Goal: Transaction & Acquisition: Purchase product/service

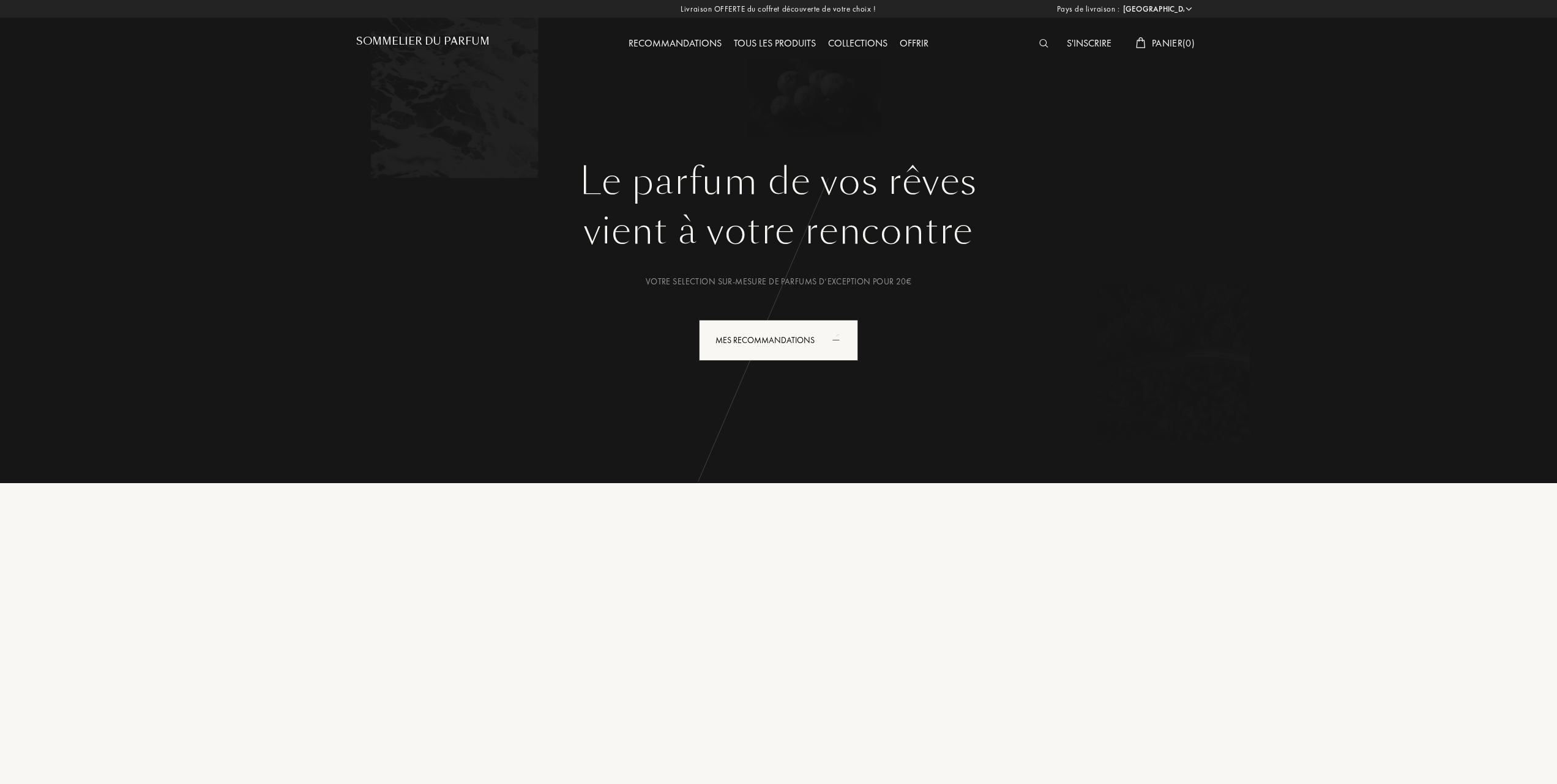
select select "FR"
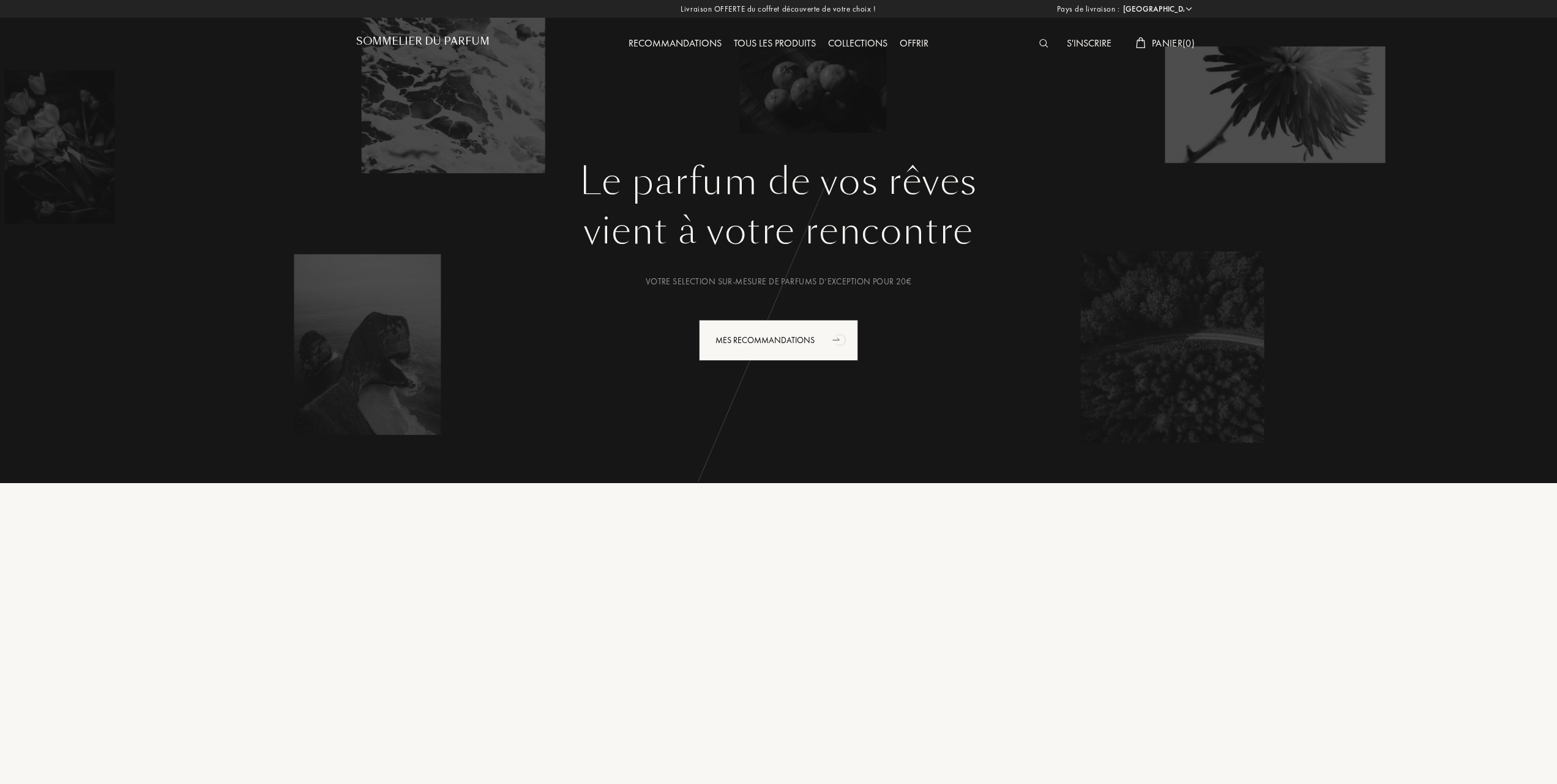
click at [791, 39] on div "Tous les produits" at bounding box center [775, 44] width 94 height 16
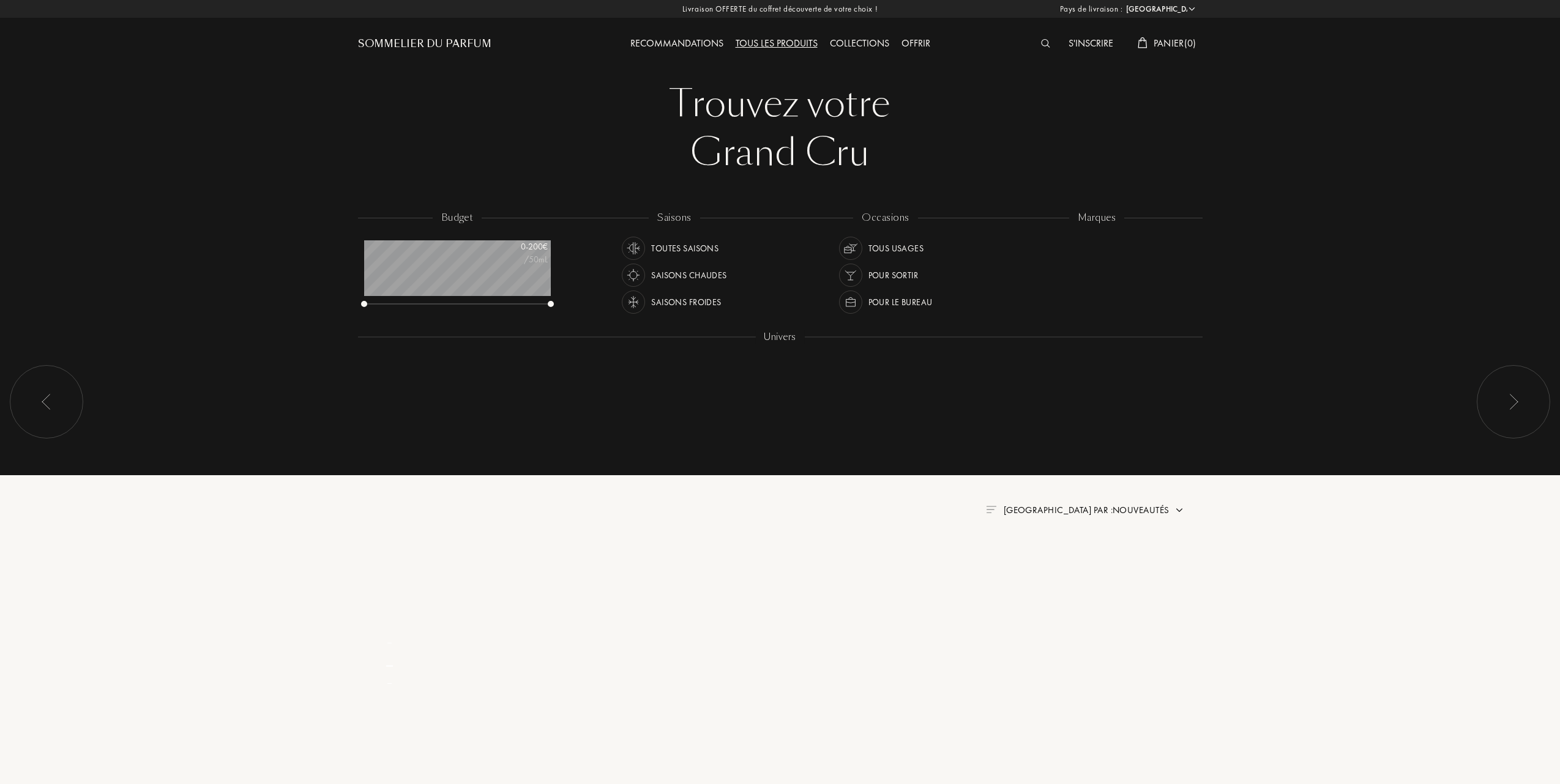
select select "FR"
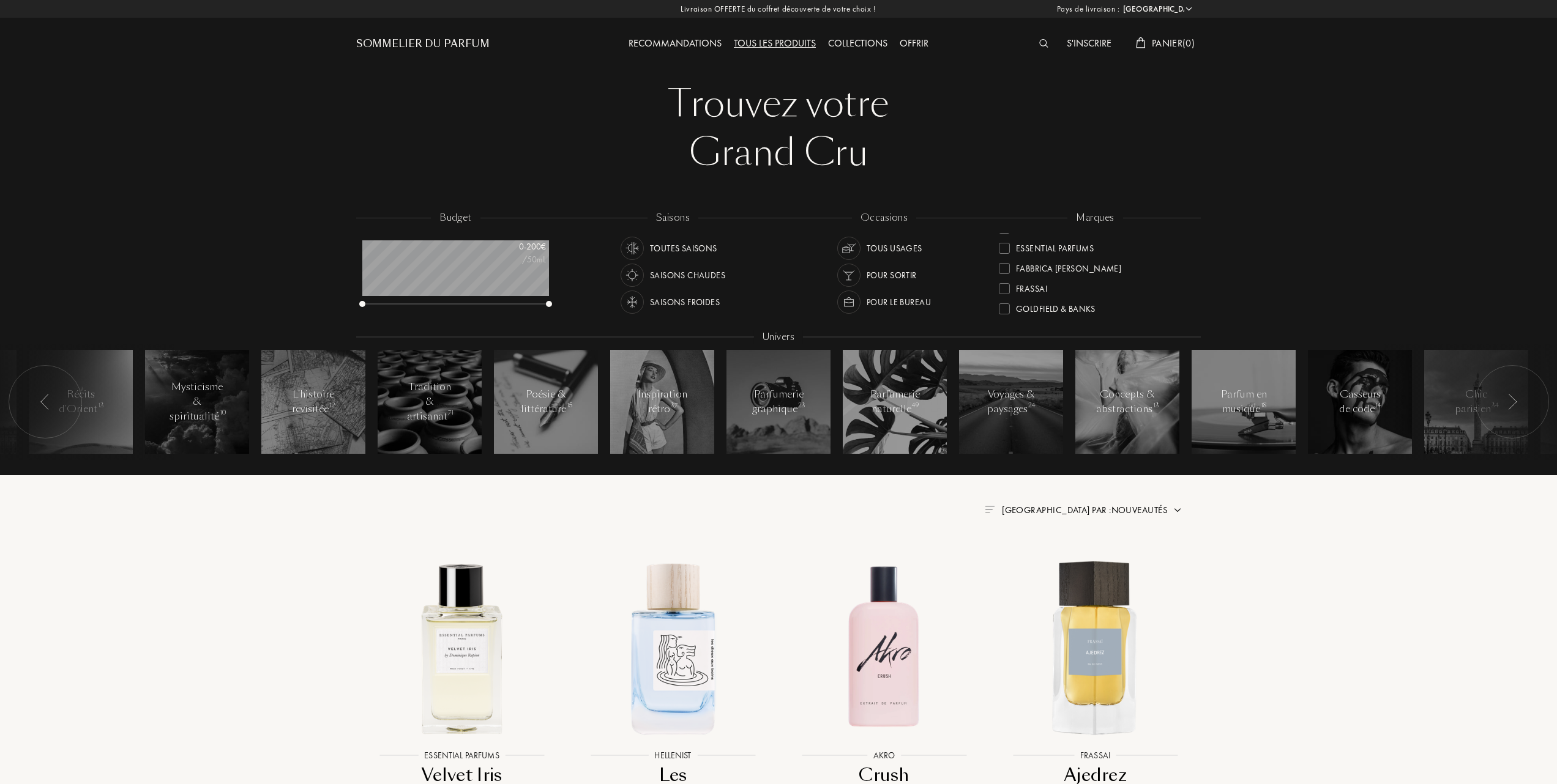
scroll to position [162, 0]
click at [1006, 277] on div at bounding box center [1004, 282] width 11 height 11
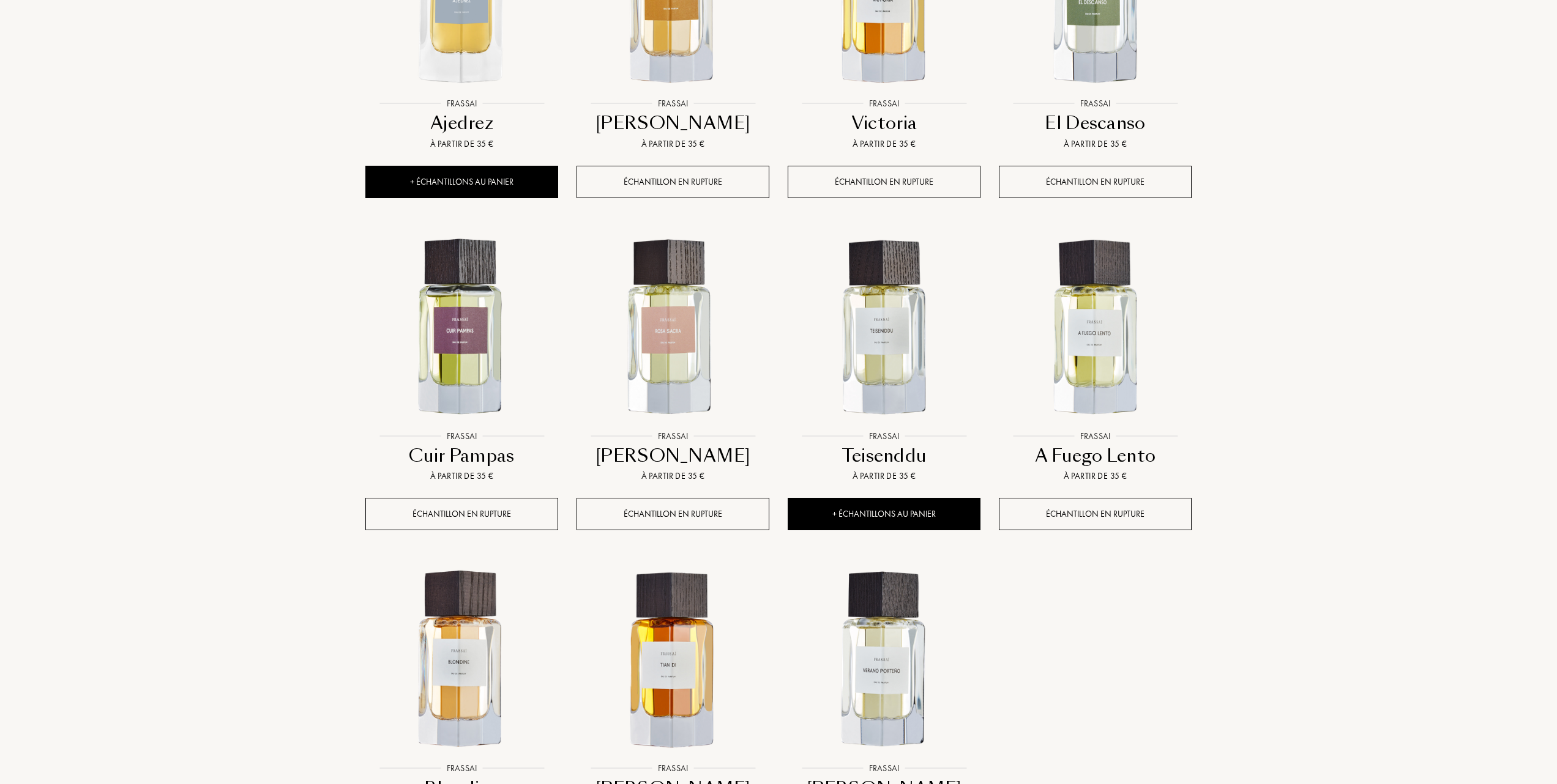
scroll to position [815, 0]
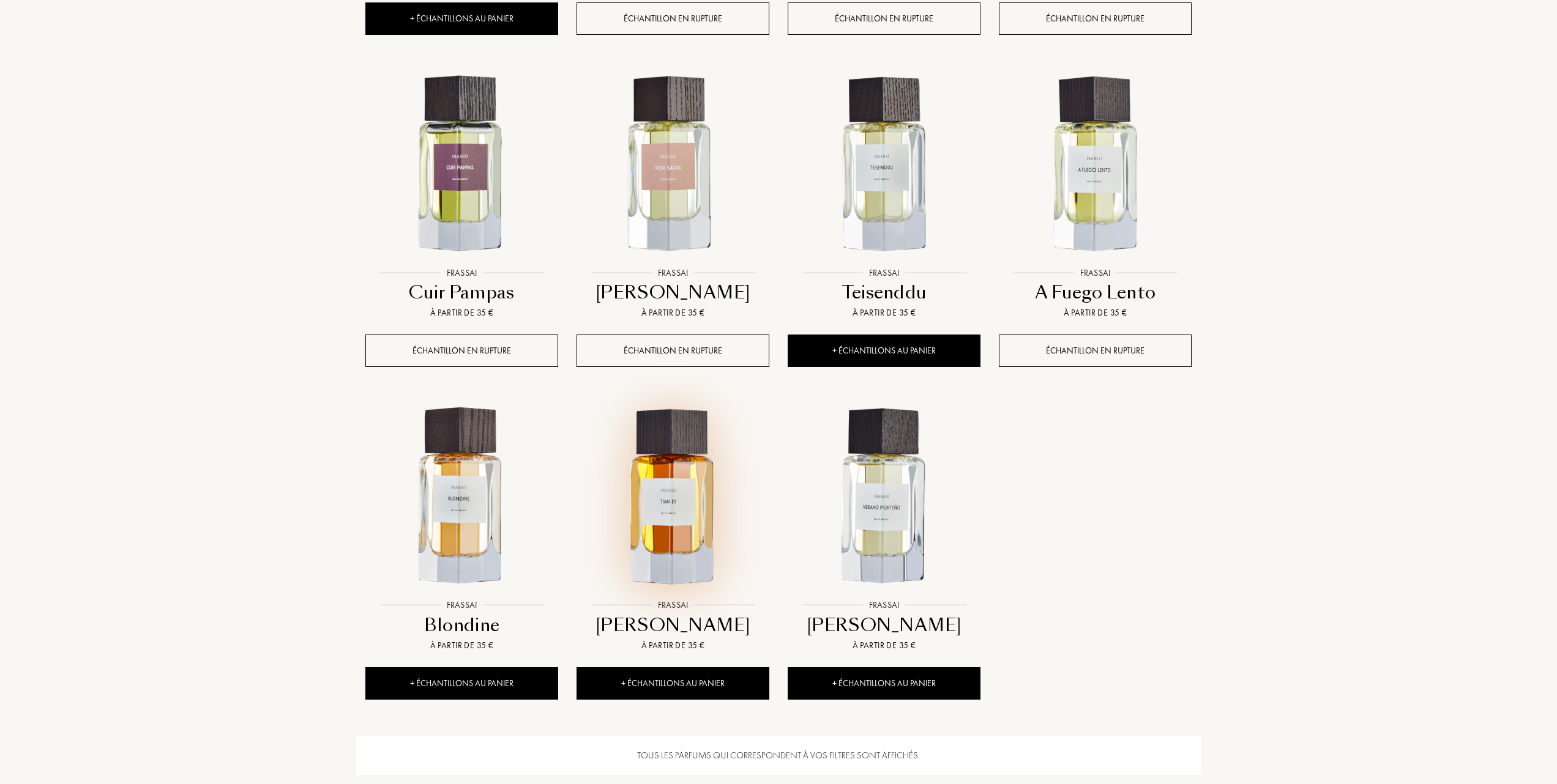
click at [684, 524] on img at bounding box center [672, 497] width 190 height 190
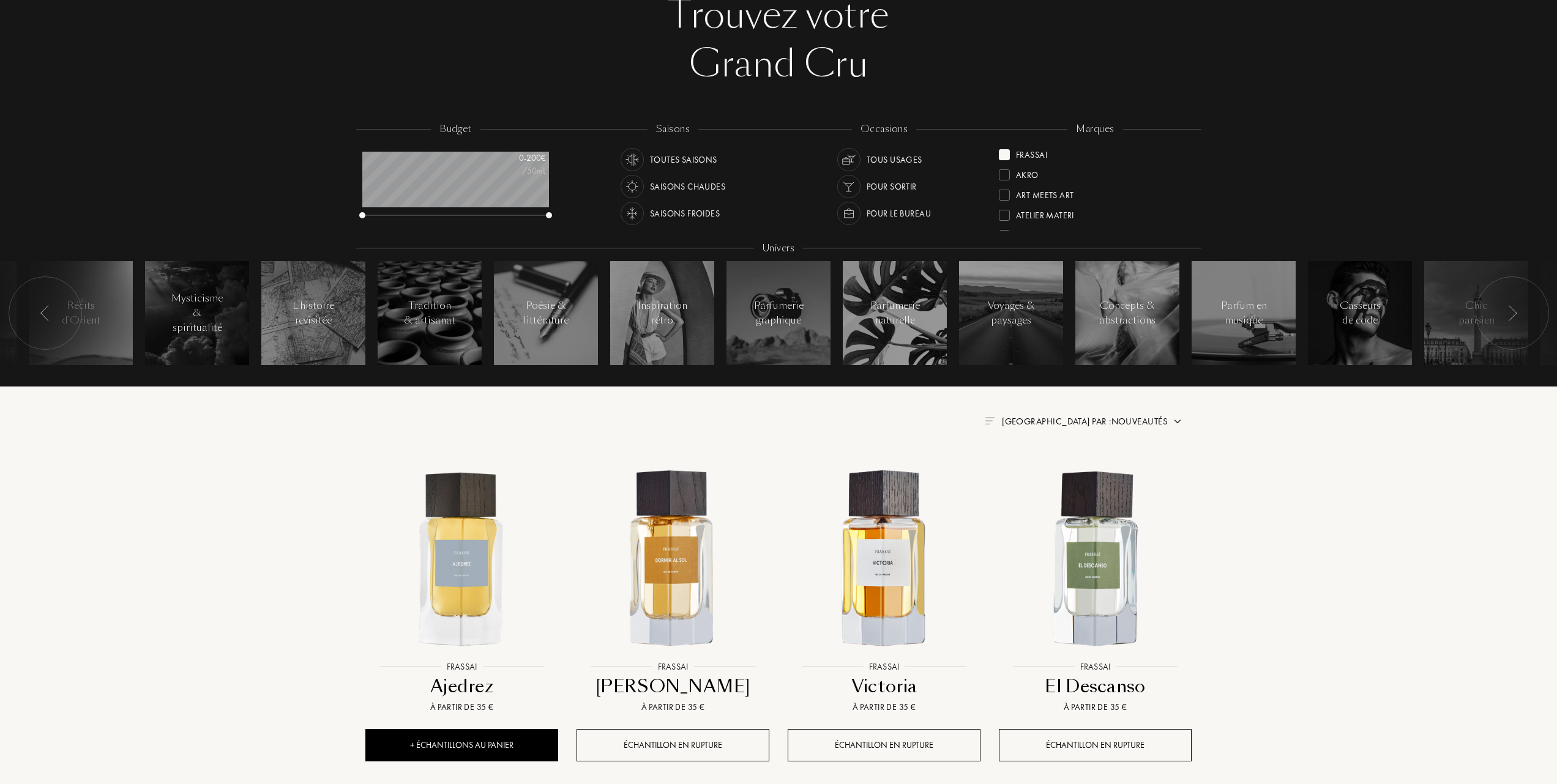
scroll to position [82, 0]
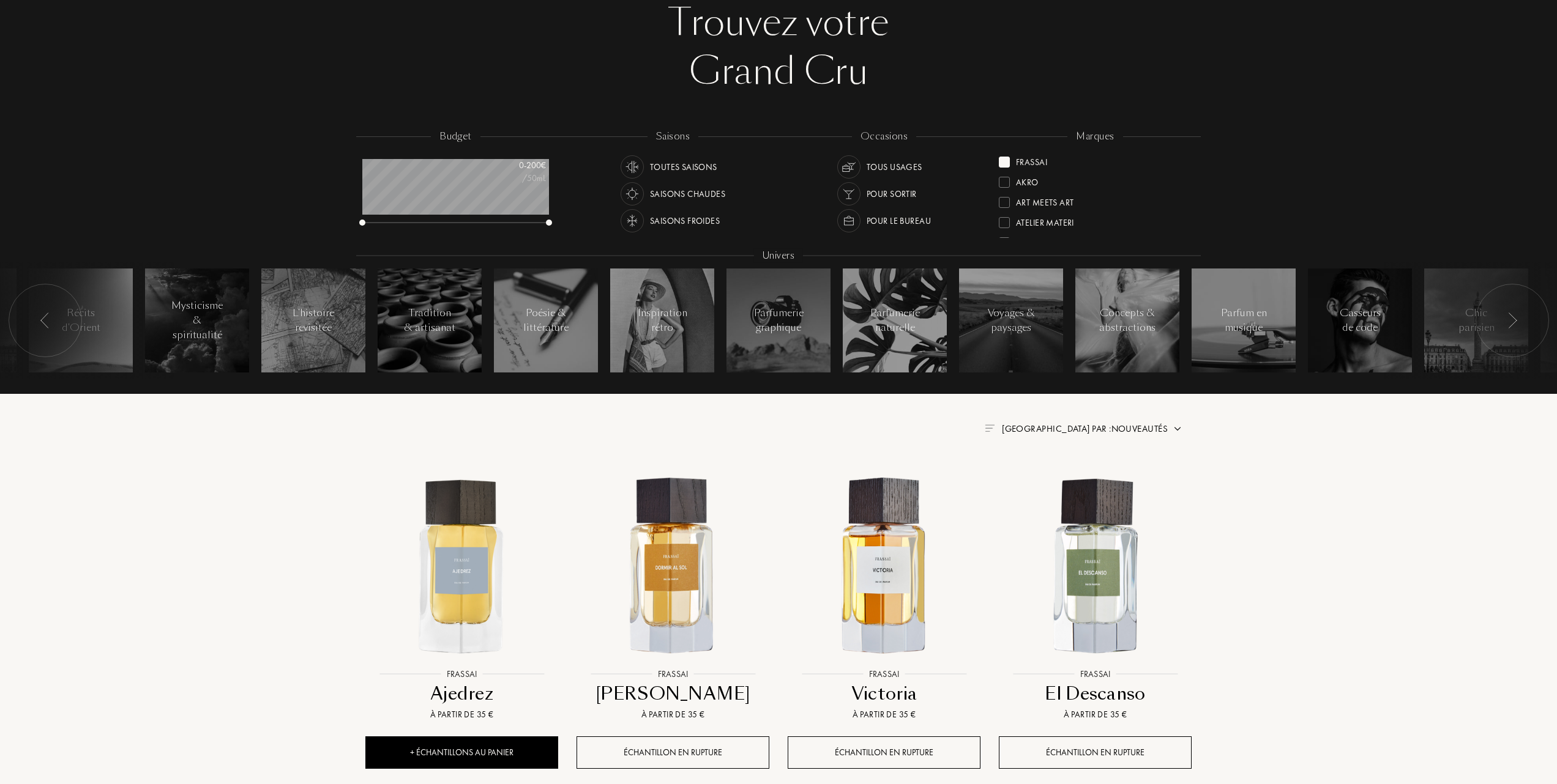
click at [1006, 162] on div at bounding box center [1004, 162] width 11 height 11
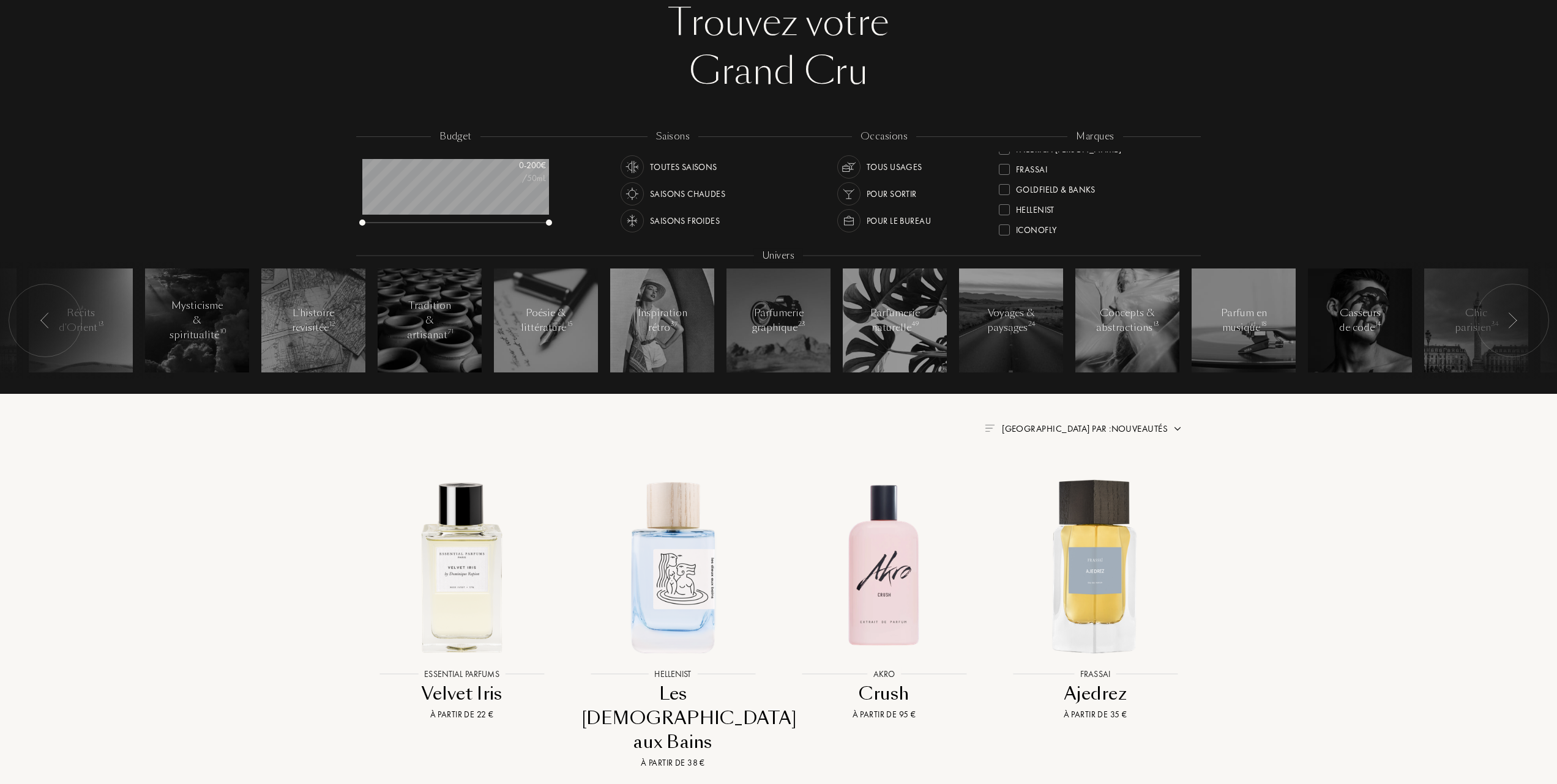
scroll to position [245, 0]
click at [1003, 159] on div at bounding box center [1004, 160] width 11 height 11
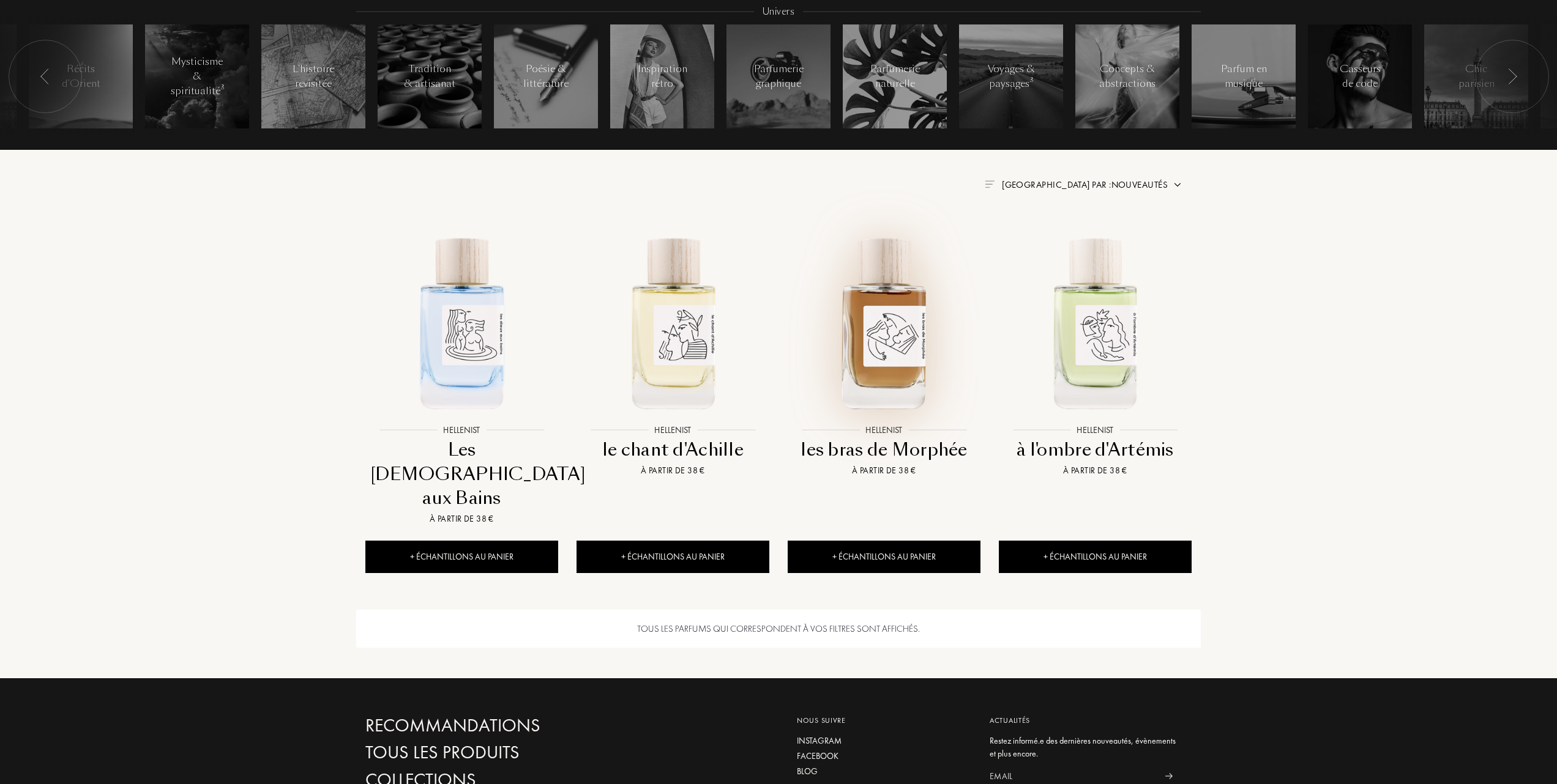
scroll to position [326, 0]
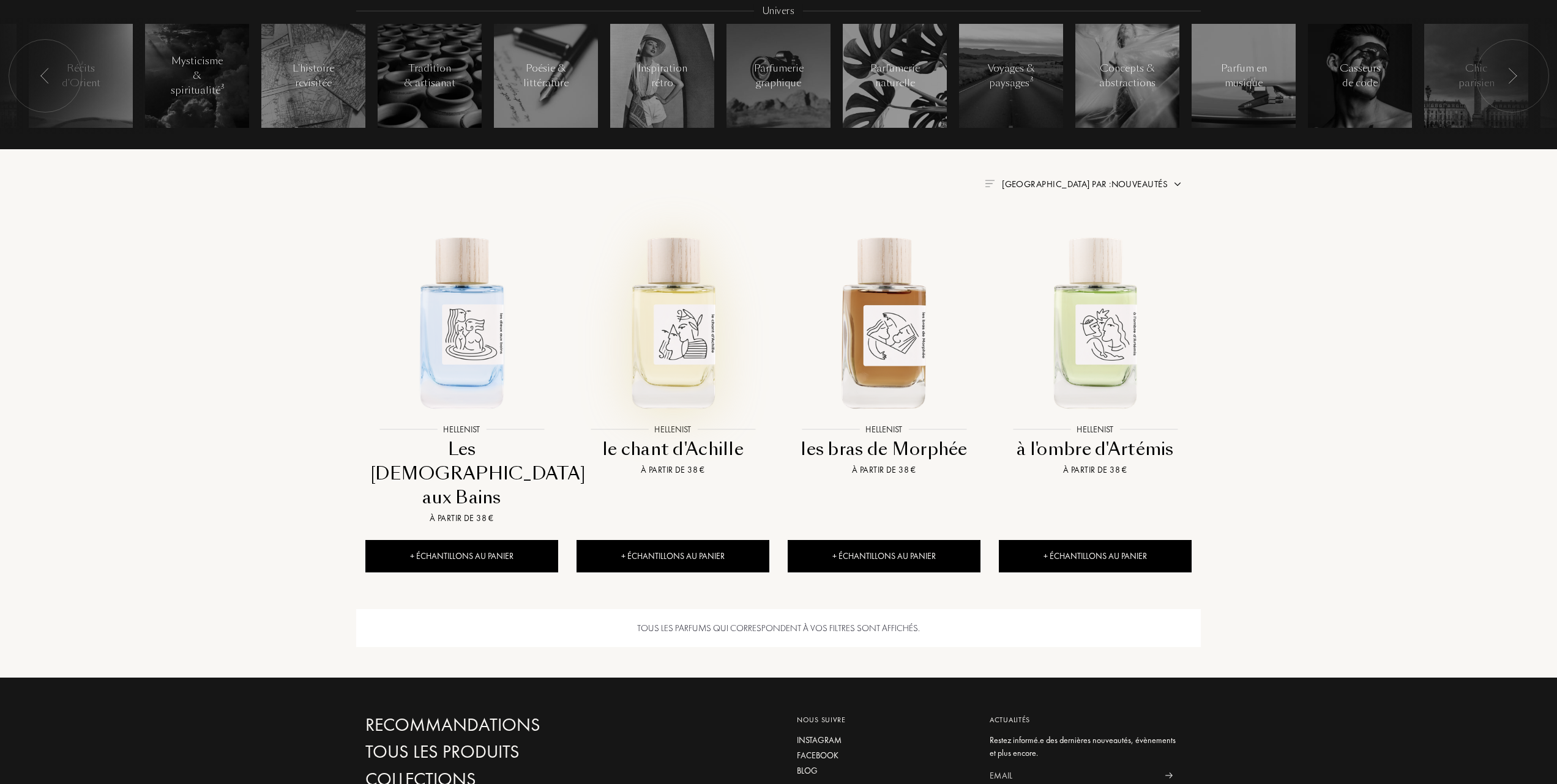
click at [664, 353] on img at bounding box center [672, 321] width 190 height 190
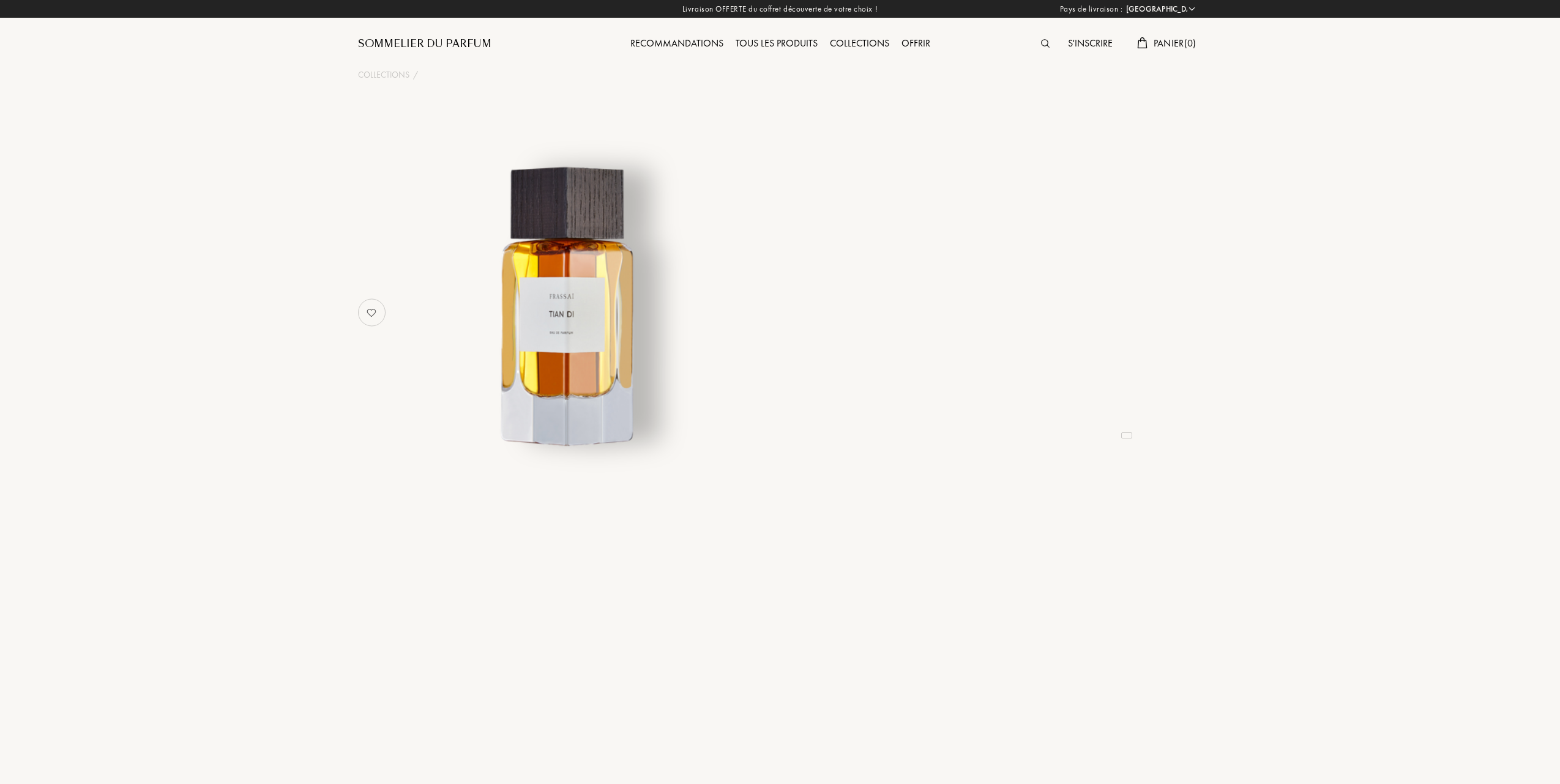
select select "FR"
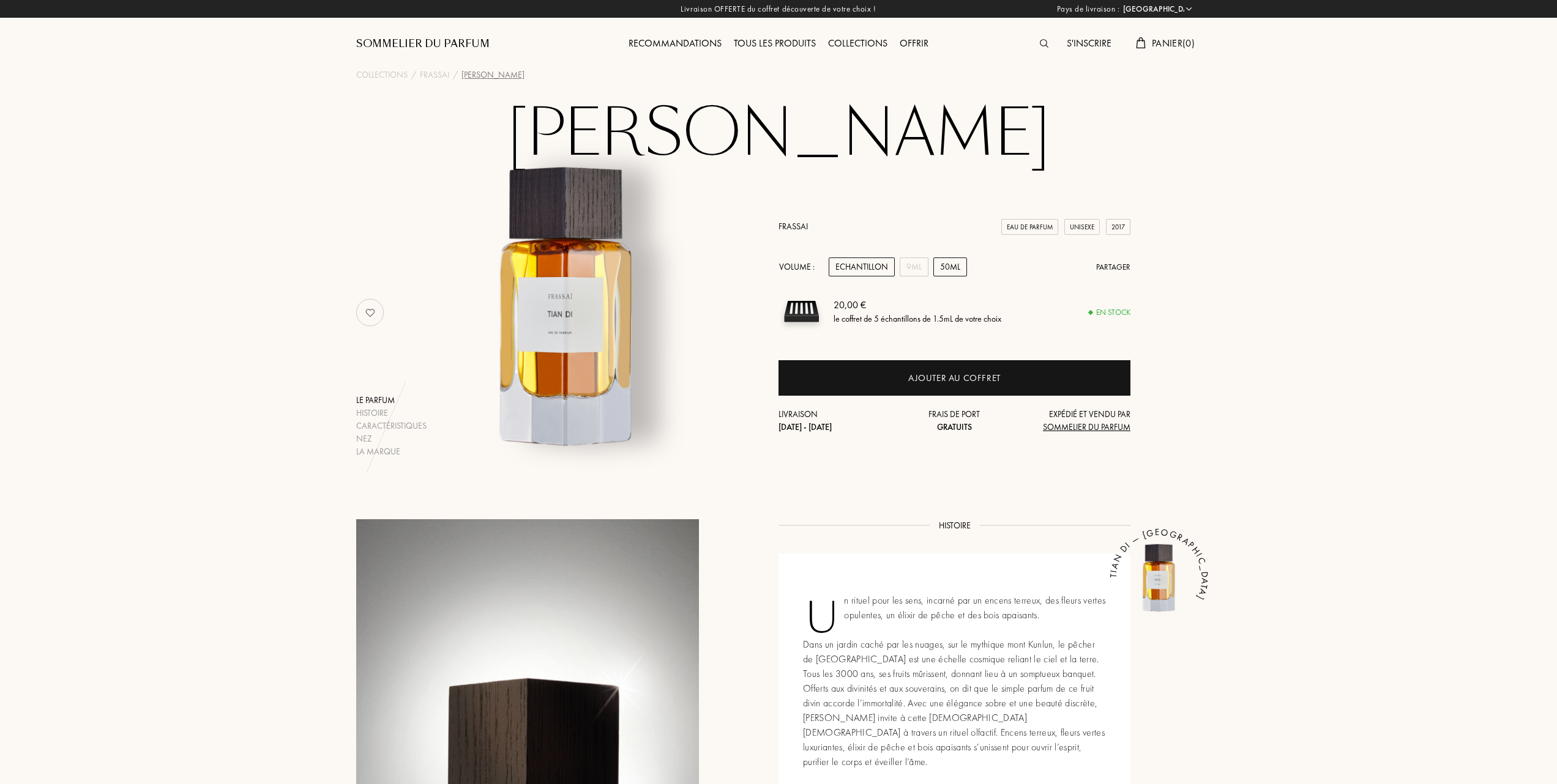
click at [945, 266] on div "50mL" at bounding box center [950, 266] width 34 height 19
click at [911, 269] on div "9mL" at bounding box center [914, 266] width 28 height 19
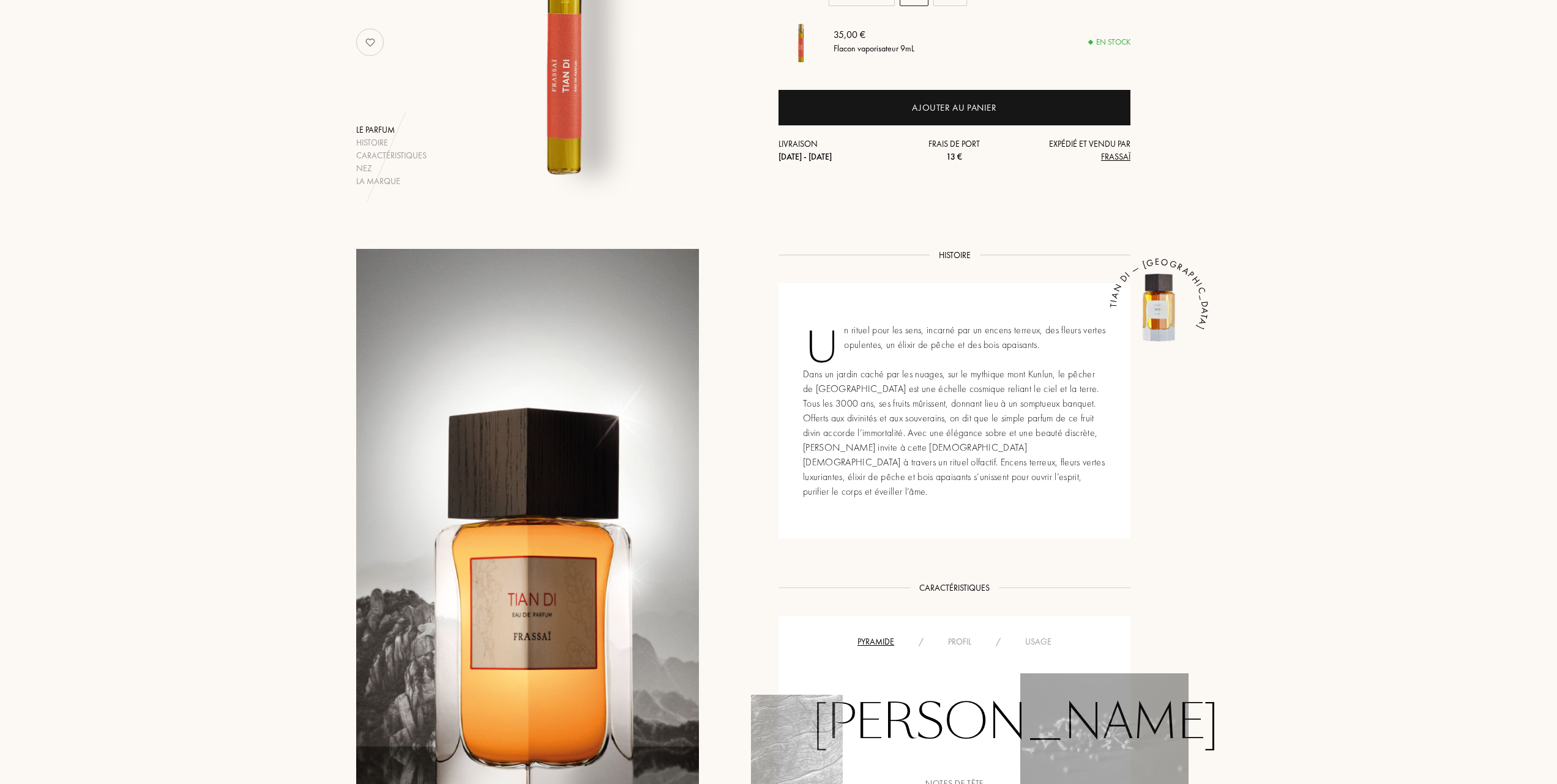
scroll to position [245, 0]
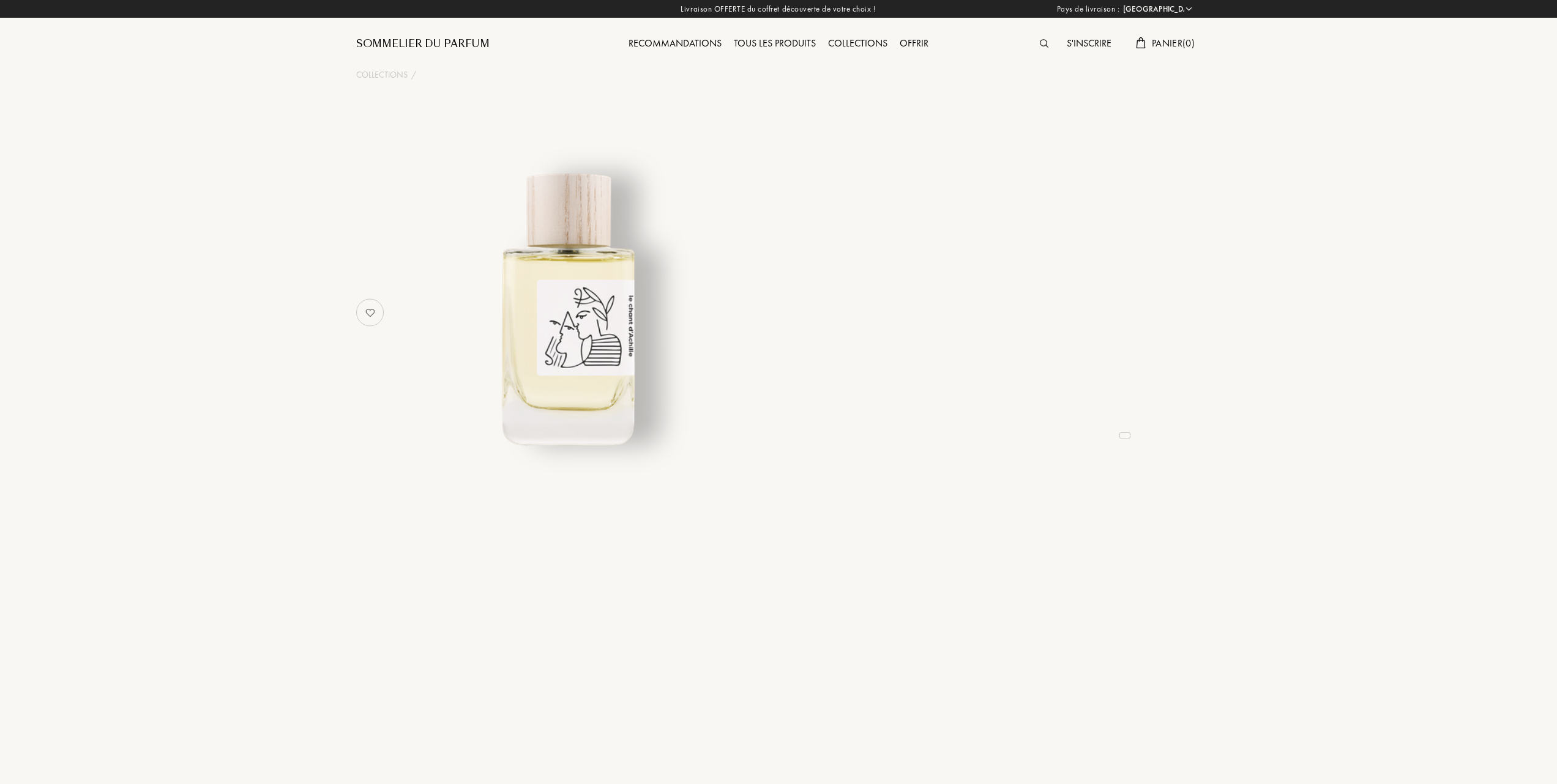
select select "FR"
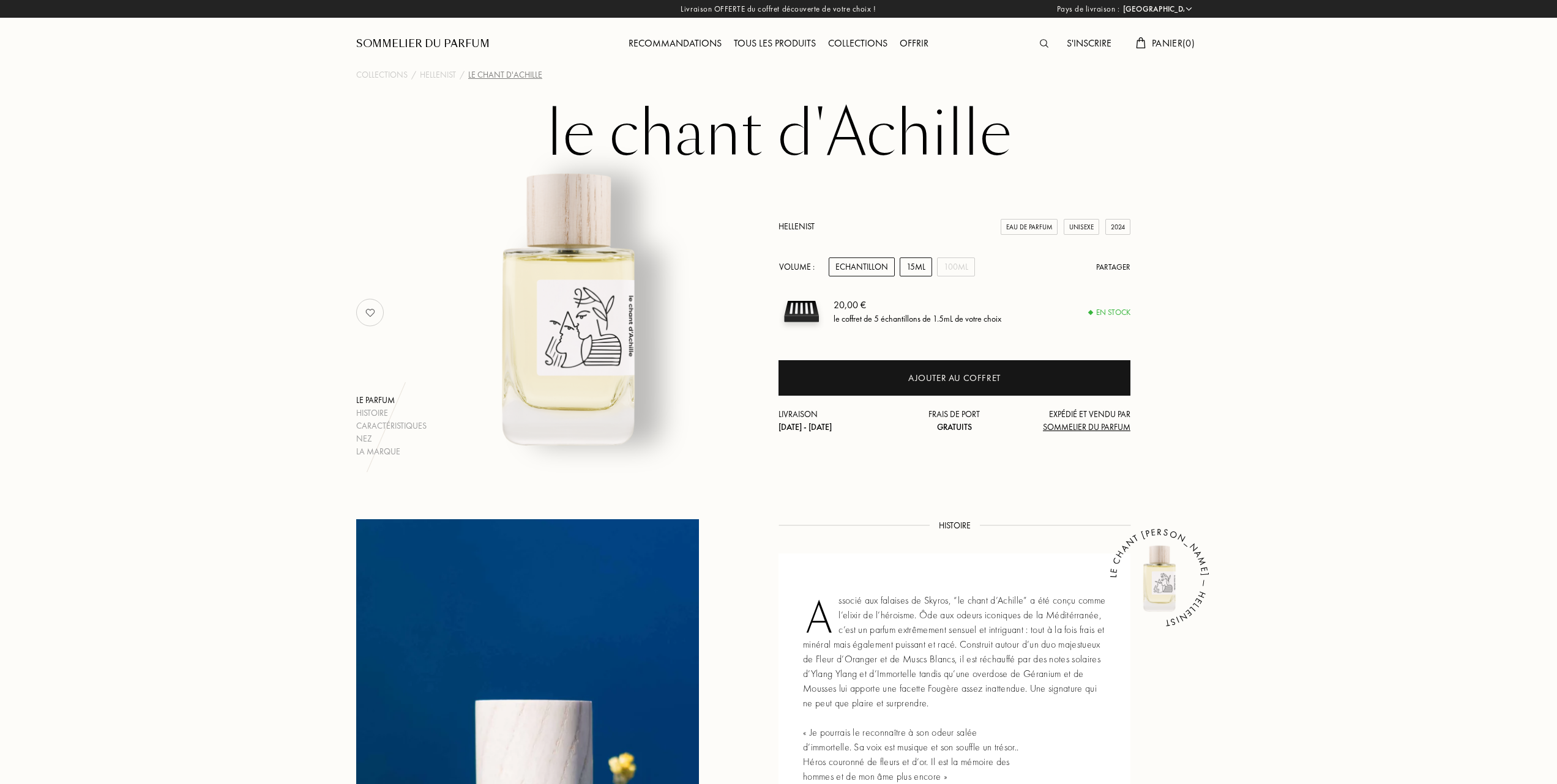
click at [916, 257] on div "15mL" at bounding box center [916, 266] width 33 height 19
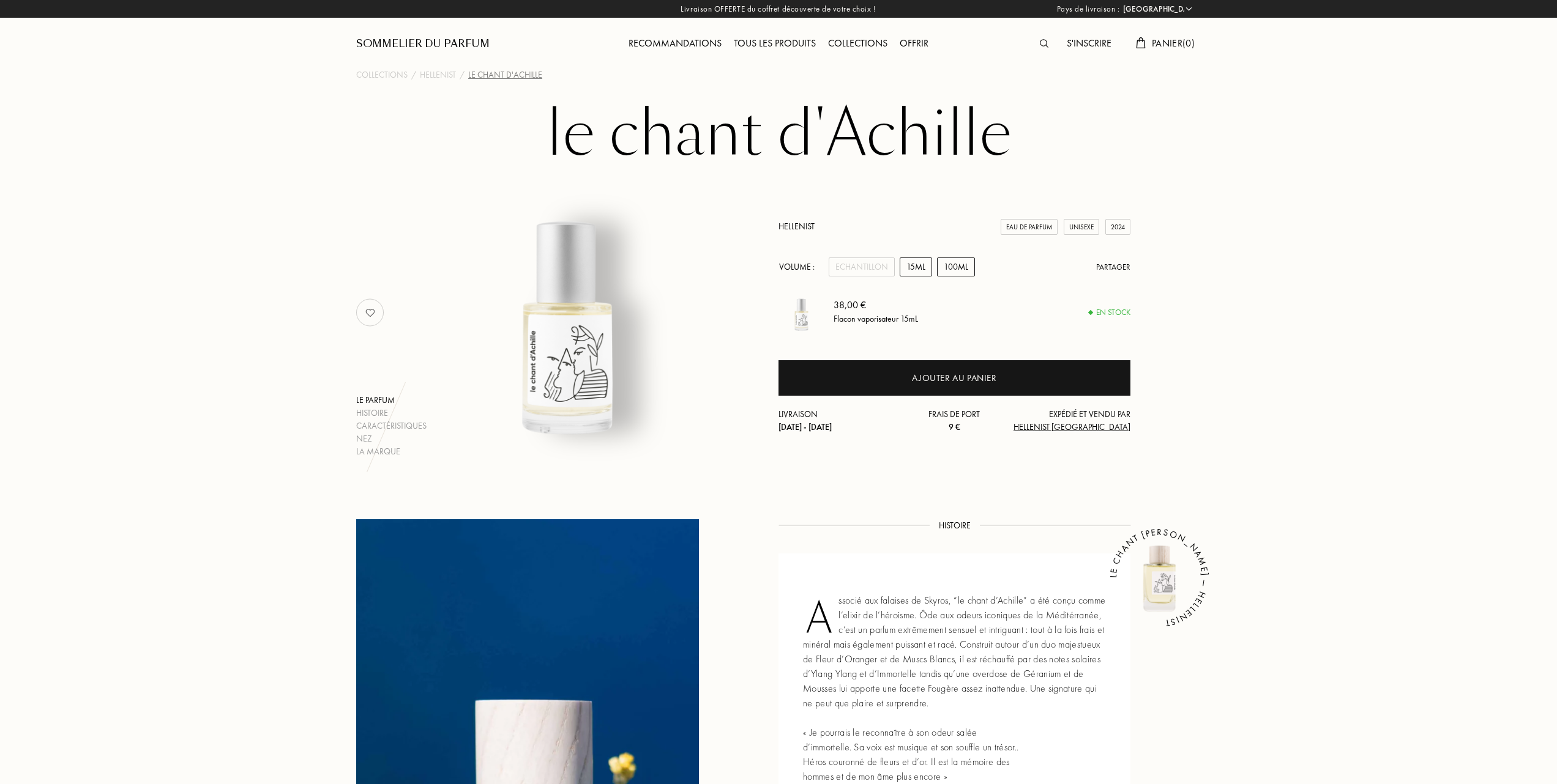
click at [953, 265] on div "100mL" at bounding box center [956, 266] width 38 height 19
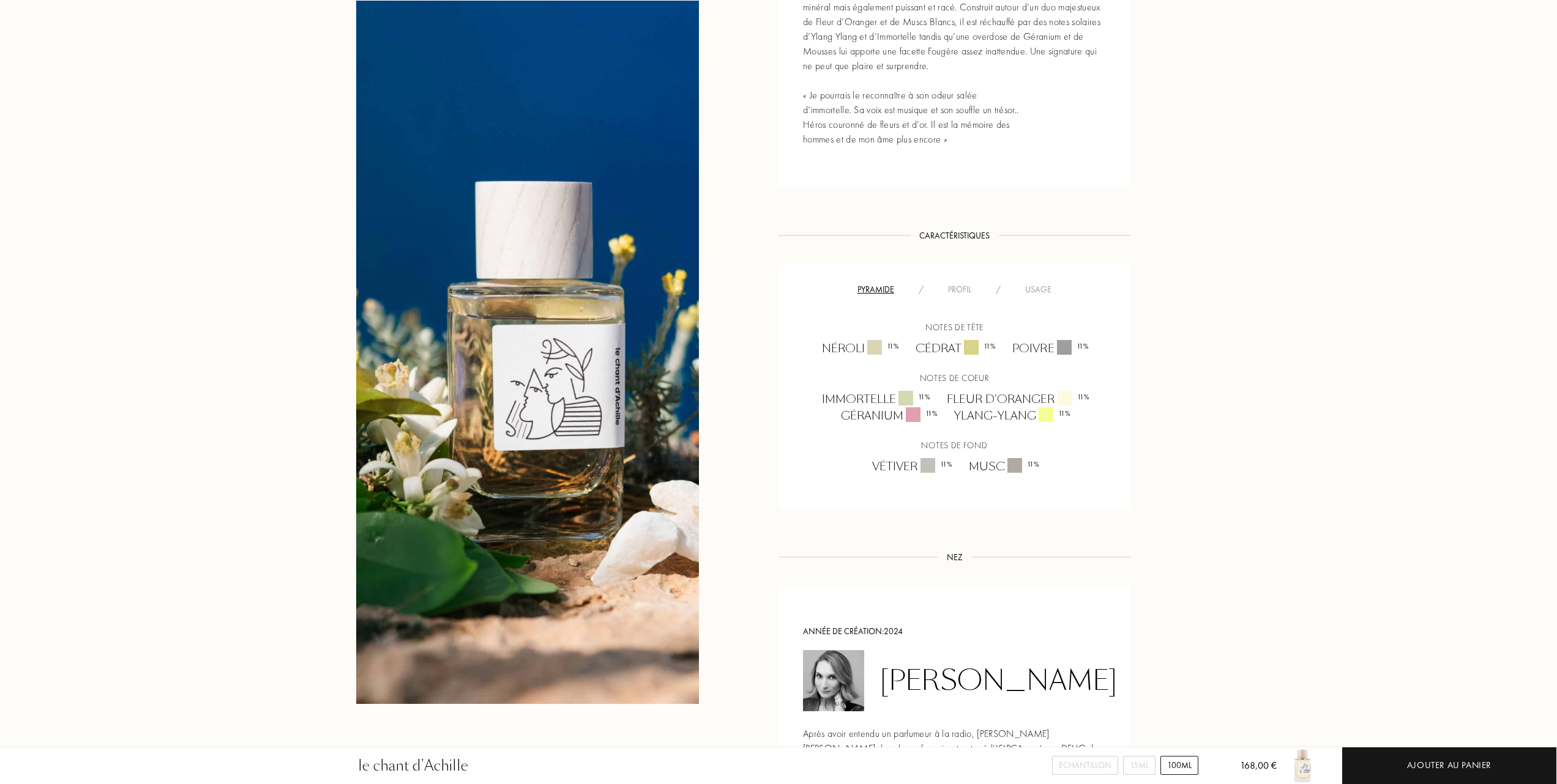
scroll to position [652, 0]
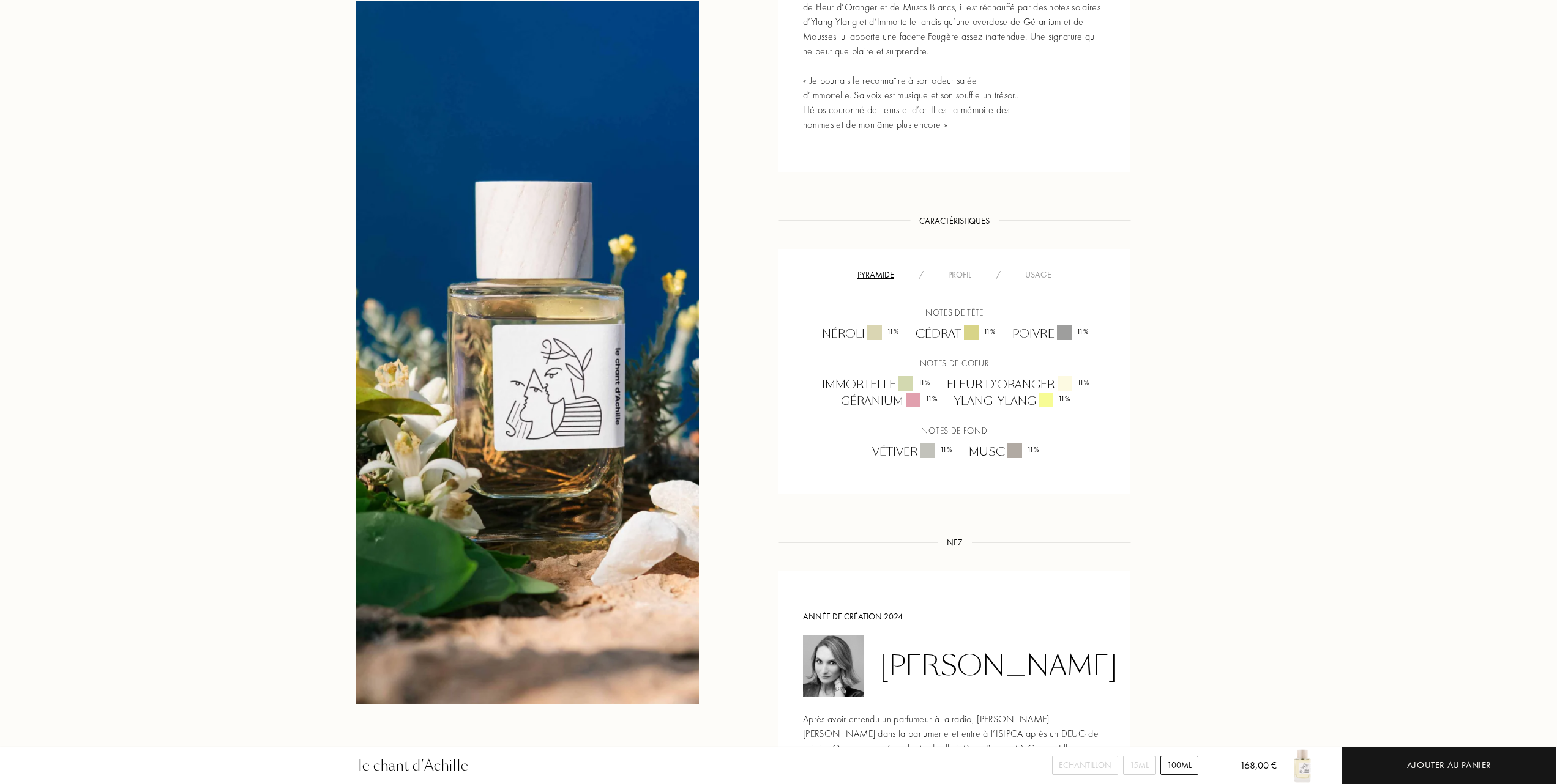
click at [1040, 273] on div "Usage" at bounding box center [1037, 274] width 51 height 12
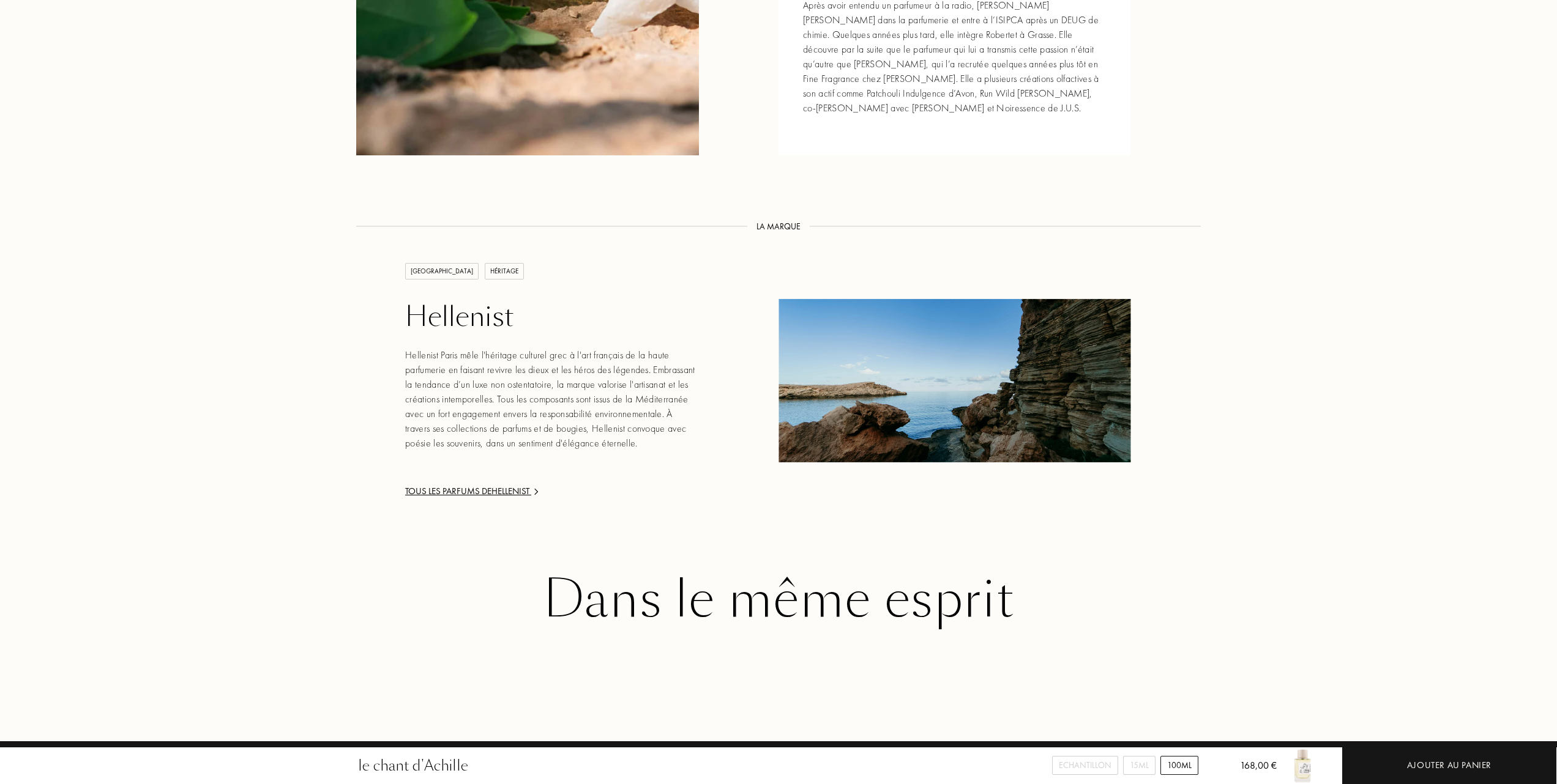
scroll to position [1549, 0]
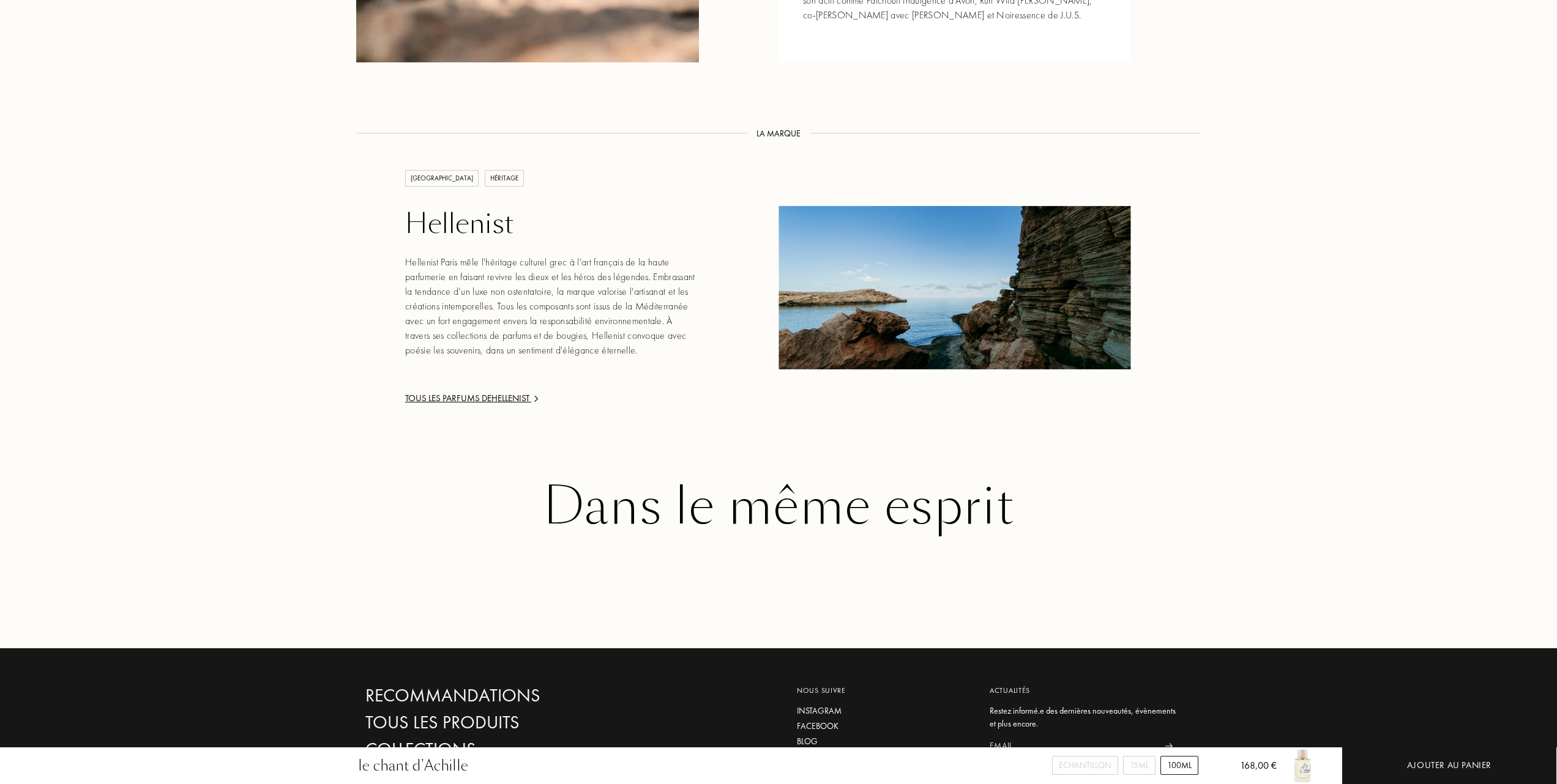
click at [477, 392] on div "Tous les parfums de Hellenist" at bounding box center [552, 399] width 294 height 14
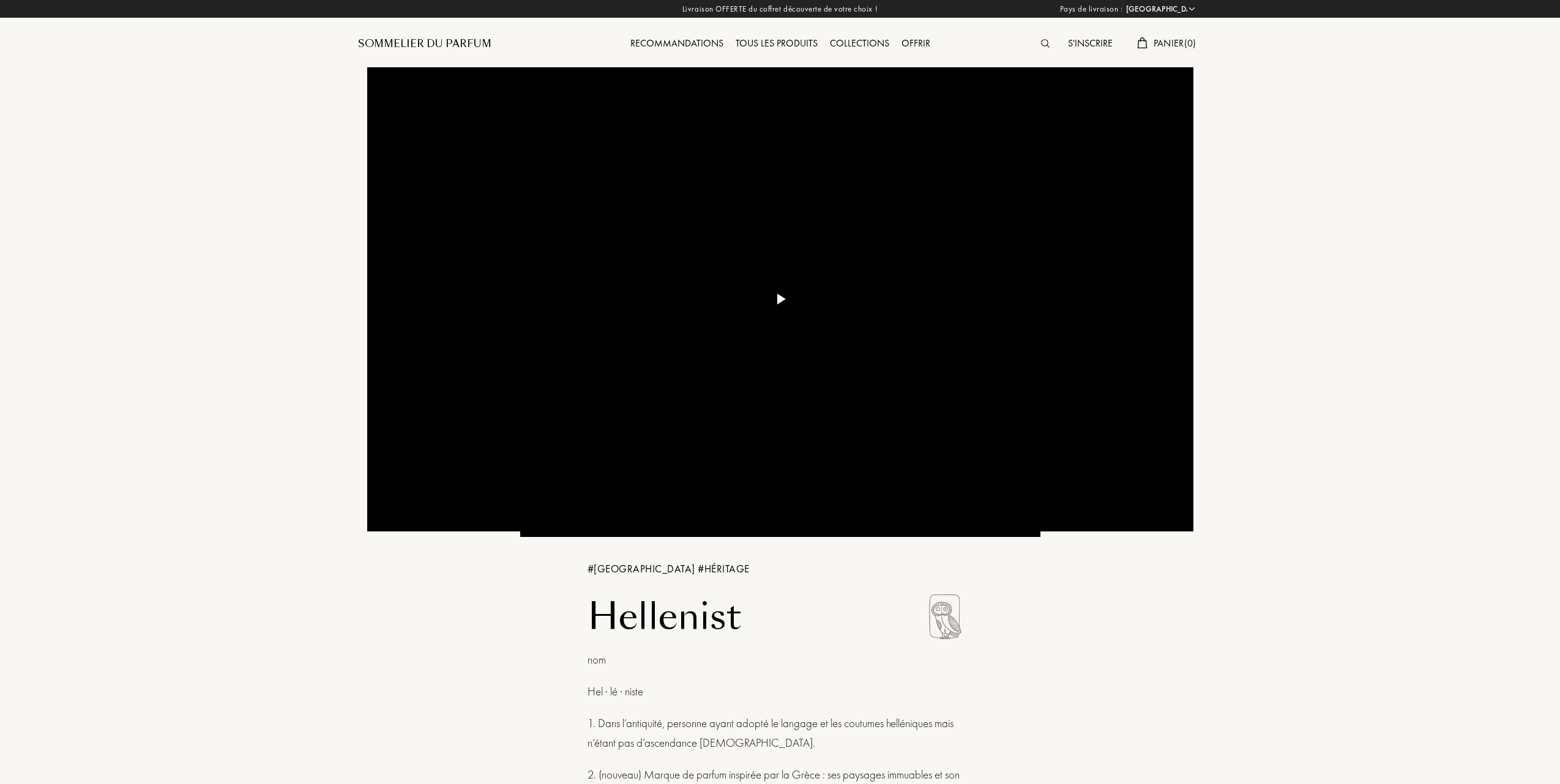
select select "FR"
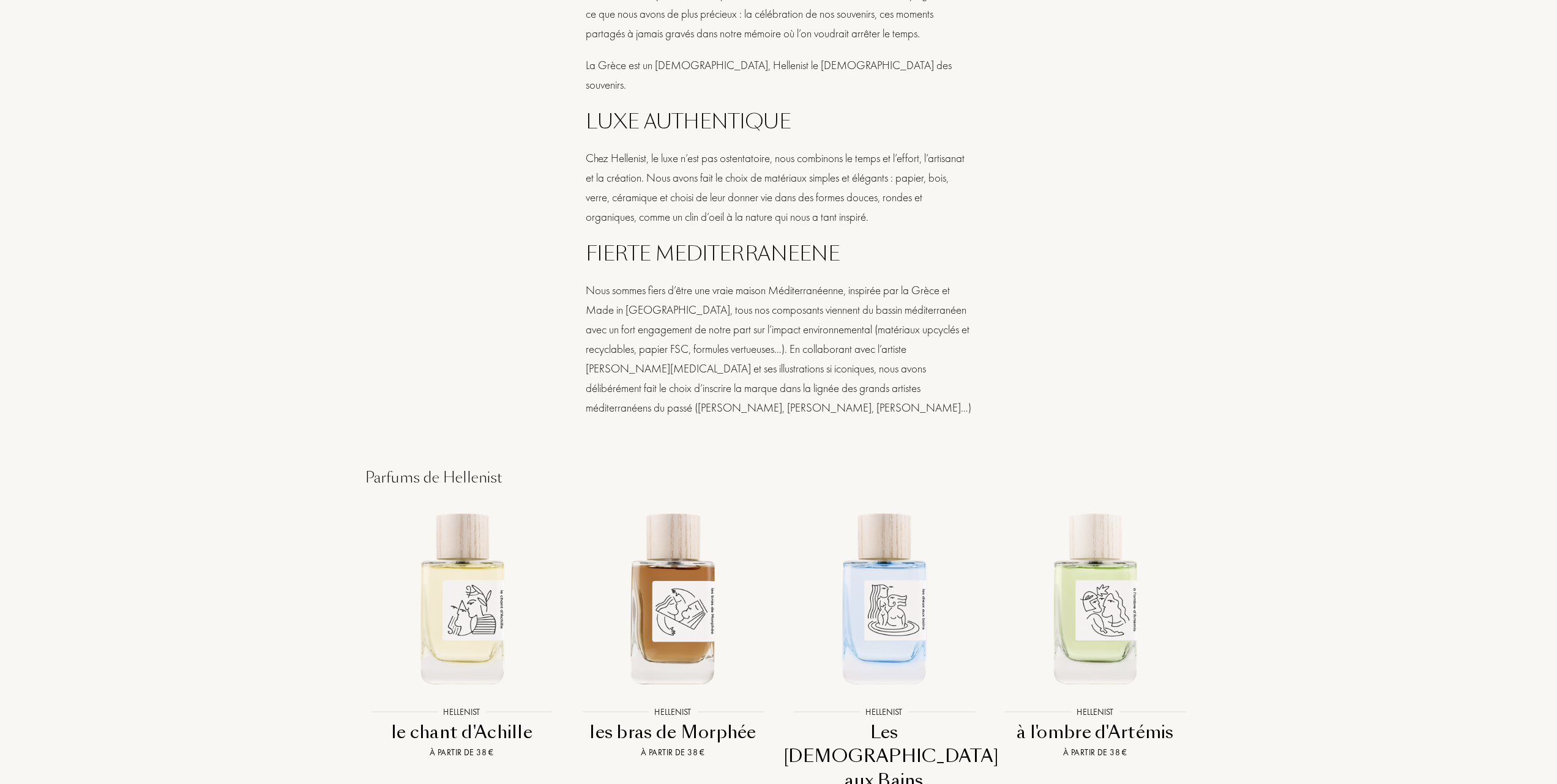
scroll to position [1060, 0]
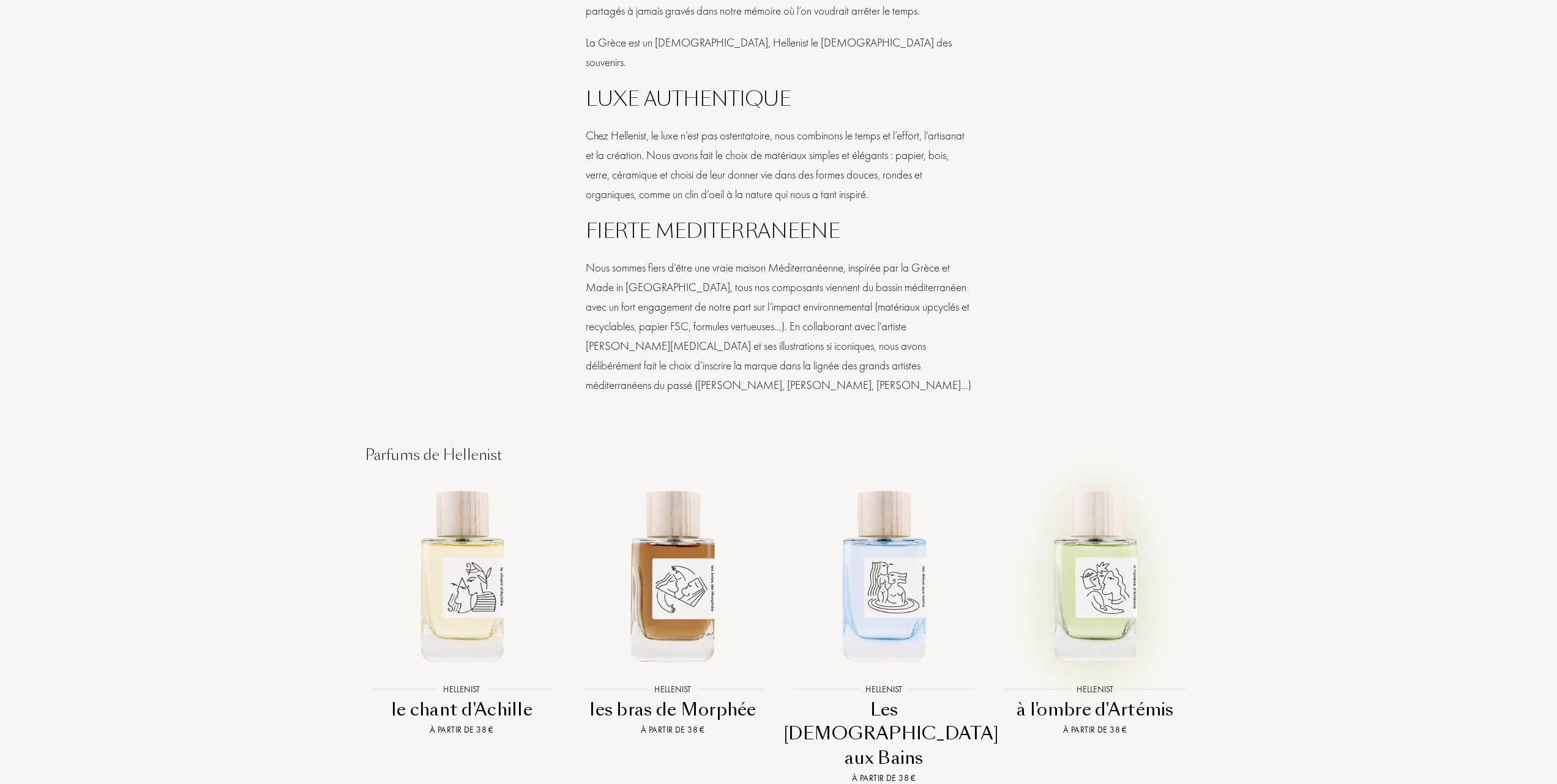
click at [1087, 576] on img at bounding box center [1095, 574] width 190 height 190
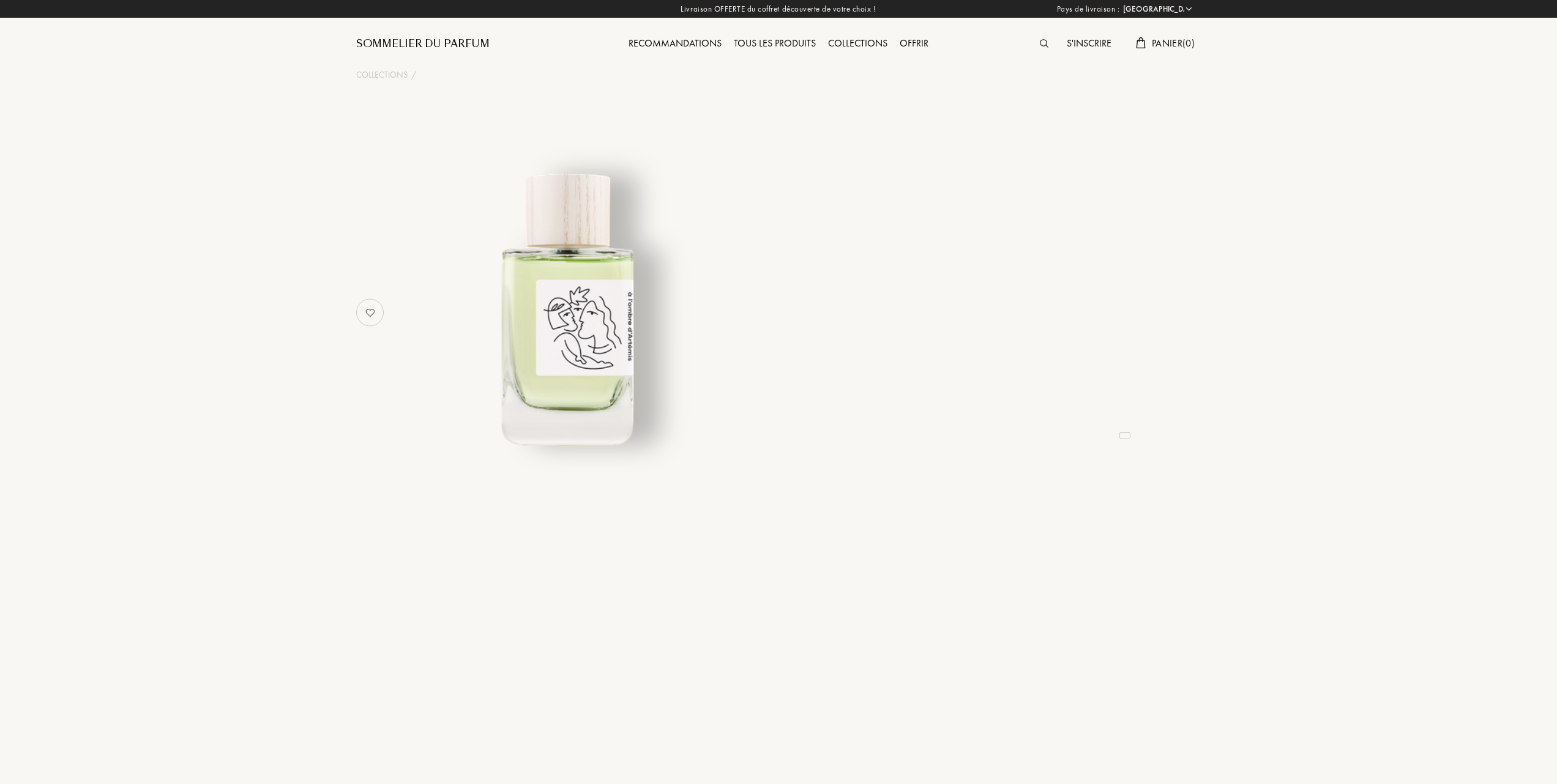
select select "FR"
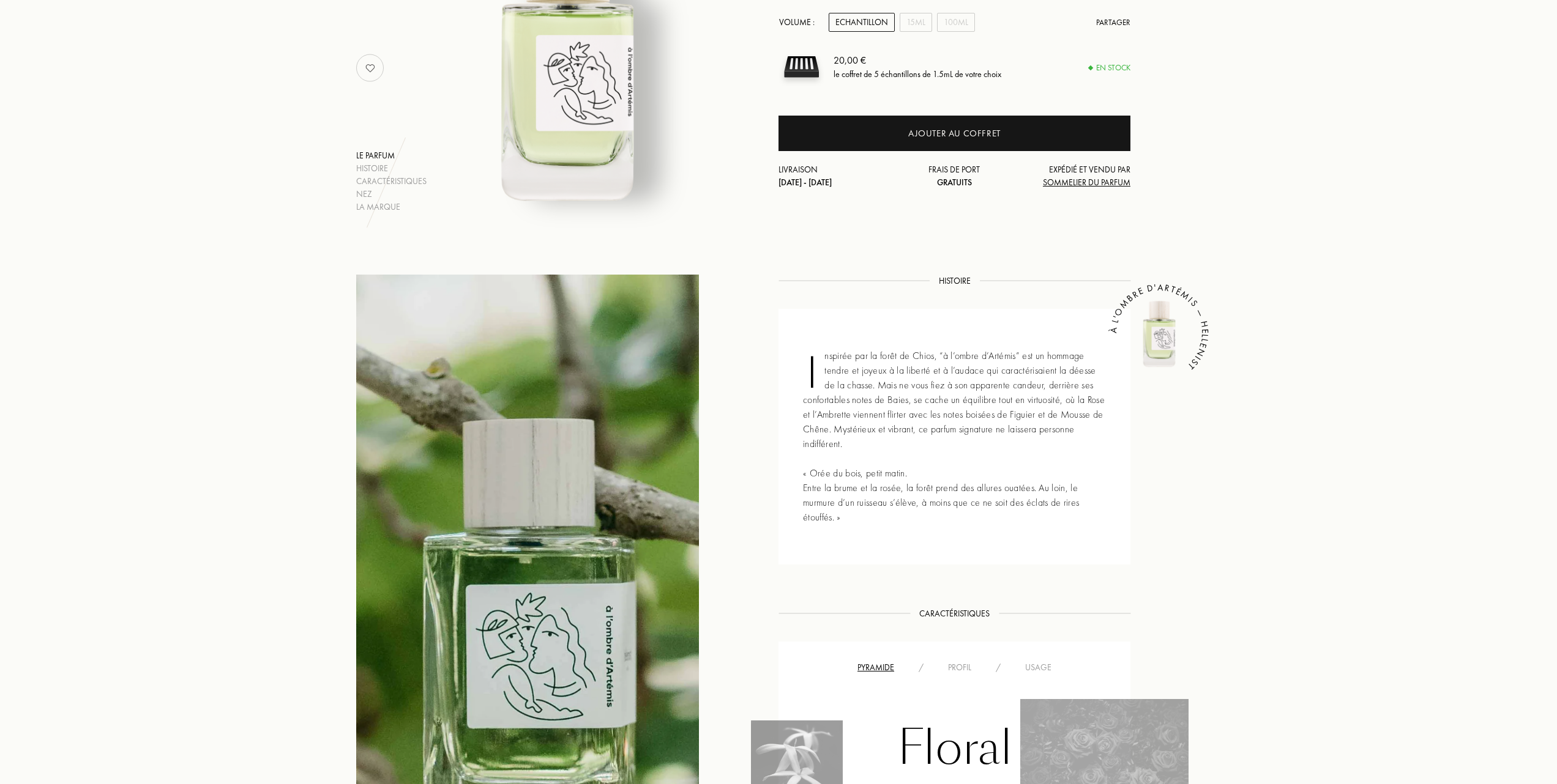
scroll to position [326, 0]
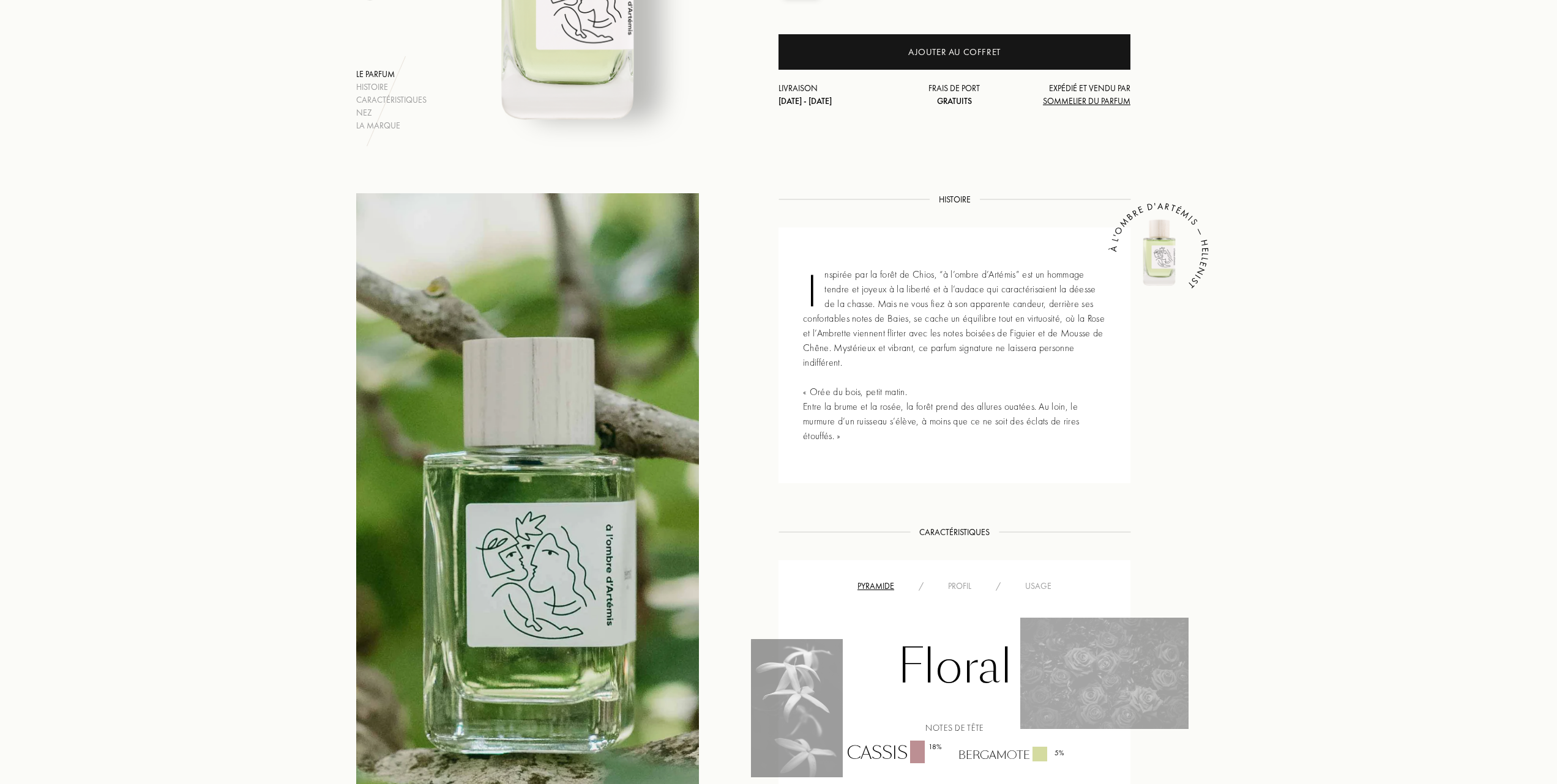
click at [1036, 586] on div "Usage" at bounding box center [1037, 586] width 51 height 12
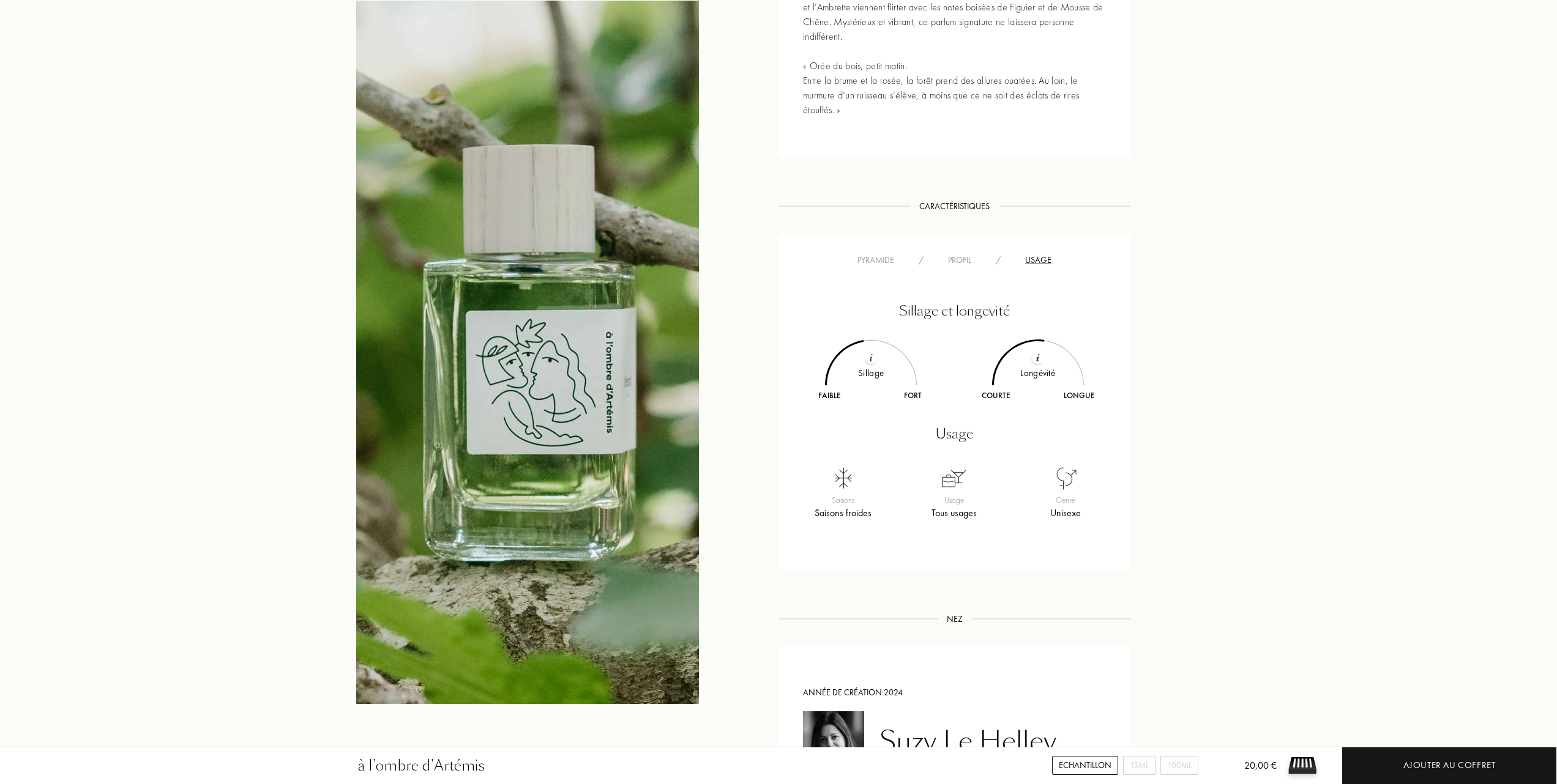
scroll to position [489, 0]
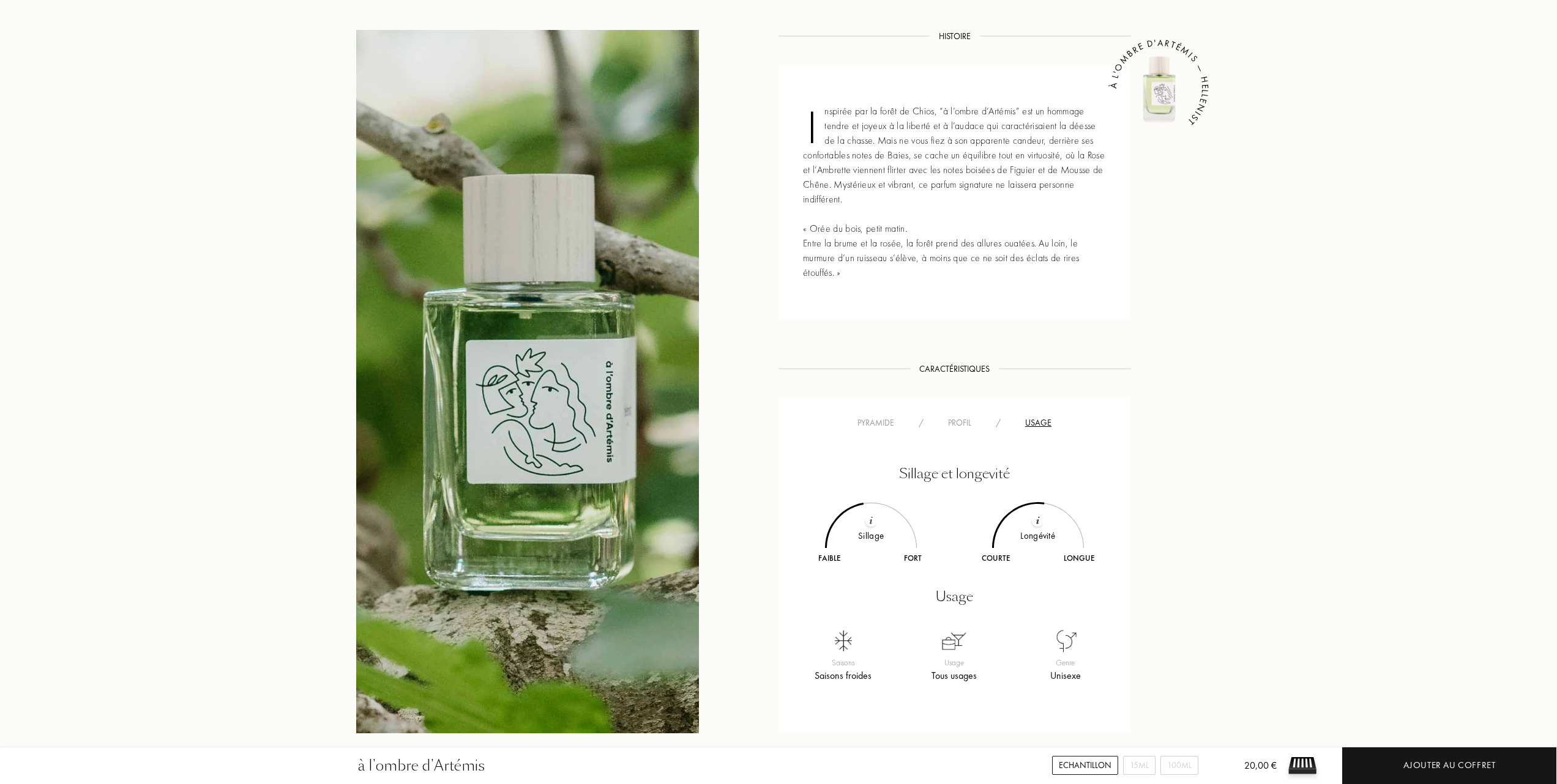
click at [877, 421] on div "Pyramide" at bounding box center [876, 423] width 61 height 12
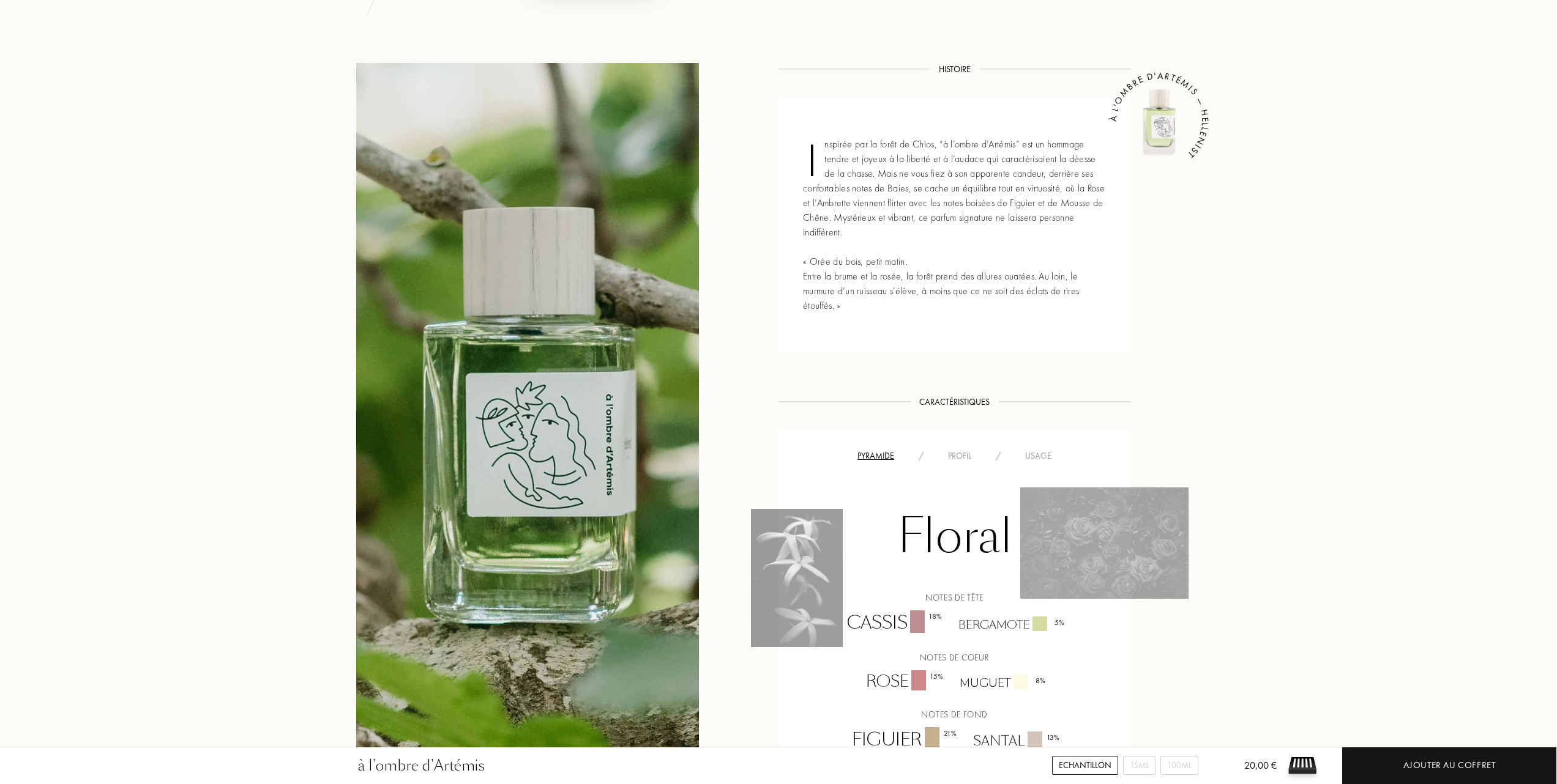
scroll to position [408, 0]
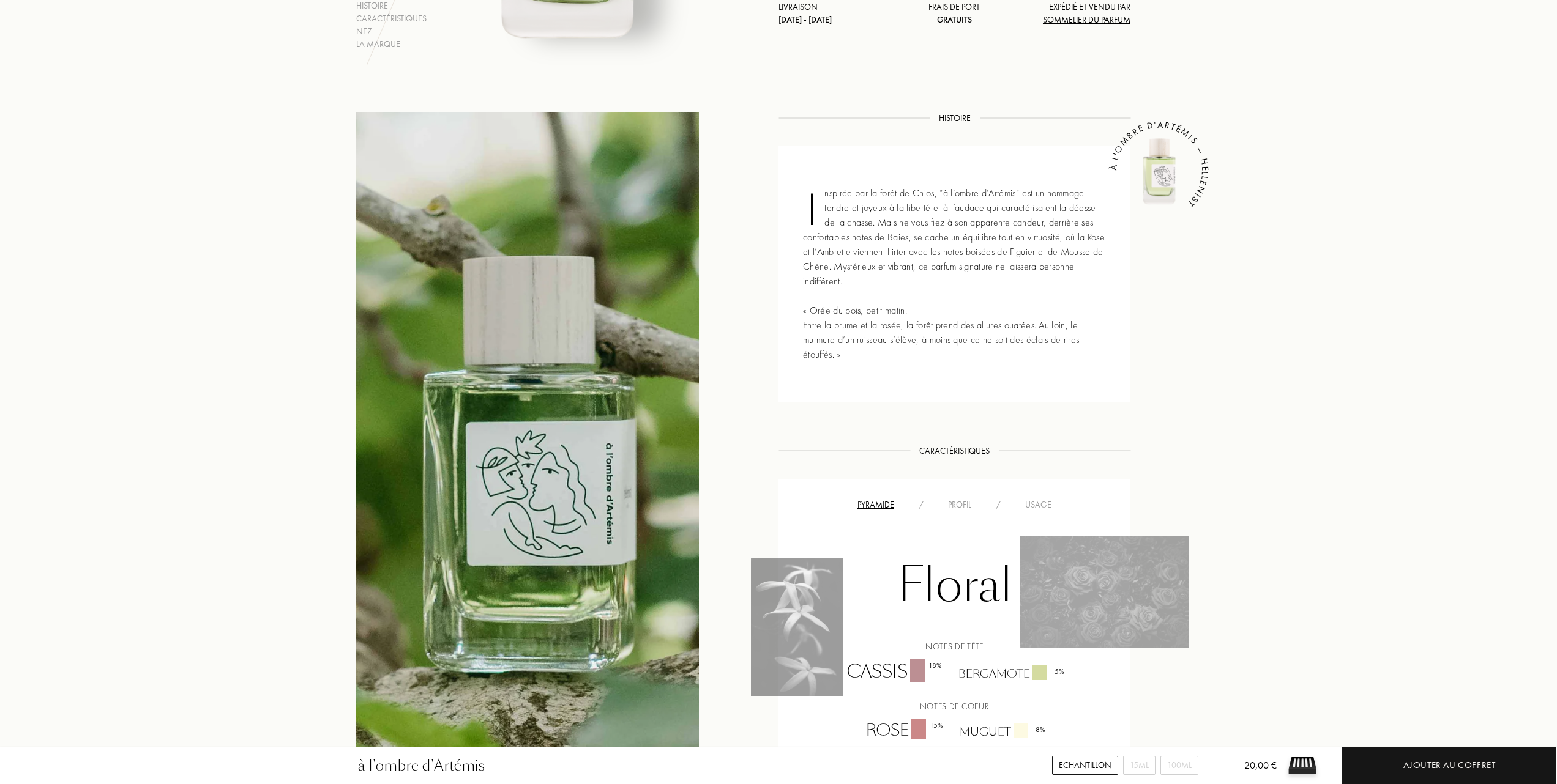
click at [1029, 499] on div "Usage" at bounding box center [1037, 505] width 51 height 12
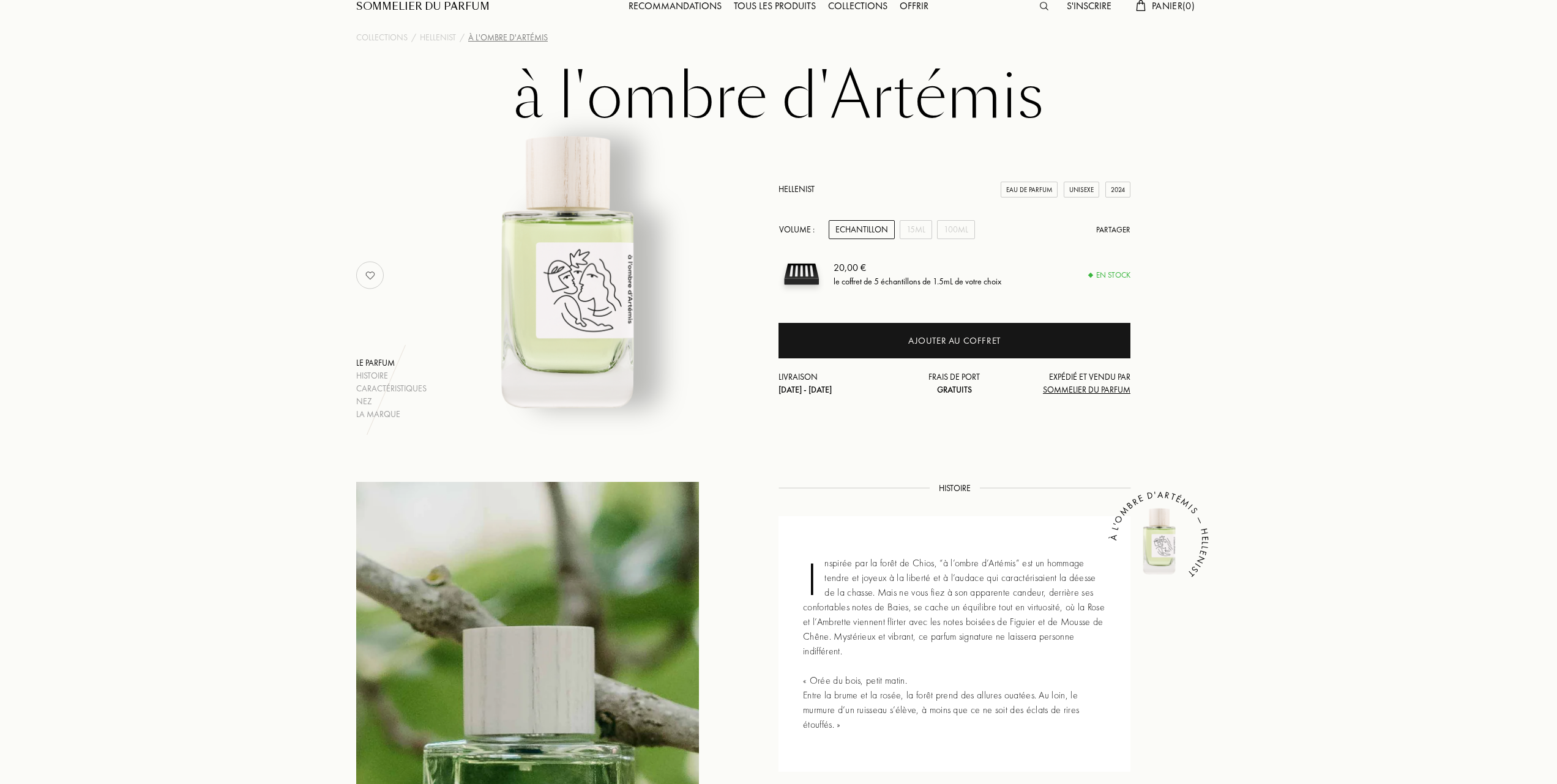
scroll to position [0, 0]
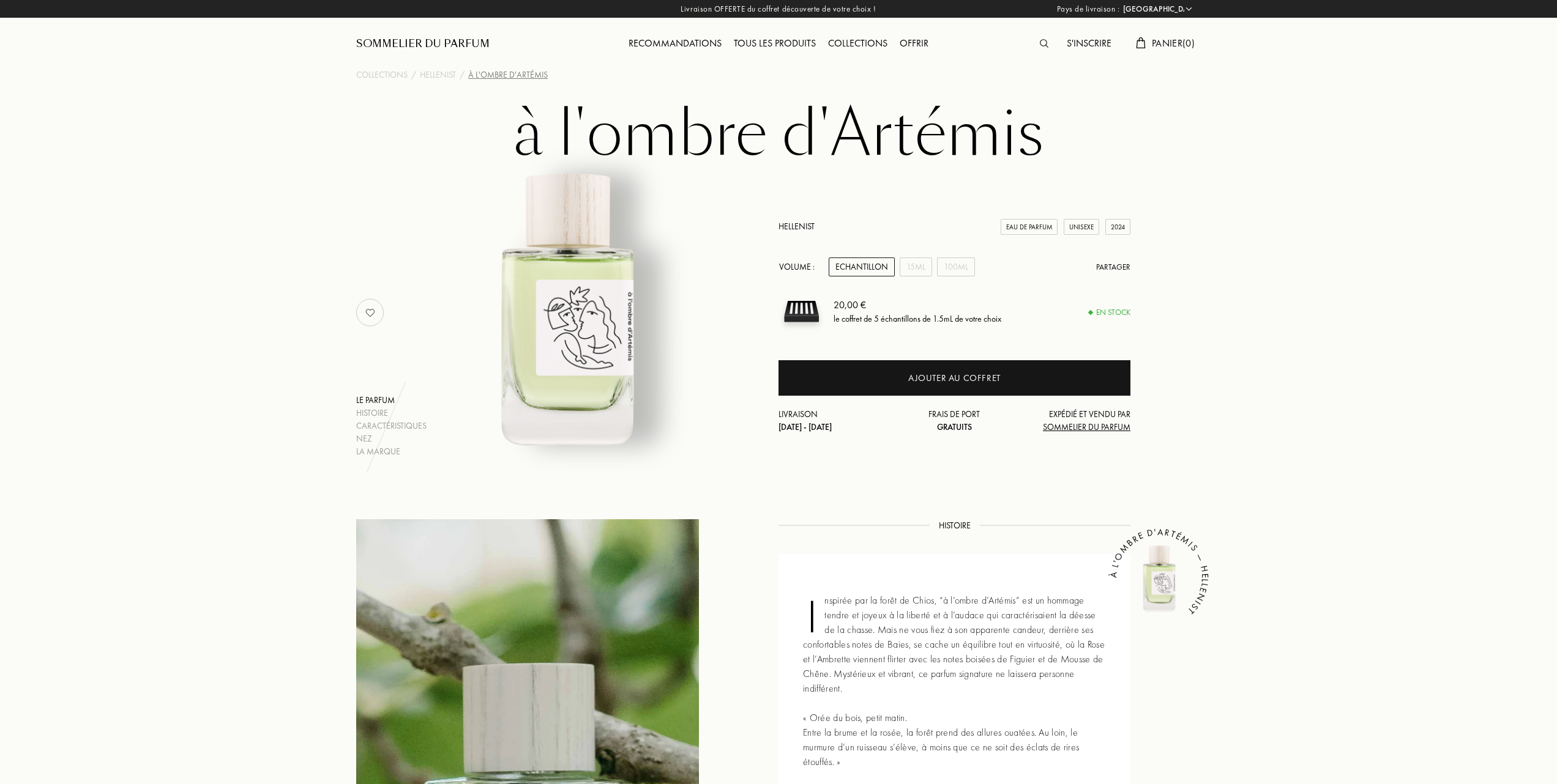
click at [776, 44] on div "Tous les produits" at bounding box center [775, 44] width 94 height 16
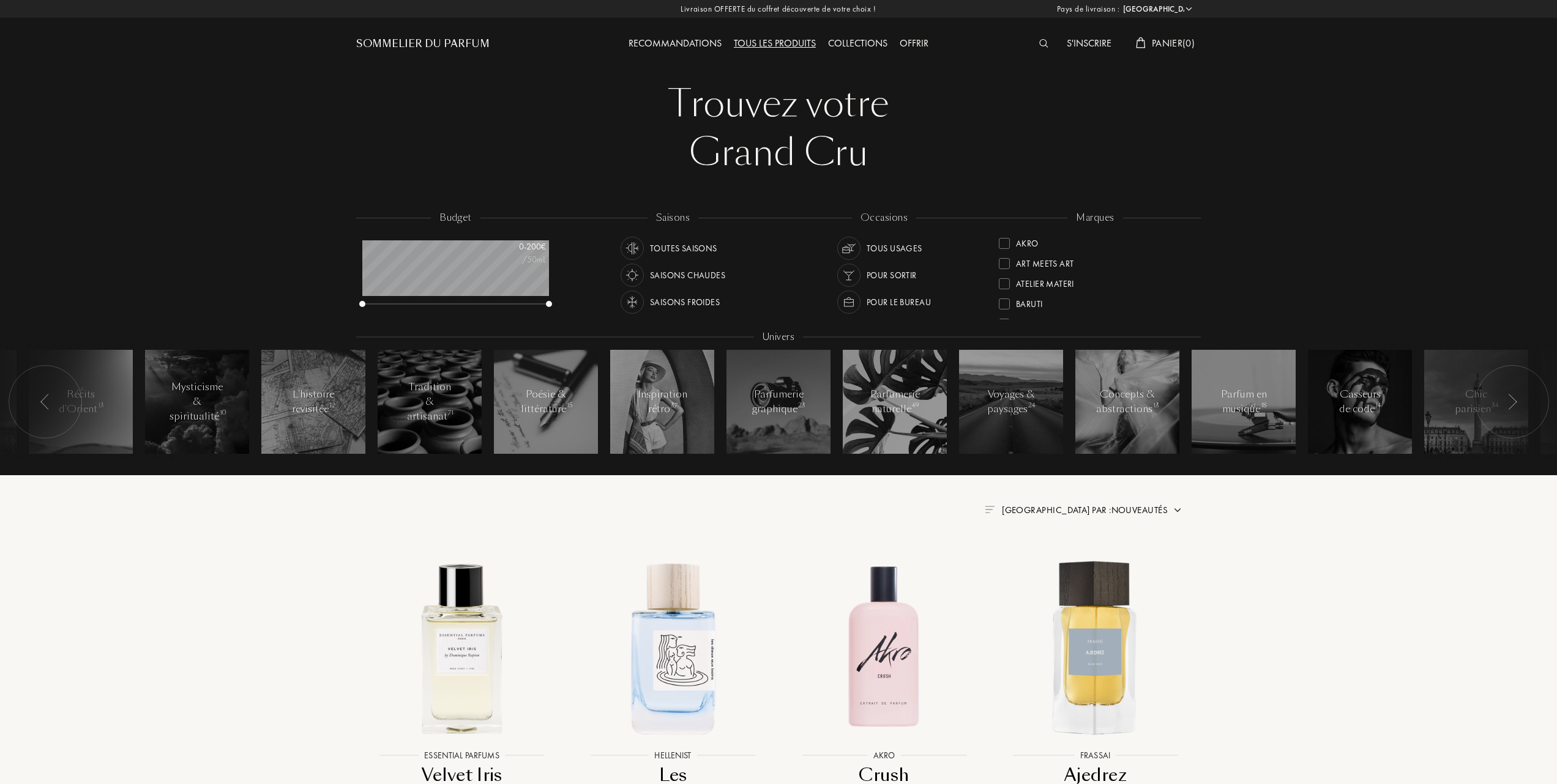
select select "FR"
click at [1006, 301] on div at bounding box center [1004, 303] width 11 height 11
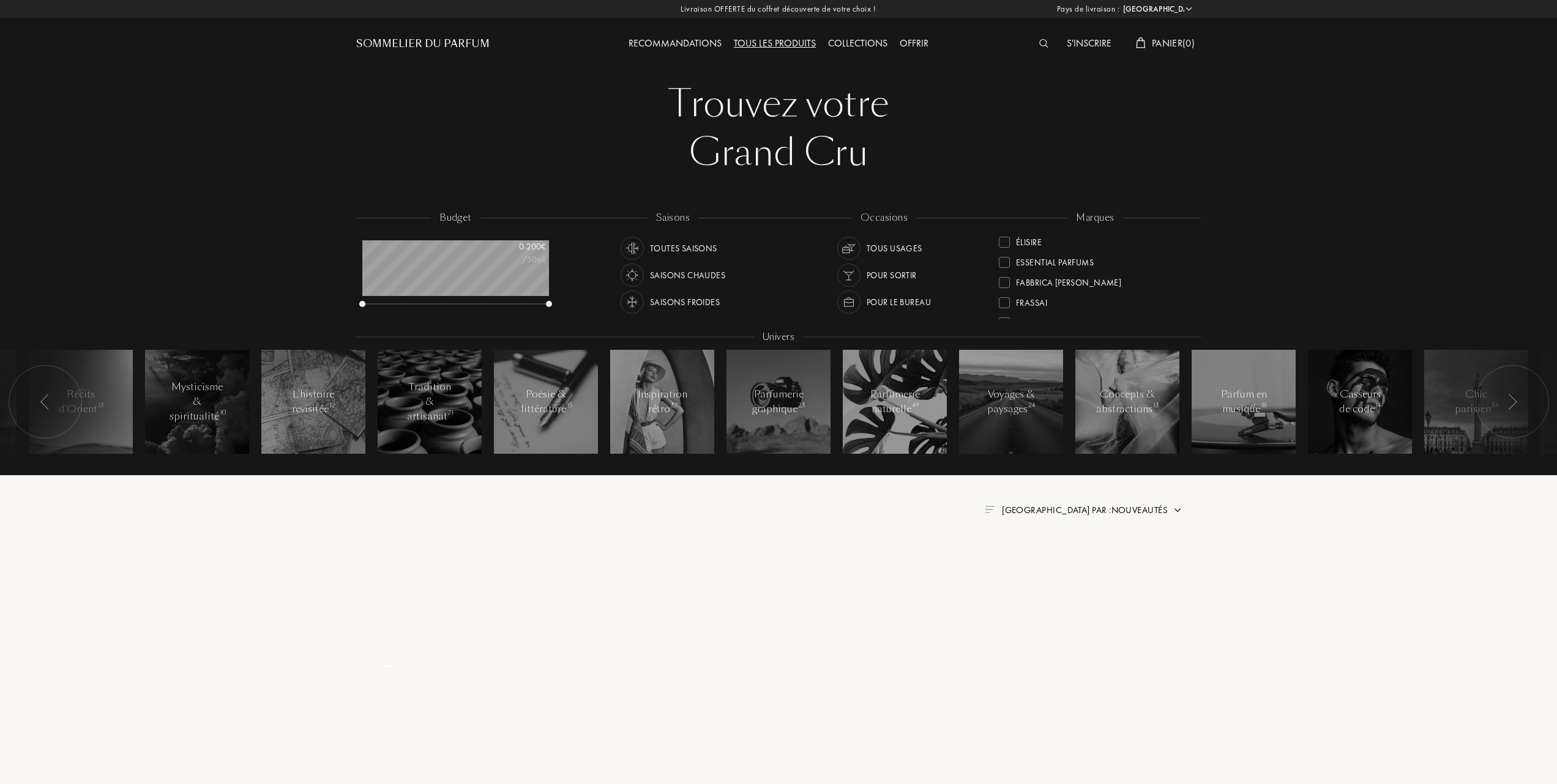
scroll to position [0, 0]
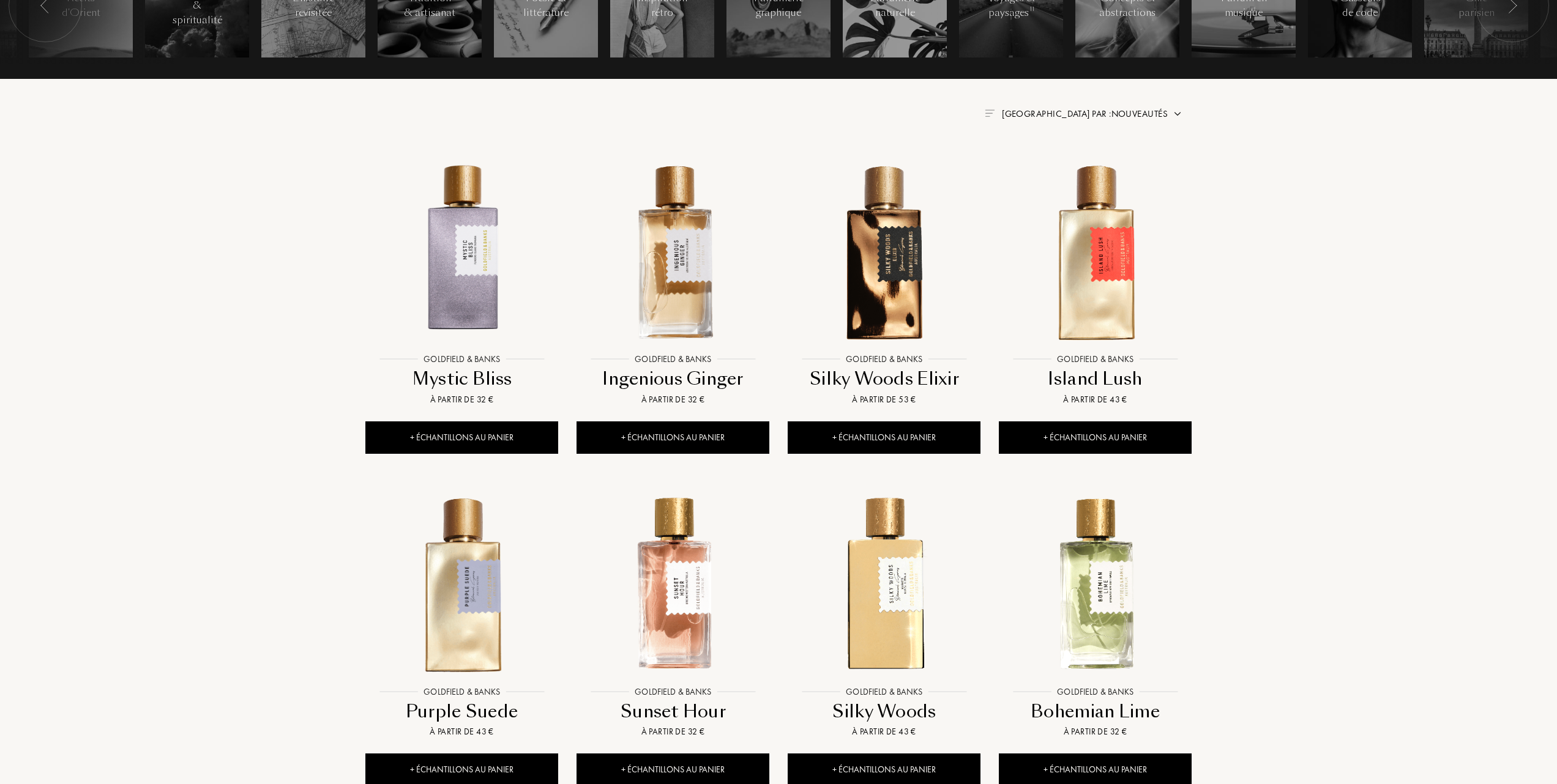
scroll to position [408, 0]
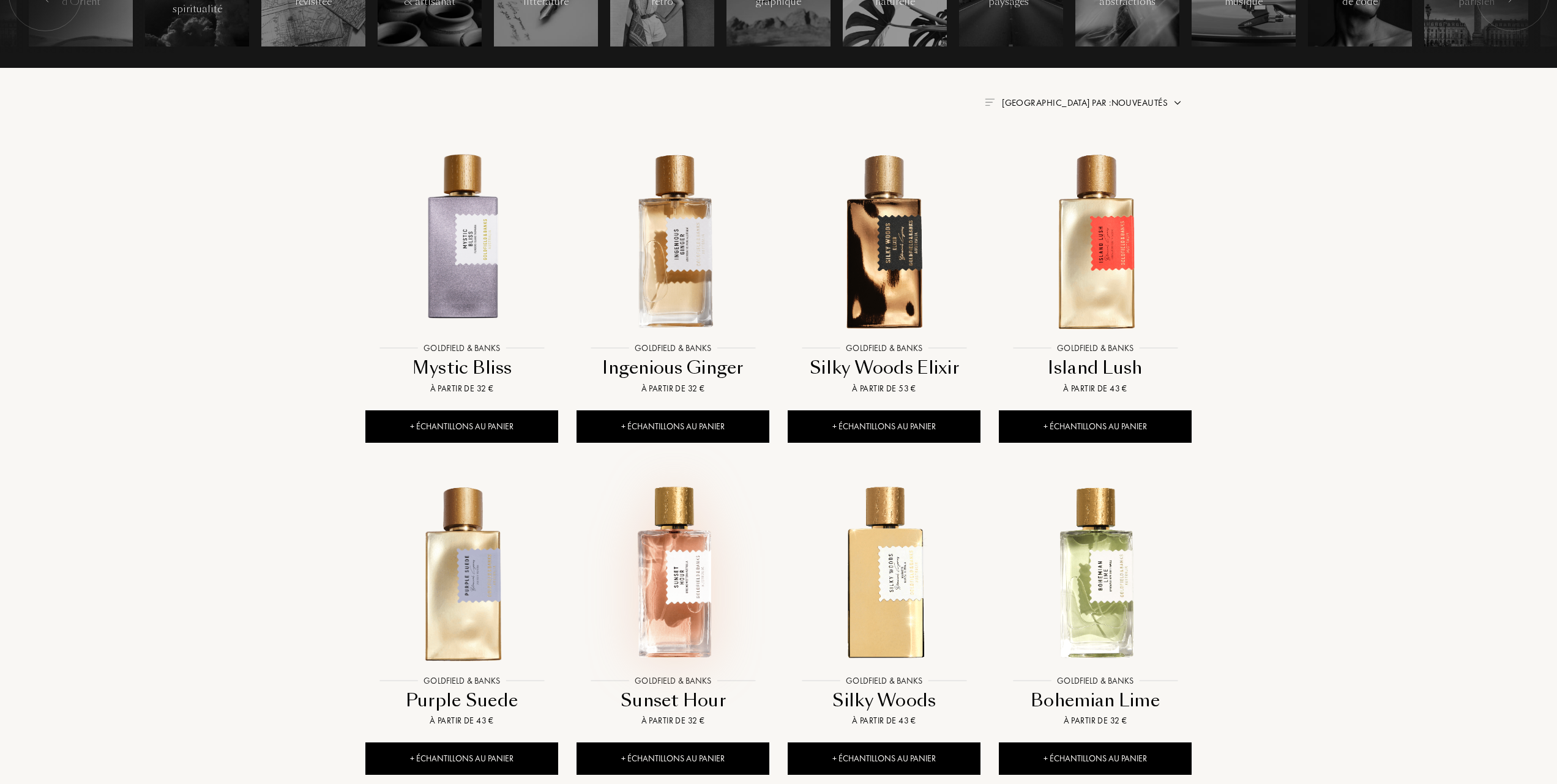
click at [676, 588] on img at bounding box center [672, 573] width 190 height 190
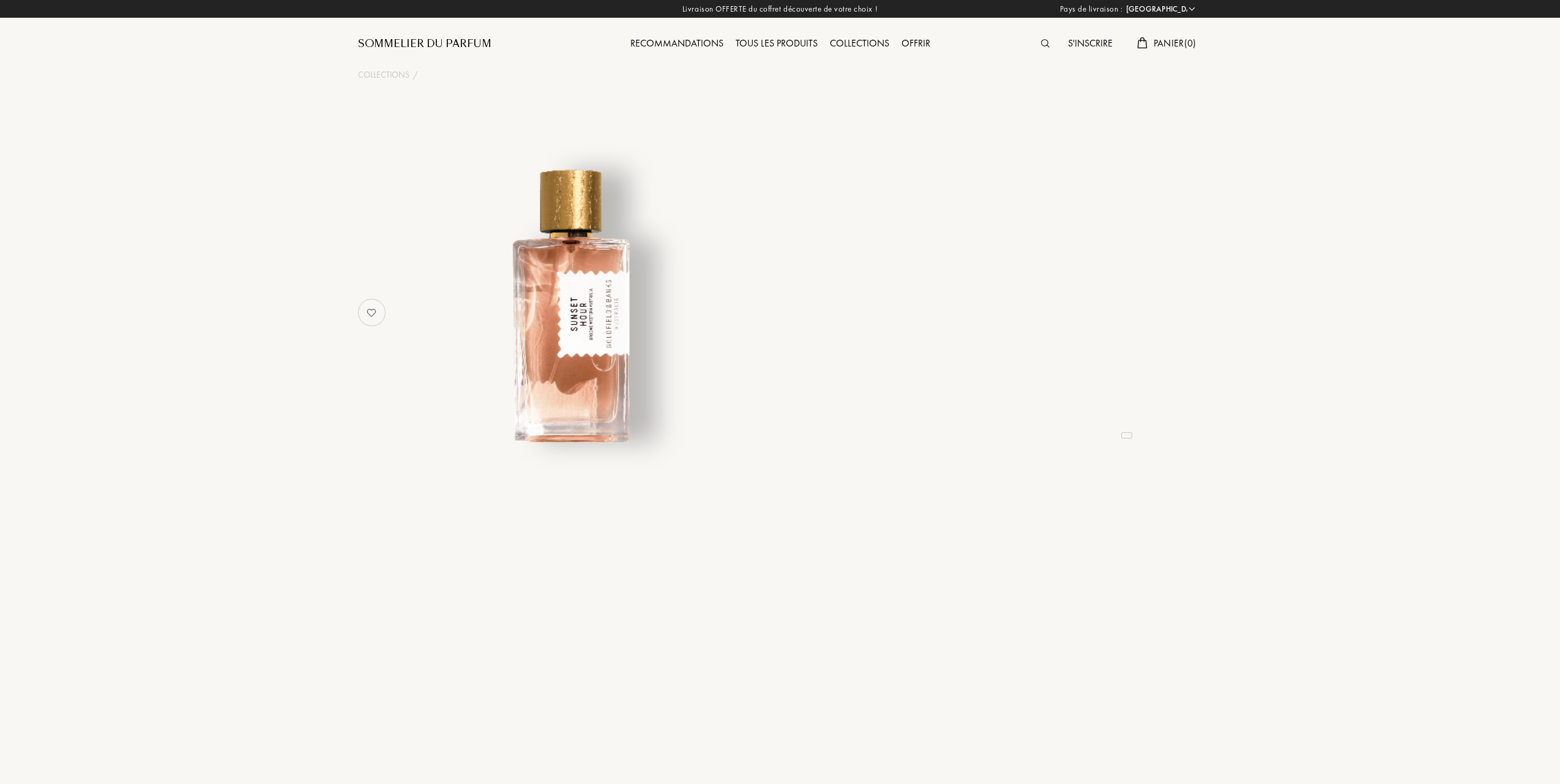
select select "FR"
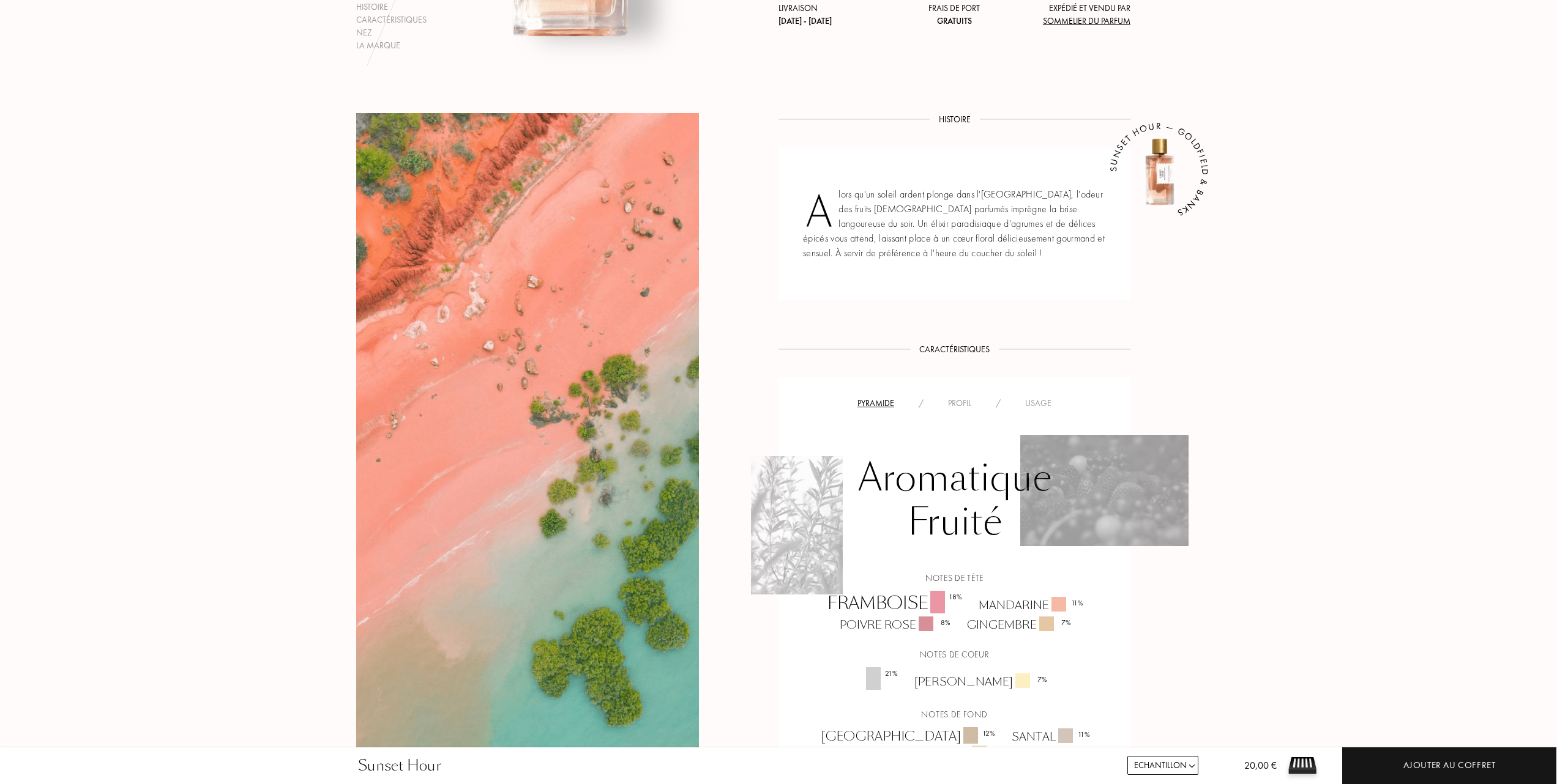
scroll to position [408, 0]
click at [1045, 400] on div "Usage" at bounding box center [1037, 402] width 51 height 12
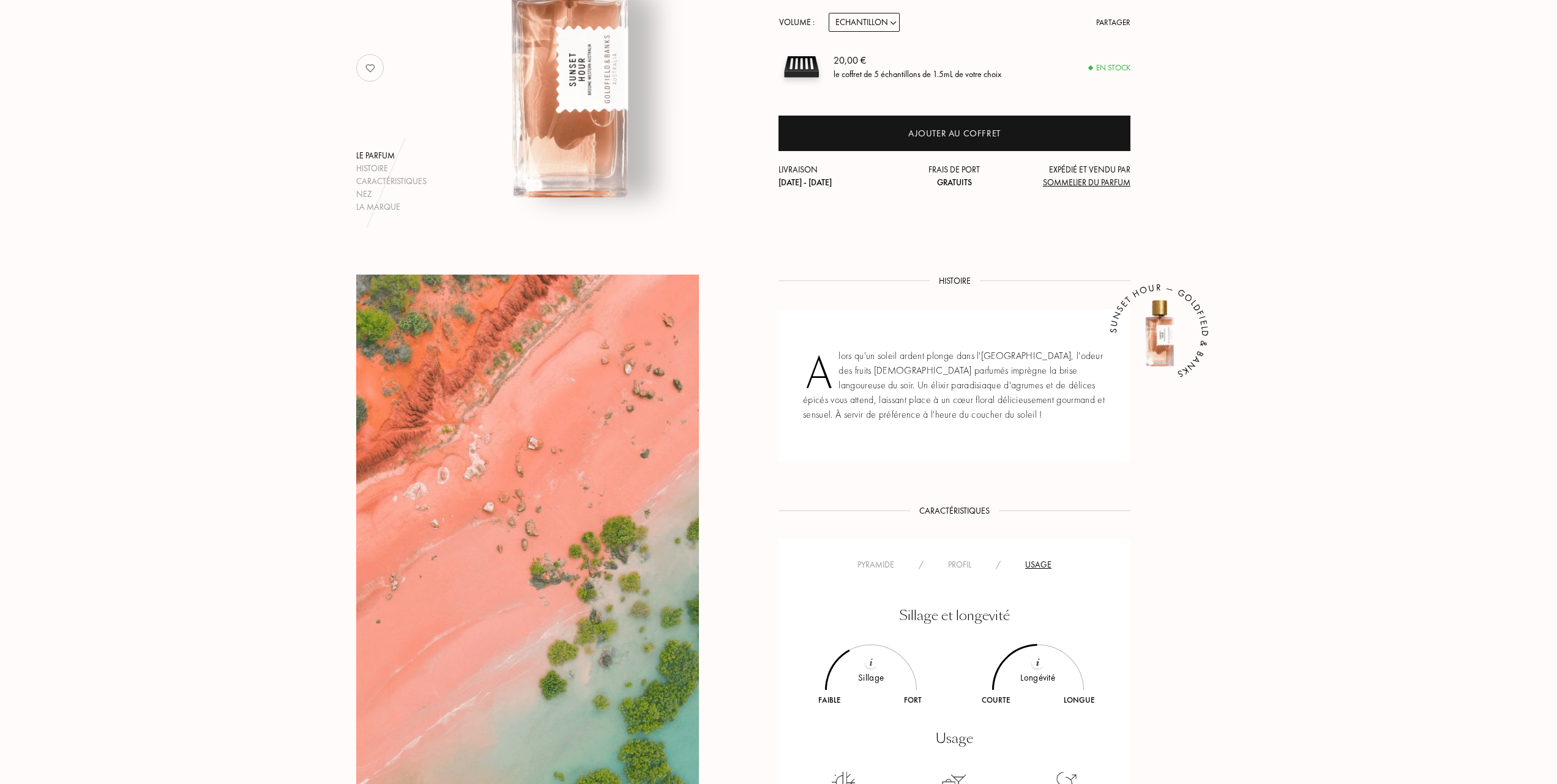
scroll to position [82, 0]
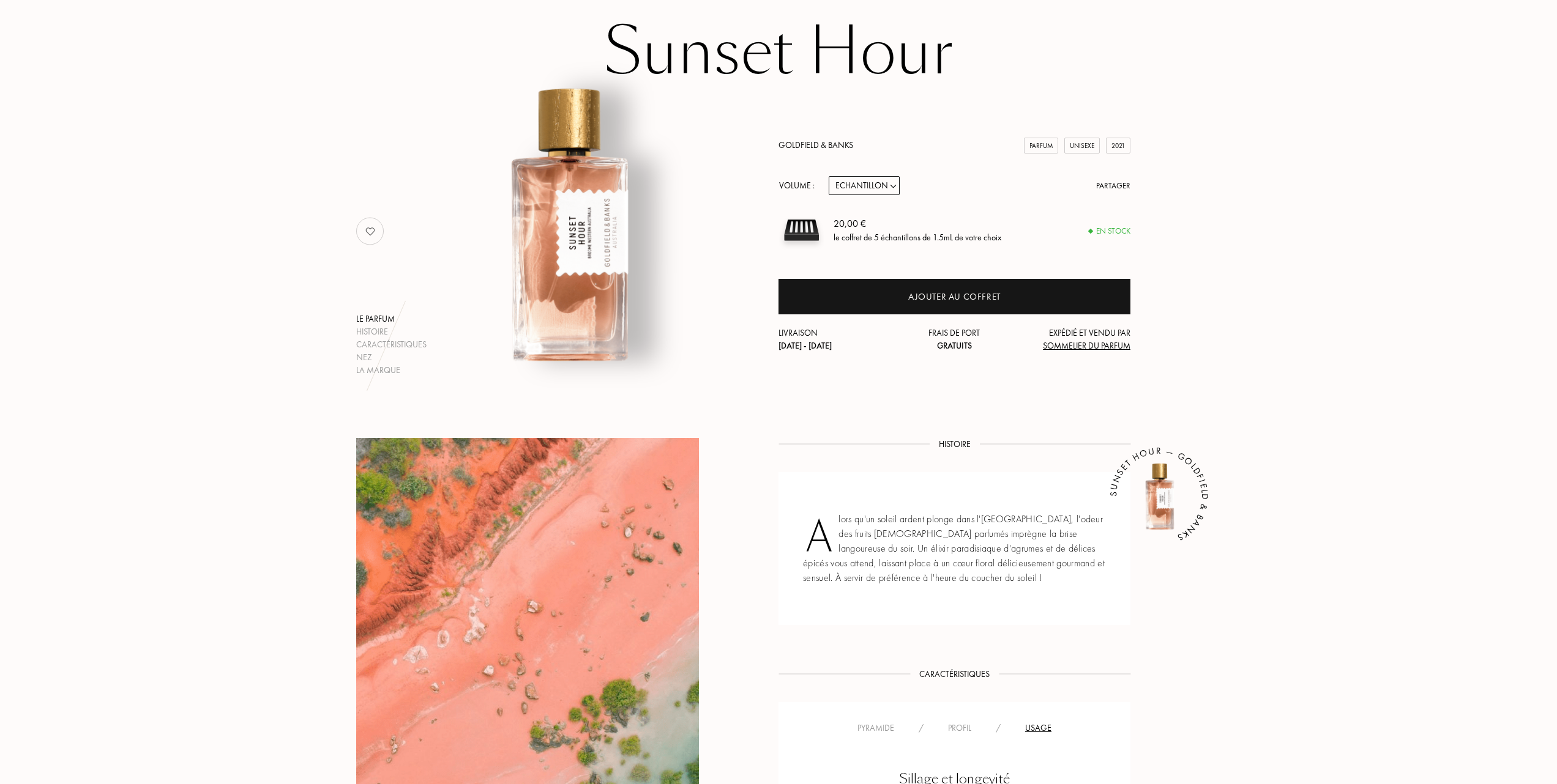
click at [894, 185] on select "Echantillon 10mL 50mL 100mL" at bounding box center [864, 185] width 71 height 19
select select "2"
click at [829, 176] on select "Echantillon 10mL 50mL 100mL" at bounding box center [864, 185] width 71 height 19
select select "2"
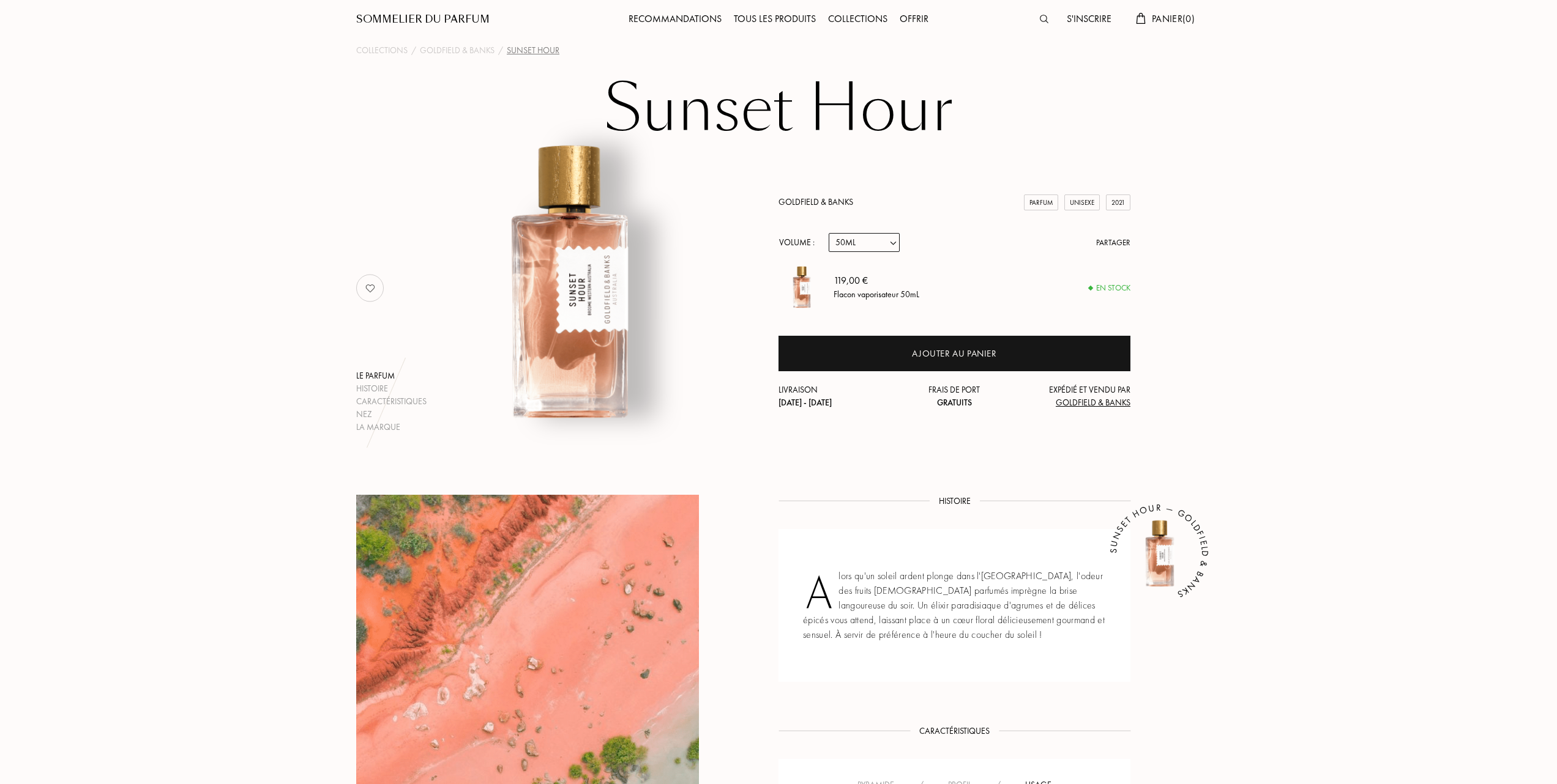
scroll to position [0, 0]
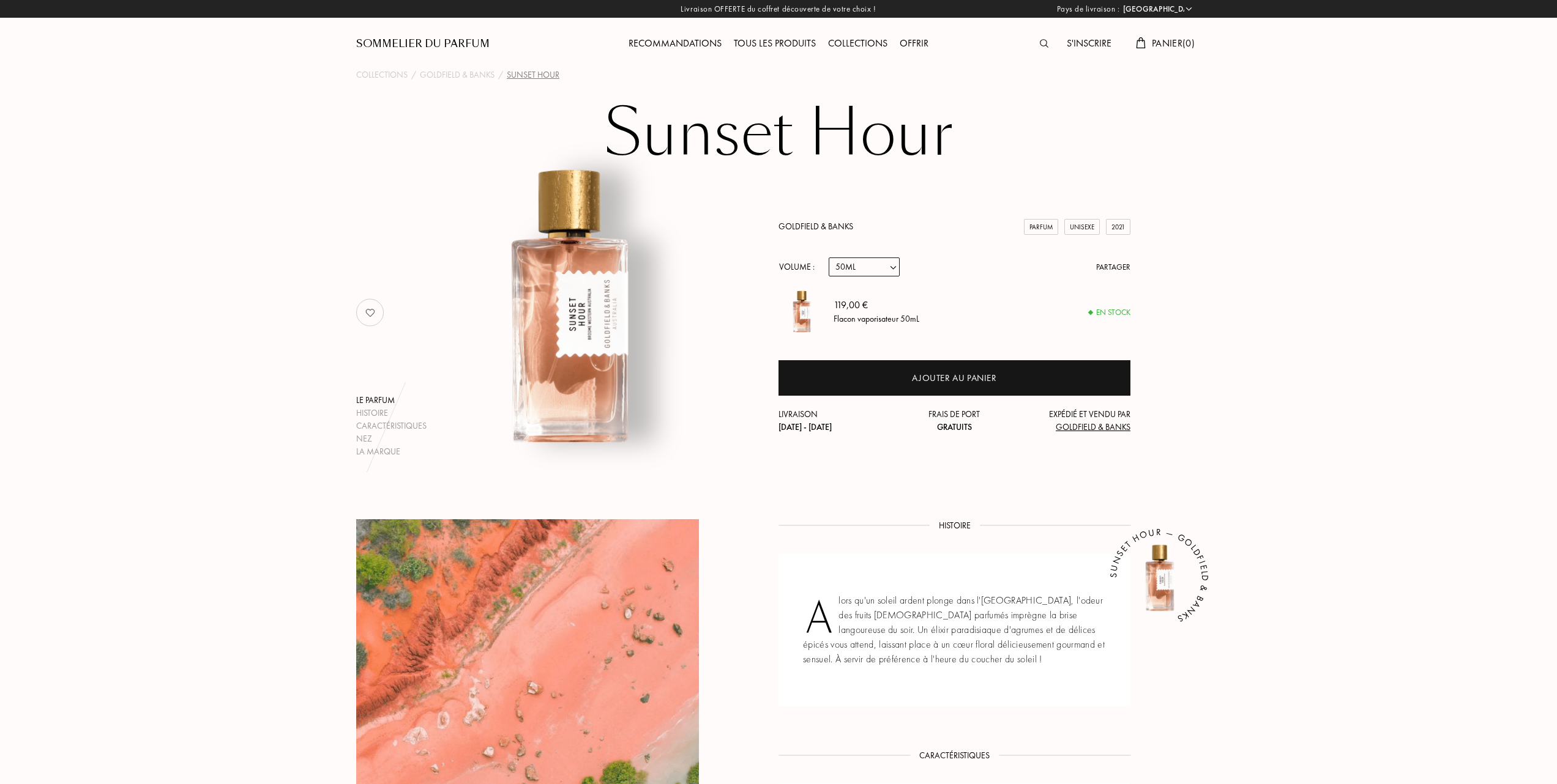
click at [894, 263] on select "Echantillon 10mL 50mL 100mL" at bounding box center [864, 266] width 71 height 19
select select "0"
click at [829, 257] on select "Echantillon 10mL 50mL 100mL" at bounding box center [864, 266] width 71 height 19
select select "0"
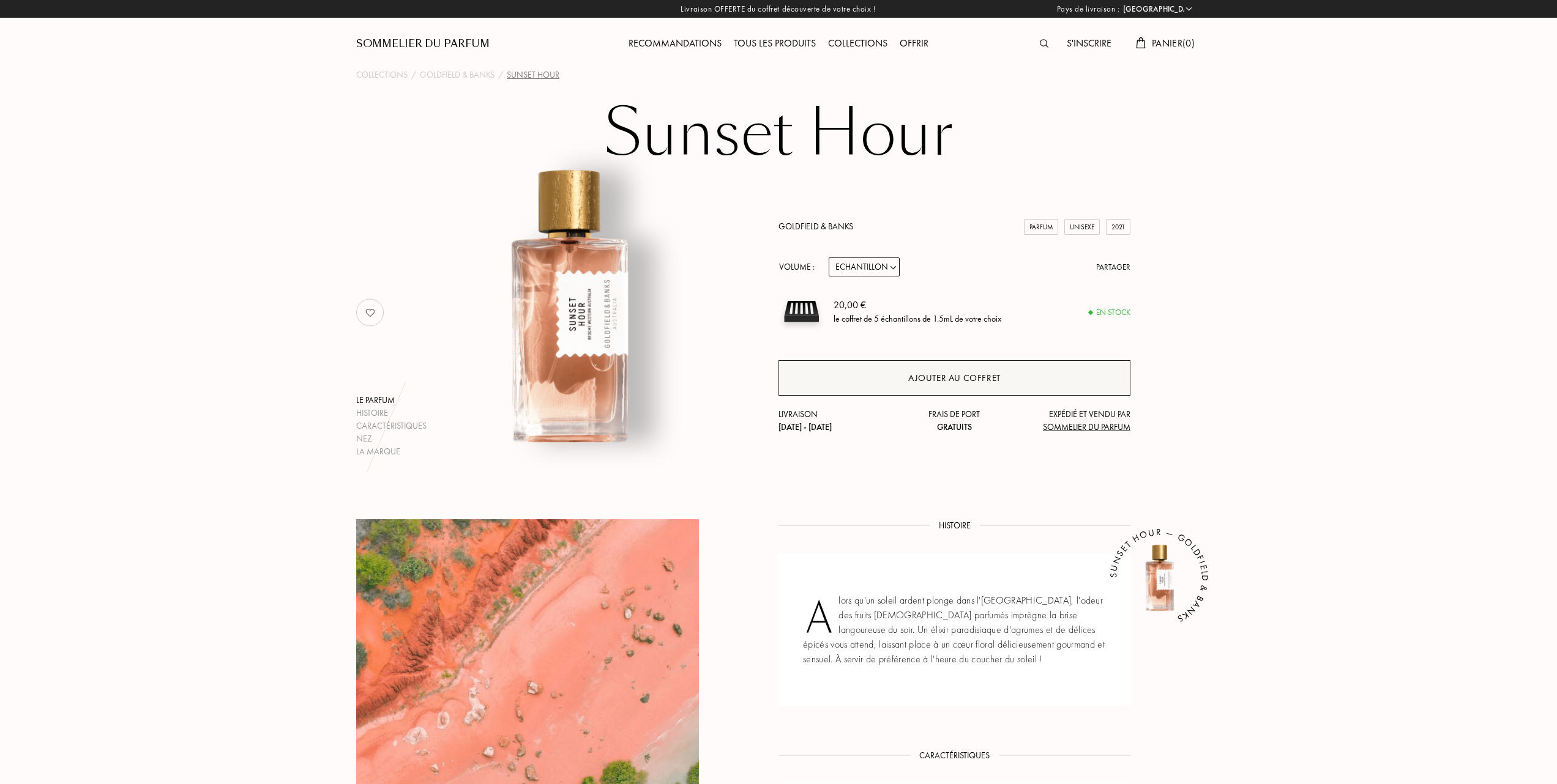
click at [971, 373] on div "Ajouter au coffret" at bounding box center [955, 378] width 92 height 14
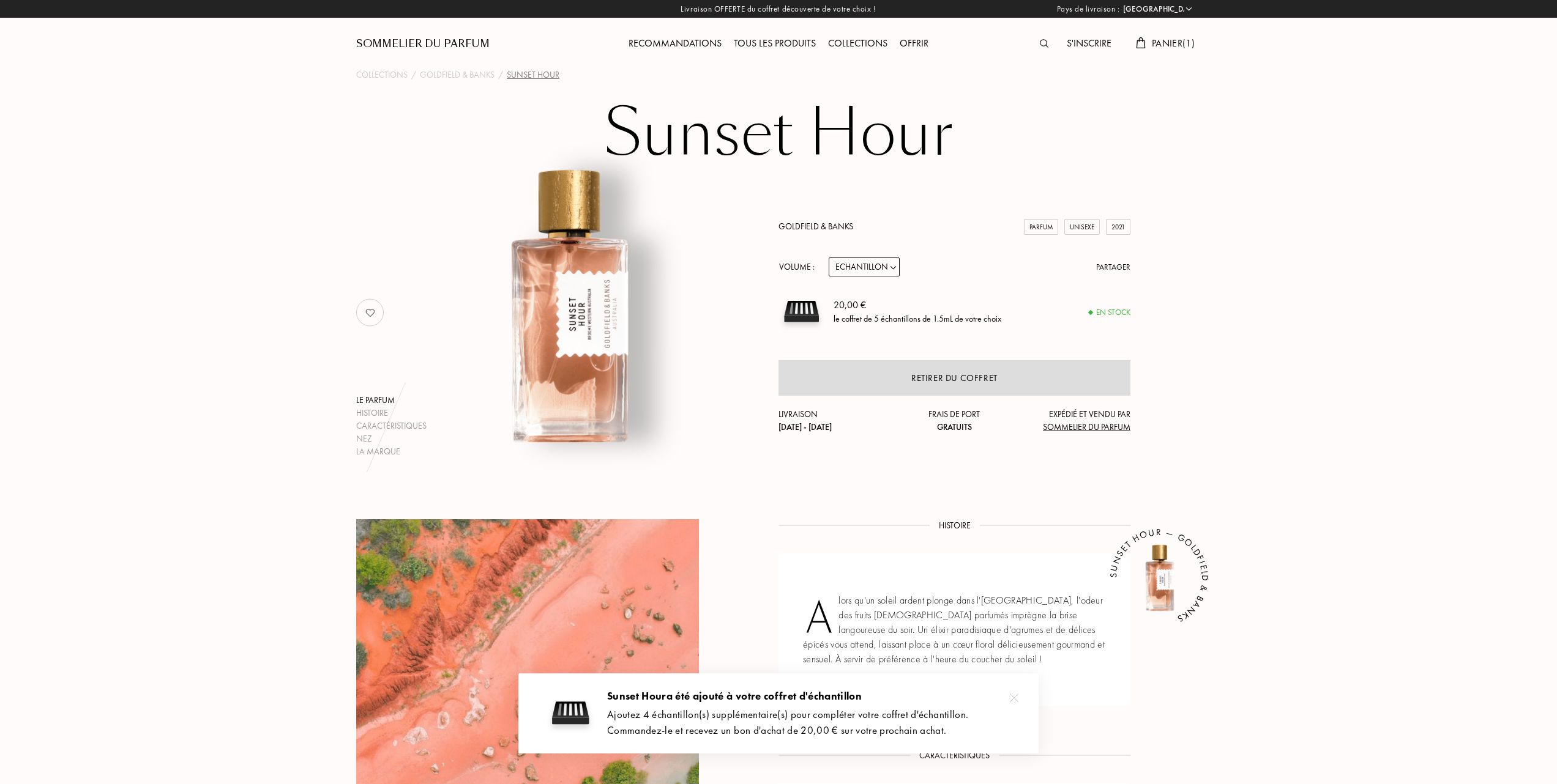
click at [767, 42] on div "Tous les produits" at bounding box center [775, 44] width 94 height 16
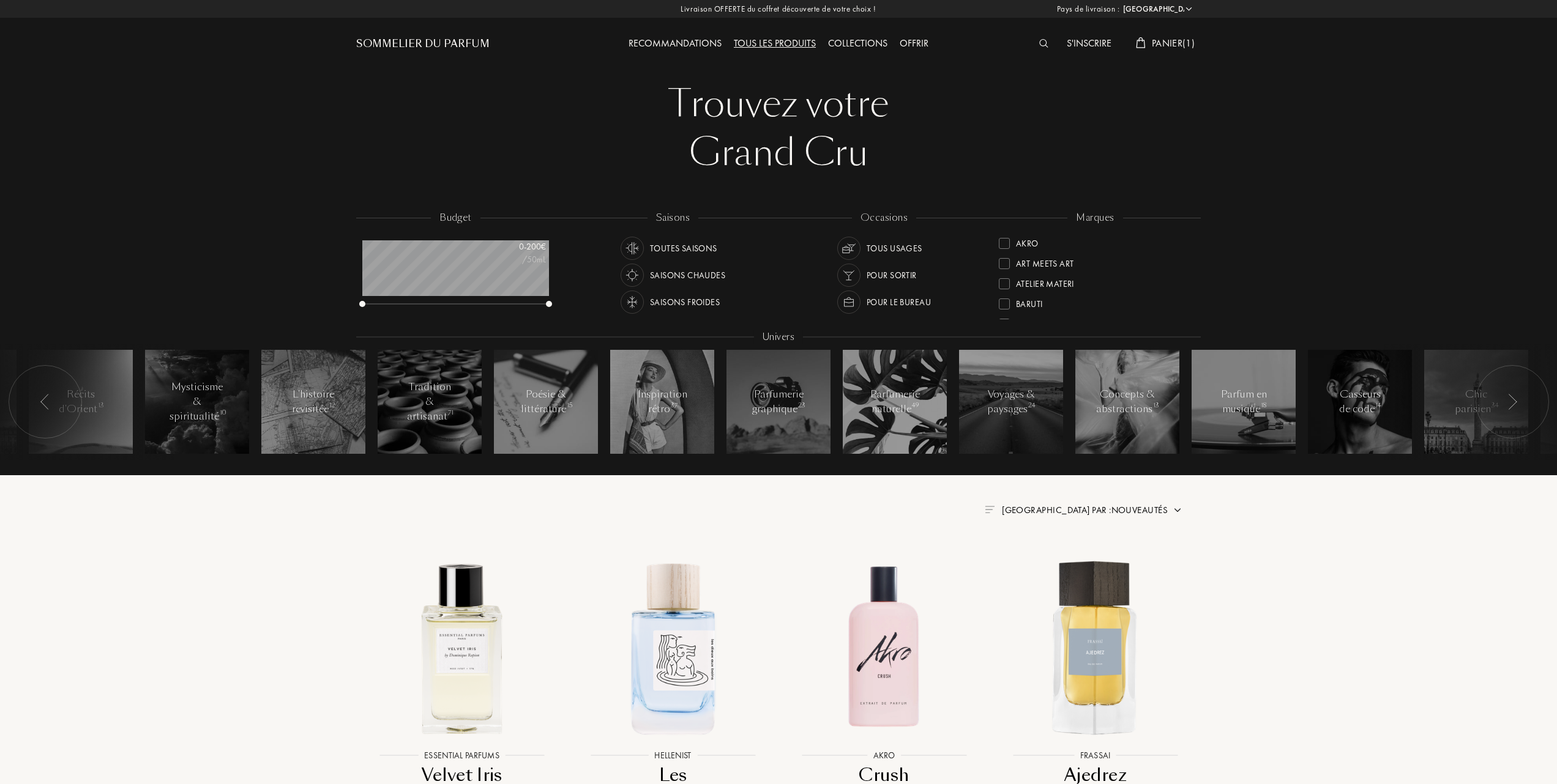
select select "FR"
click at [1005, 296] on div "Goldfield & Banks" at bounding box center [1046, 300] width 96 height 17
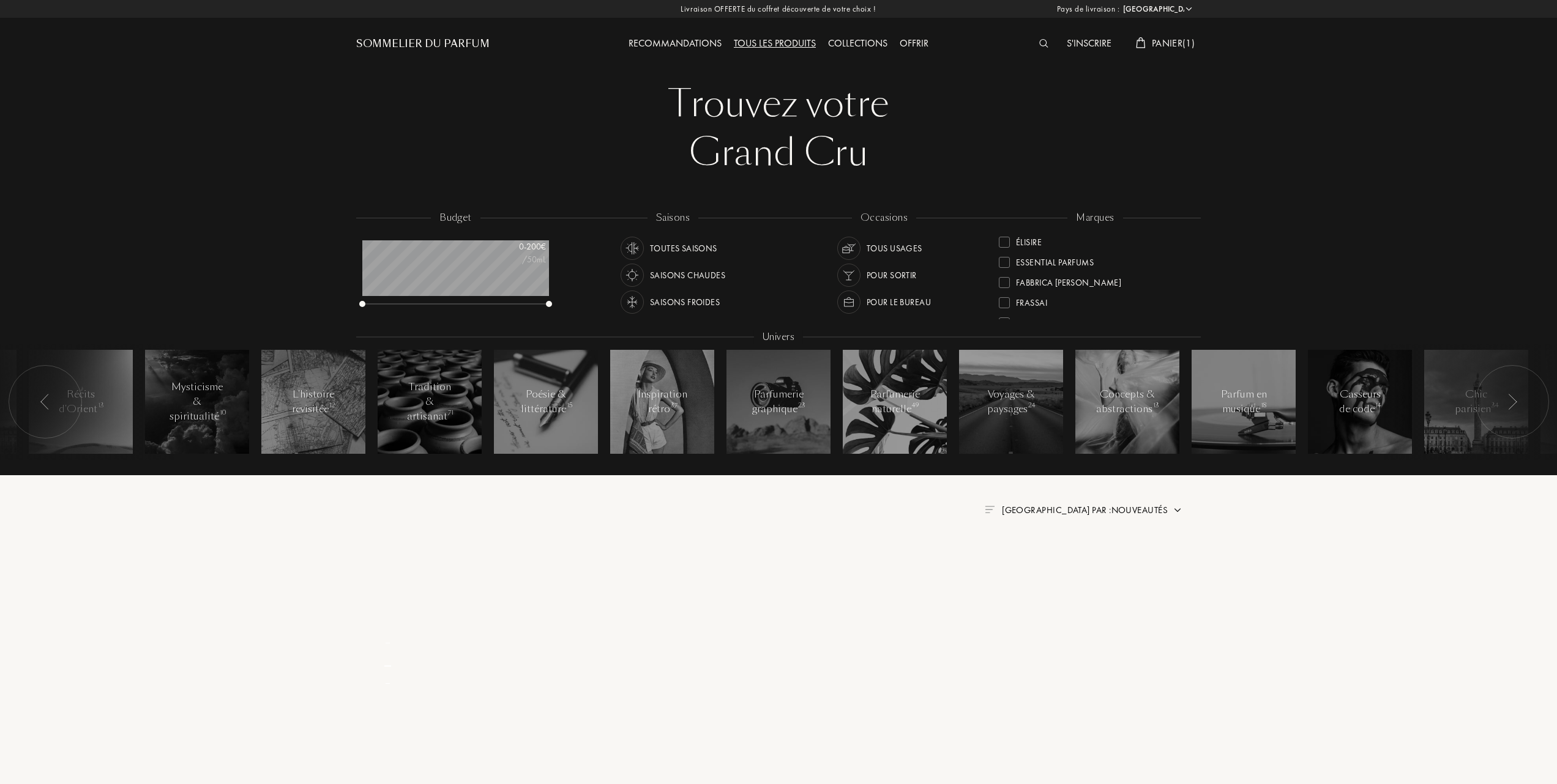
scroll to position [0, 0]
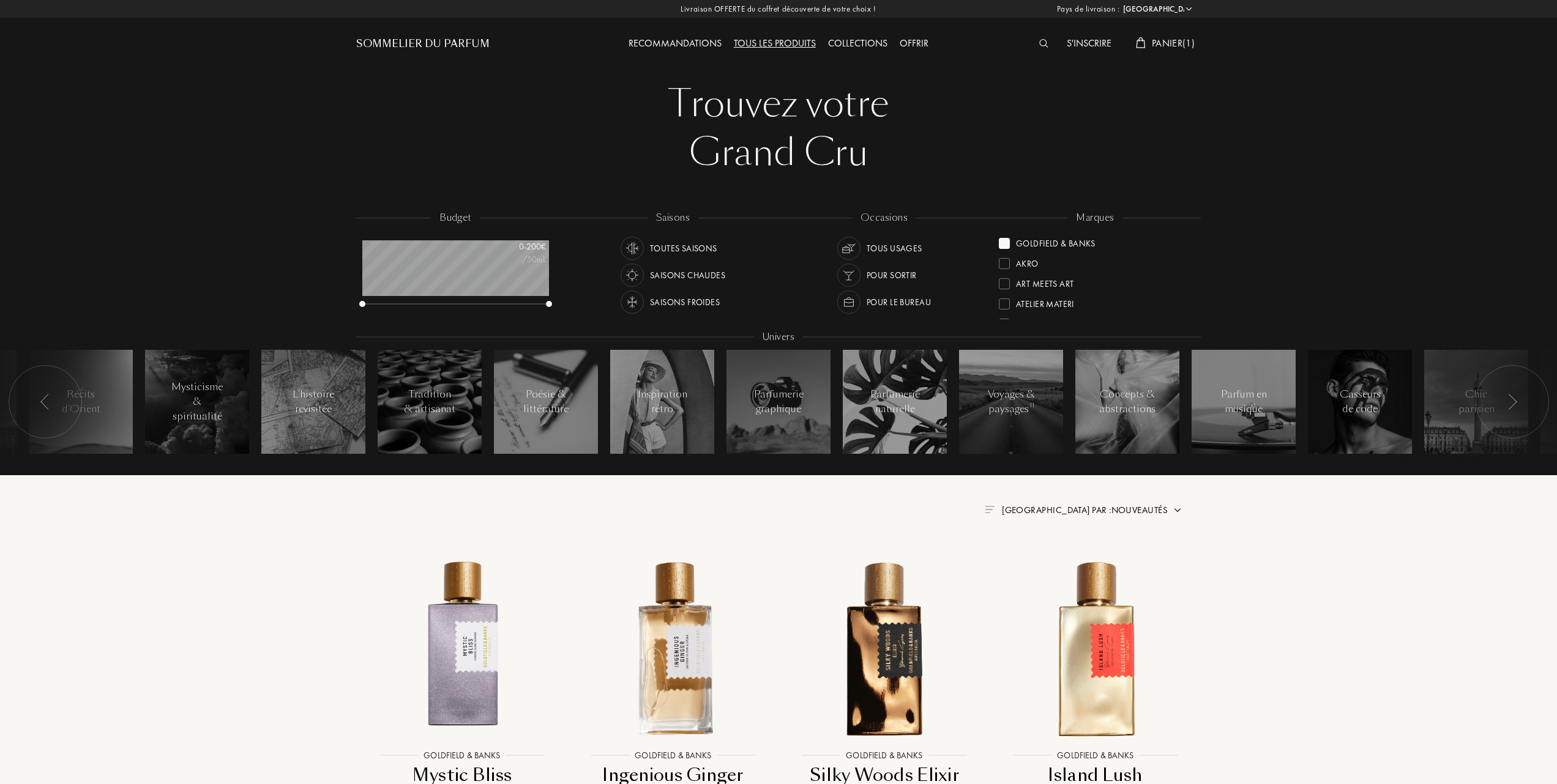
click at [1131, 509] on span "Trier par : Nouveautés" at bounding box center [1084, 511] width 166 height 12
click at [1058, 563] on div at bounding box center [1055, 564] width 9 height 9
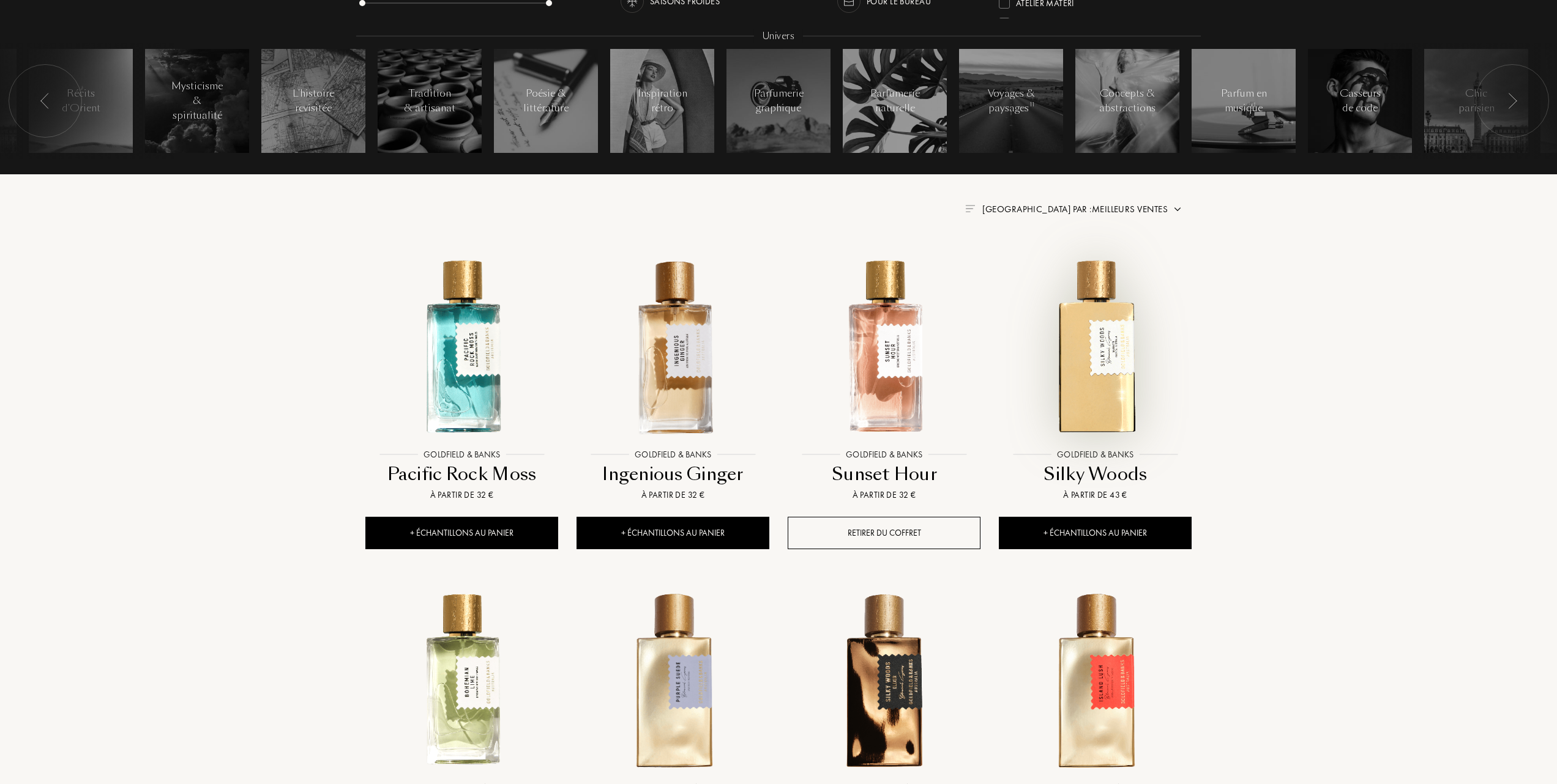
scroll to position [326, 0]
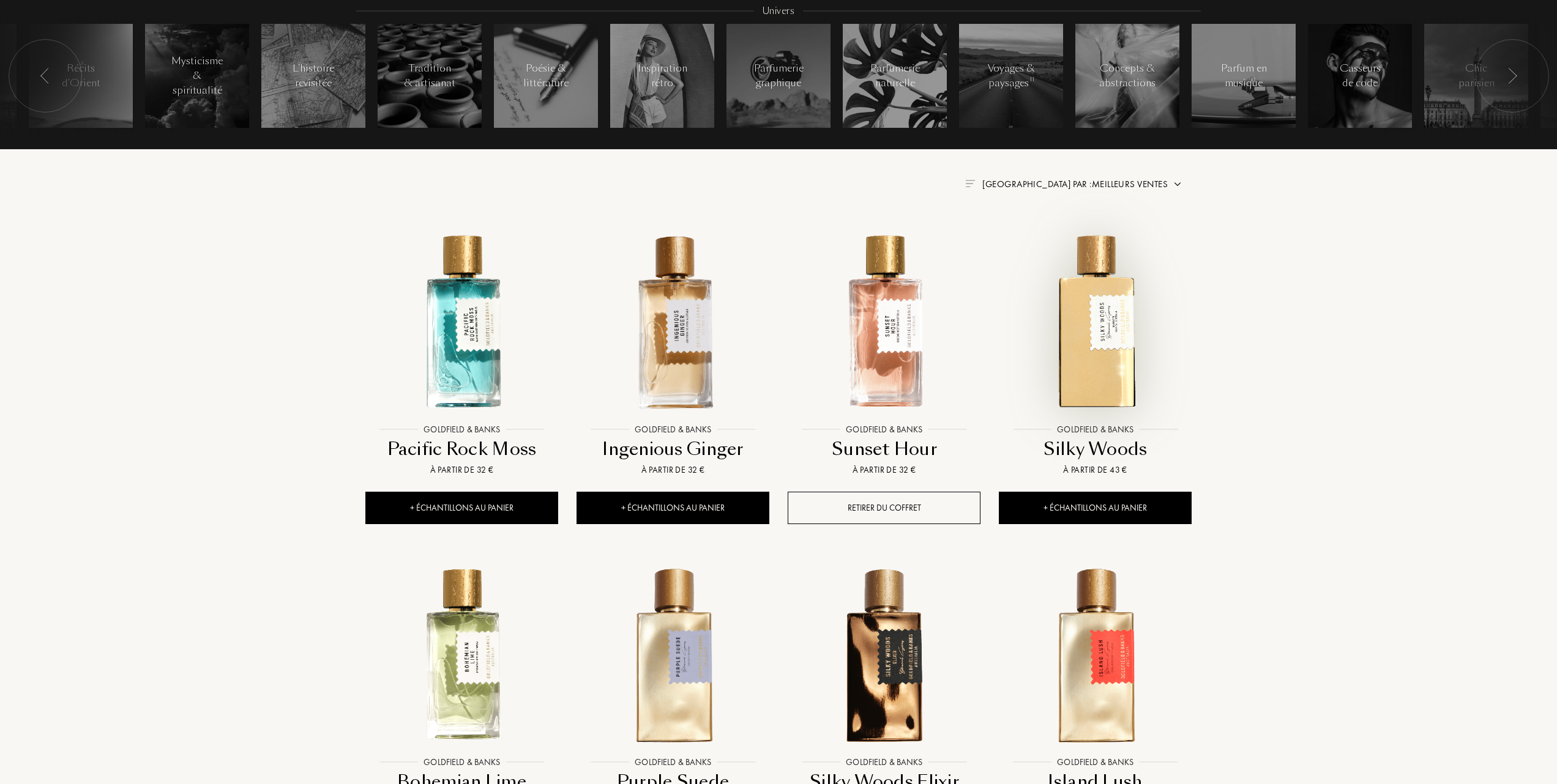
click at [1103, 361] on img at bounding box center [1095, 321] width 190 height 190
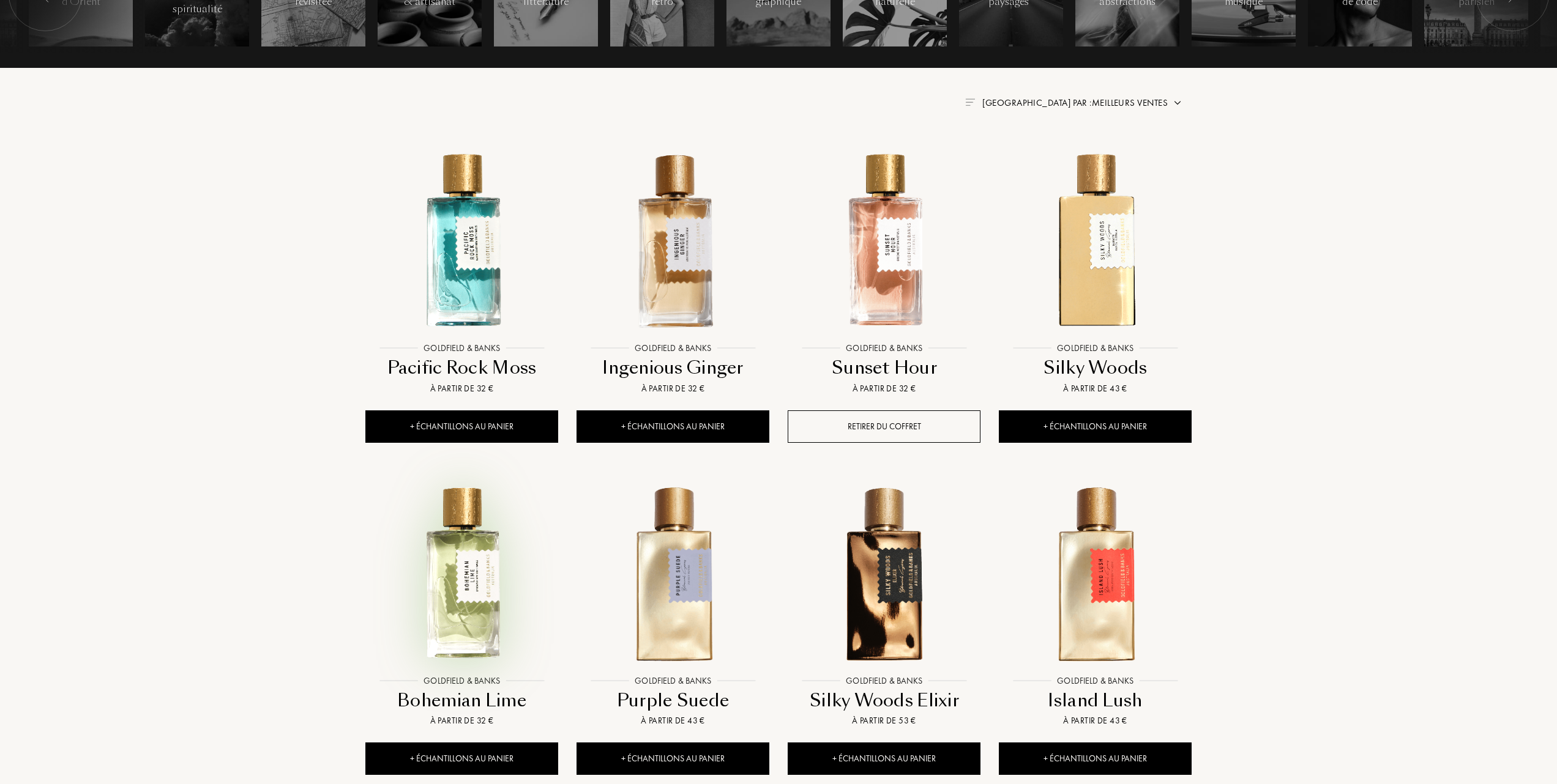
click at [466, 579] on img at bounding box center [462, 573] width 190 height 190
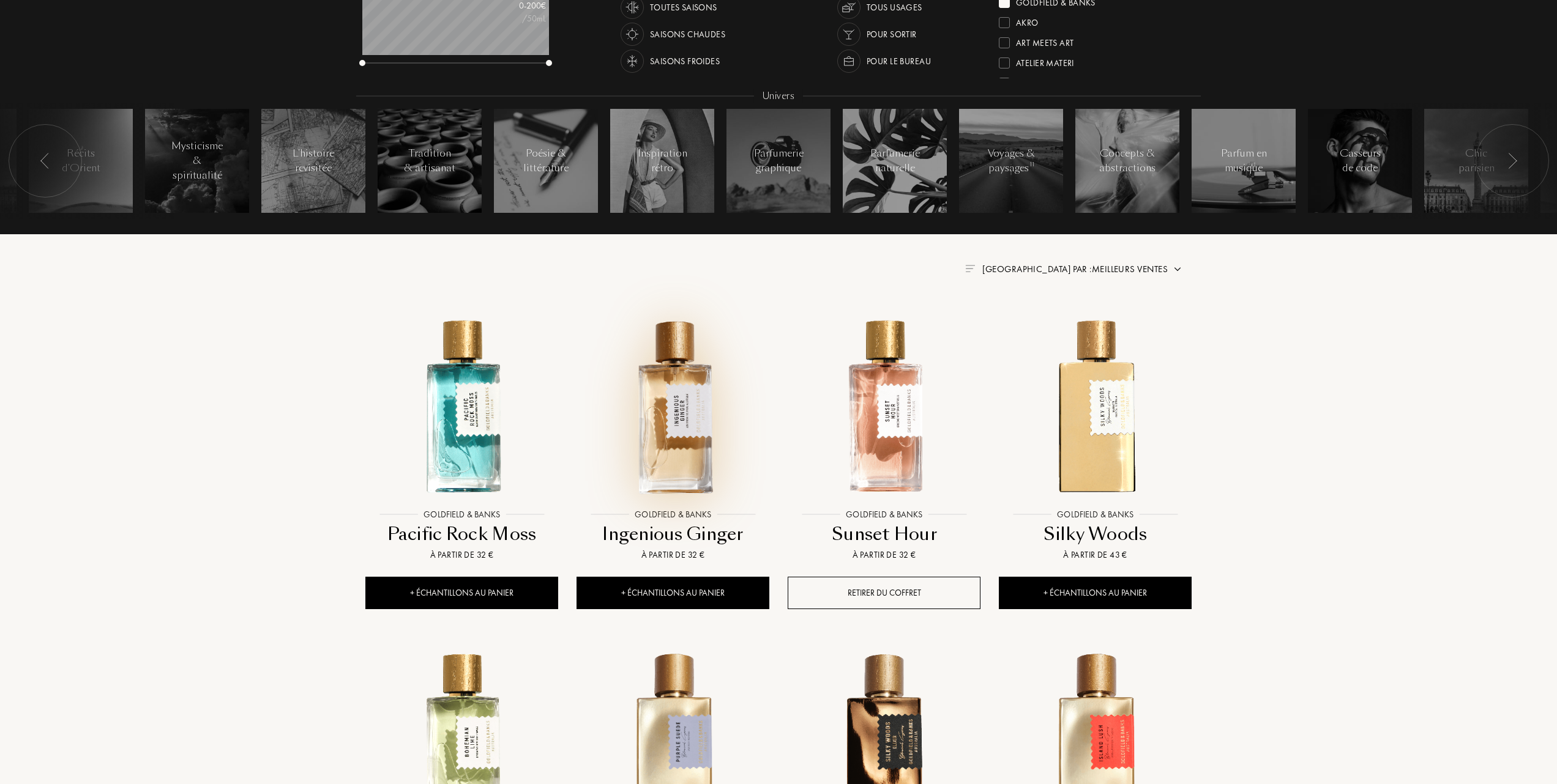
scroll to position [162, 0]
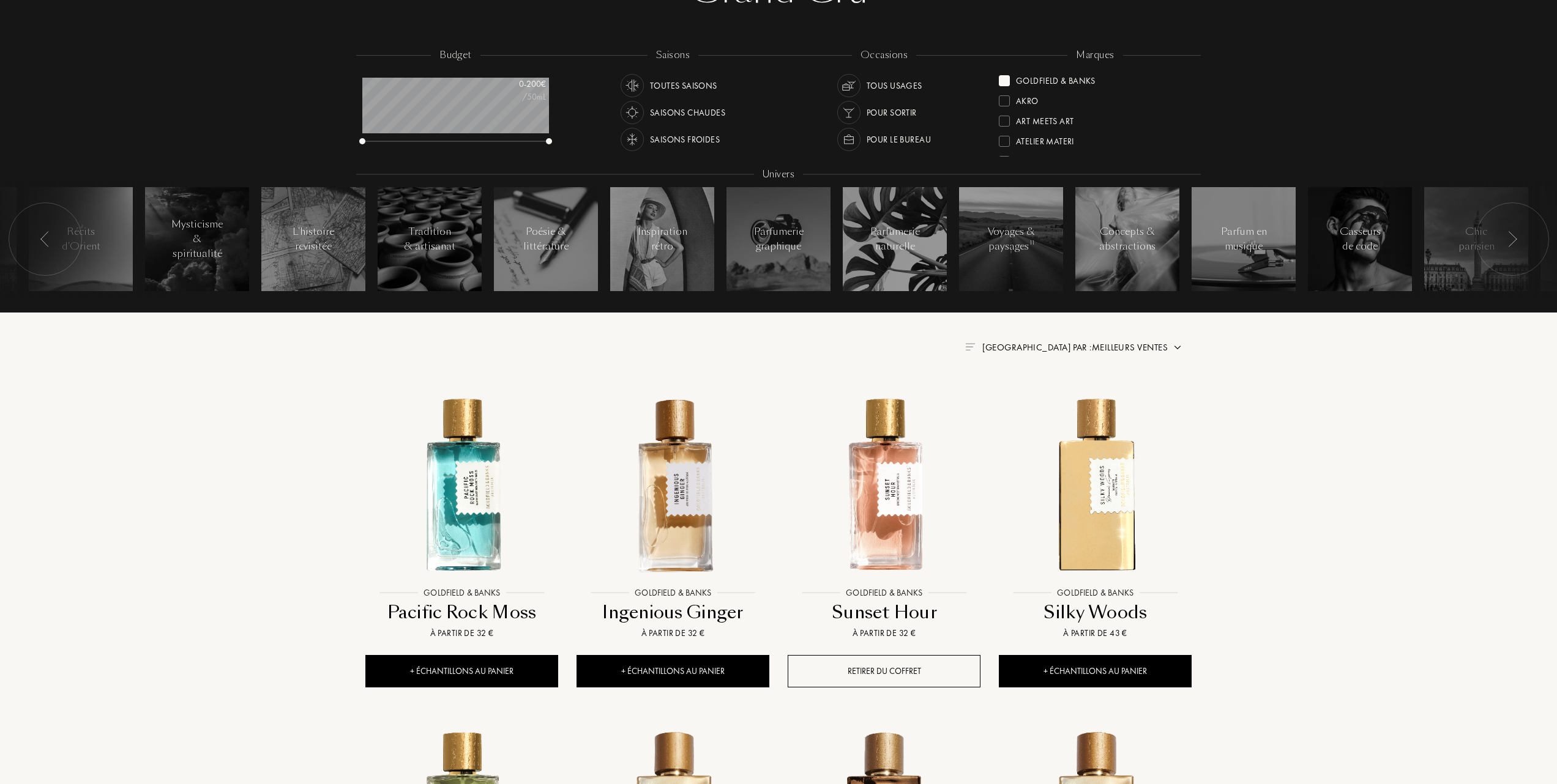
click at [1005, 78] on div at bounding box center [1004, 81] width 11 height 11
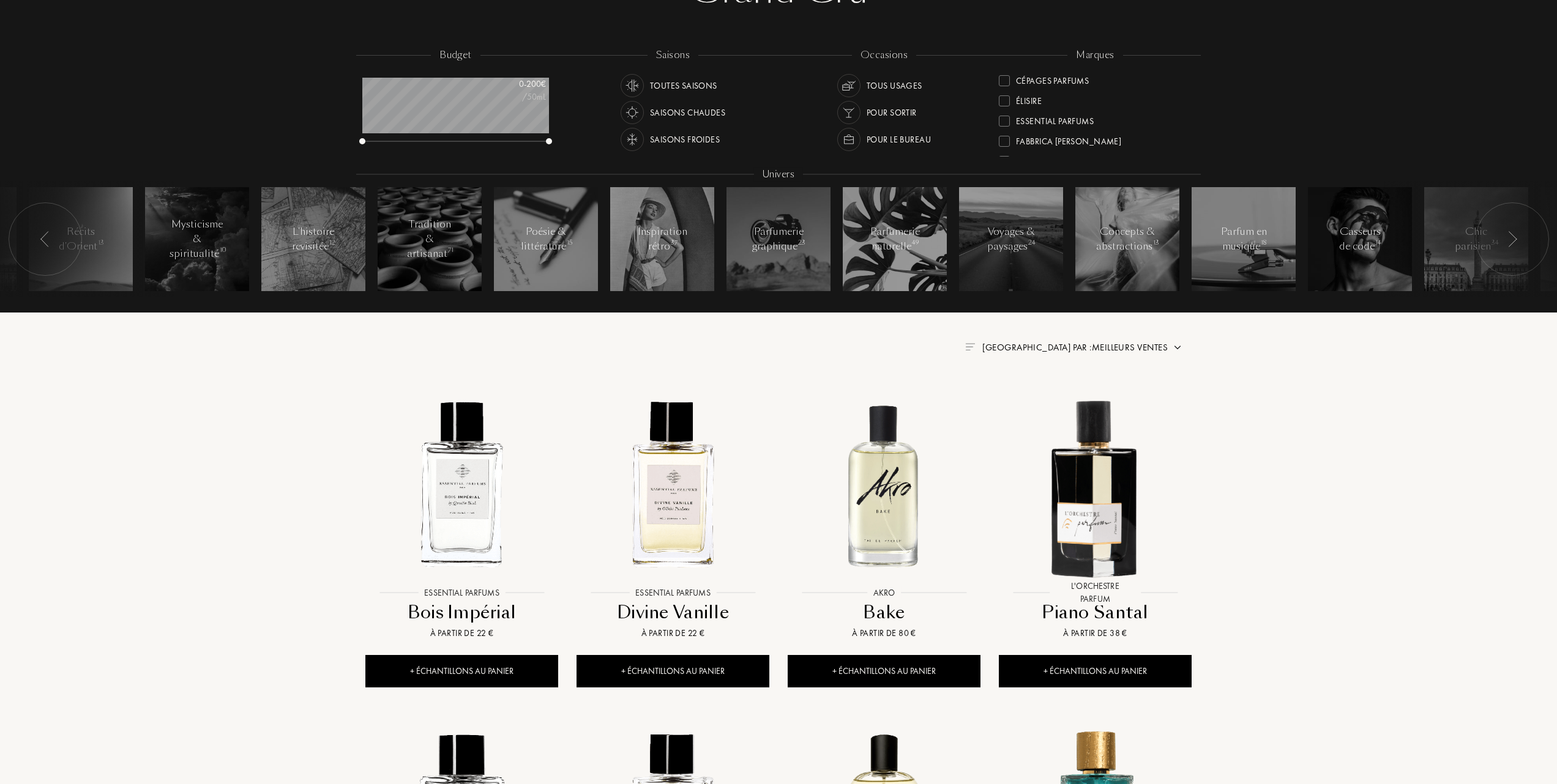
scroll to position [162, 0]
click at [1001, 115] on div at bounding box center [1004, 120] width 11 height 11
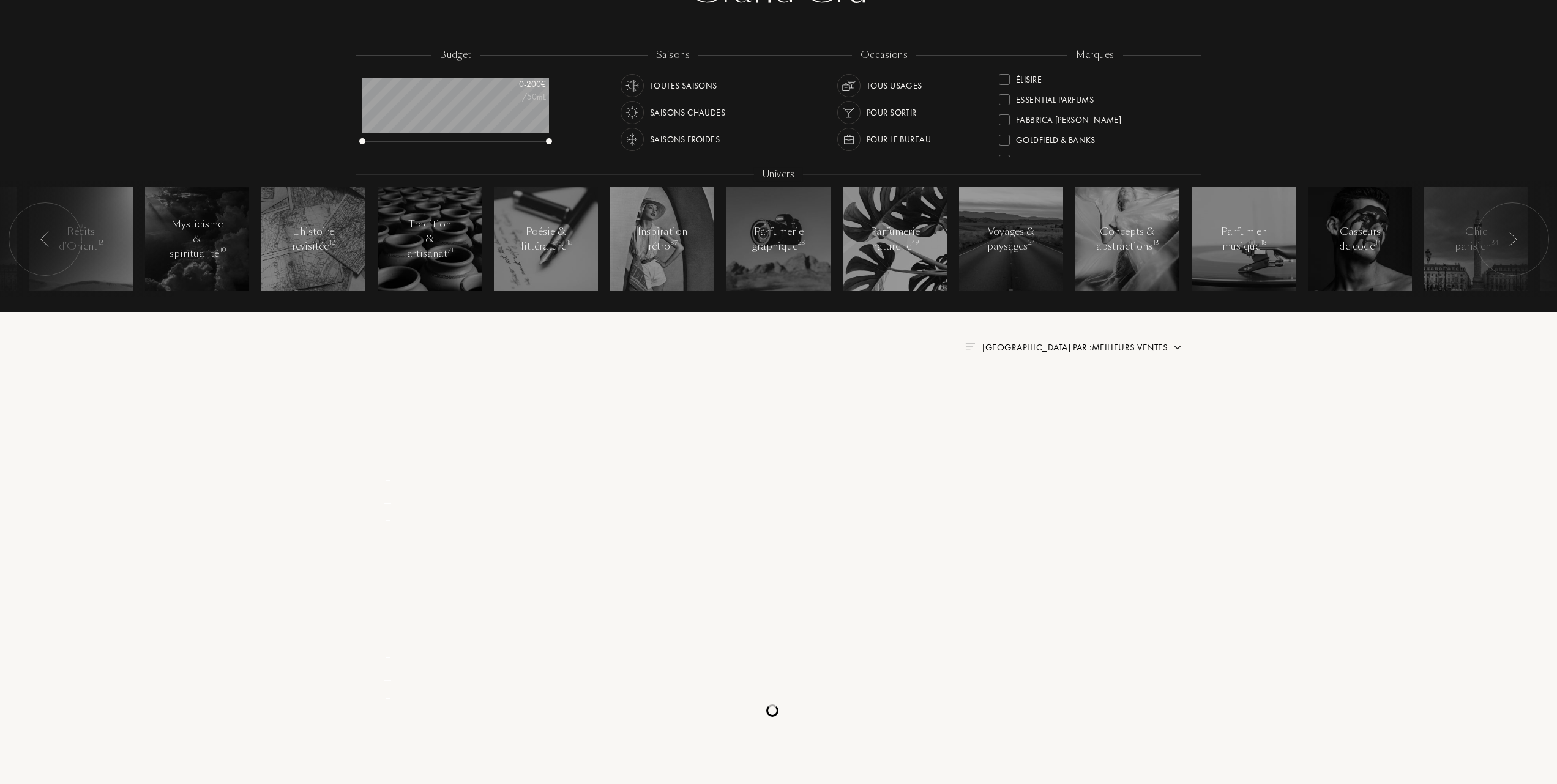
scroll to position [0, 0]
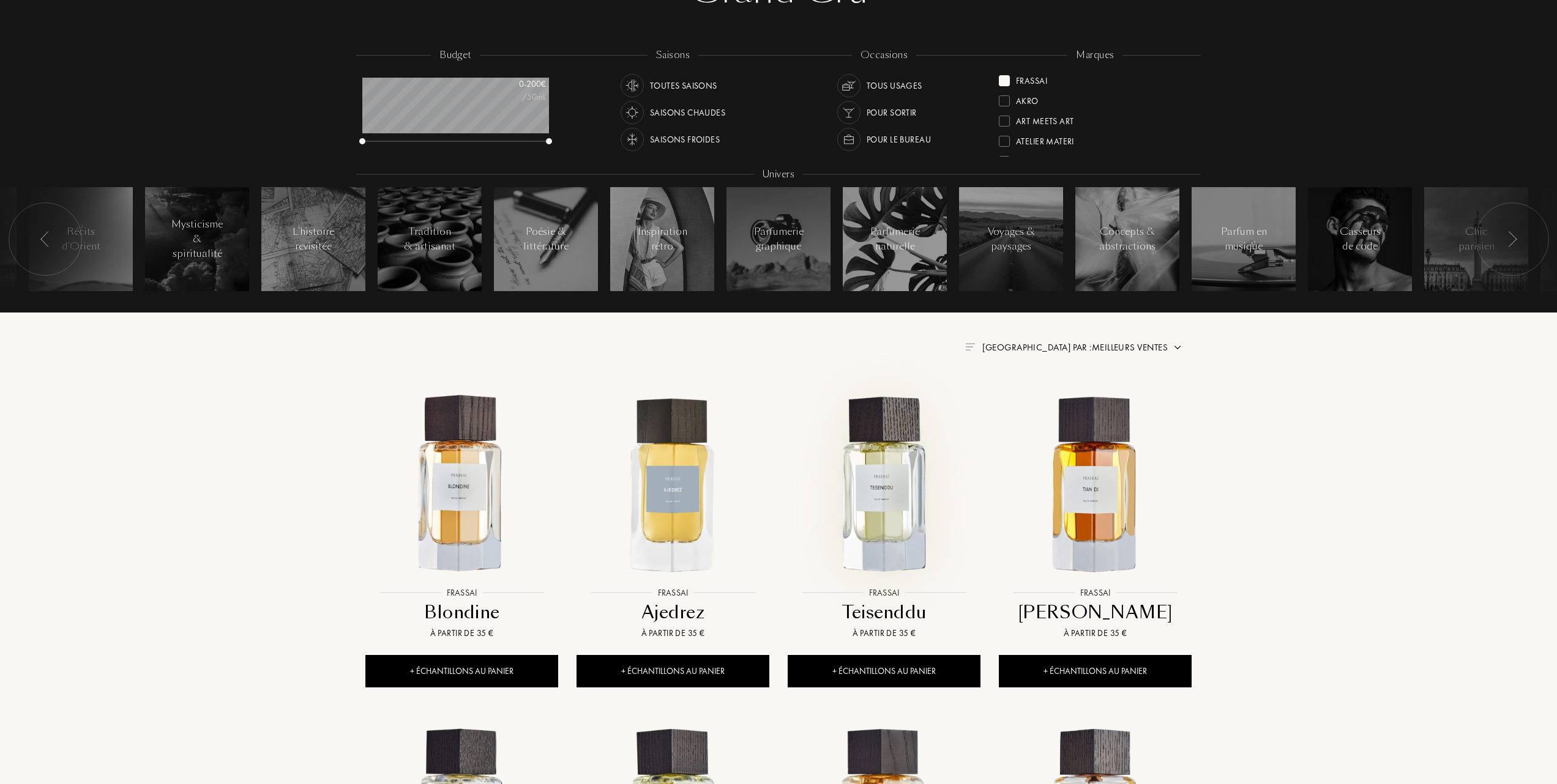
click at [878, 475] on img at bounding box center [884, 485] width 190 height 190
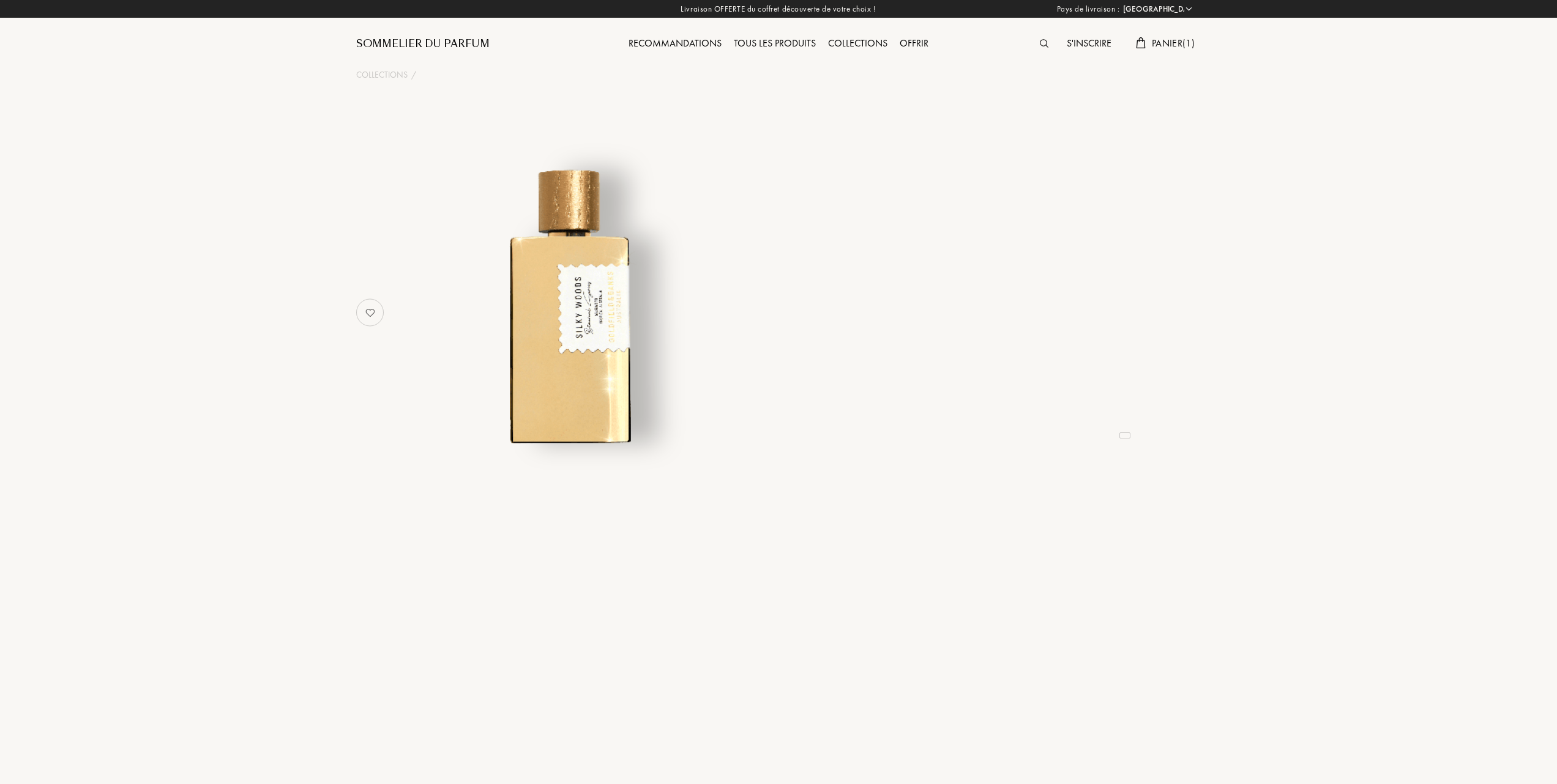
select select "FR"
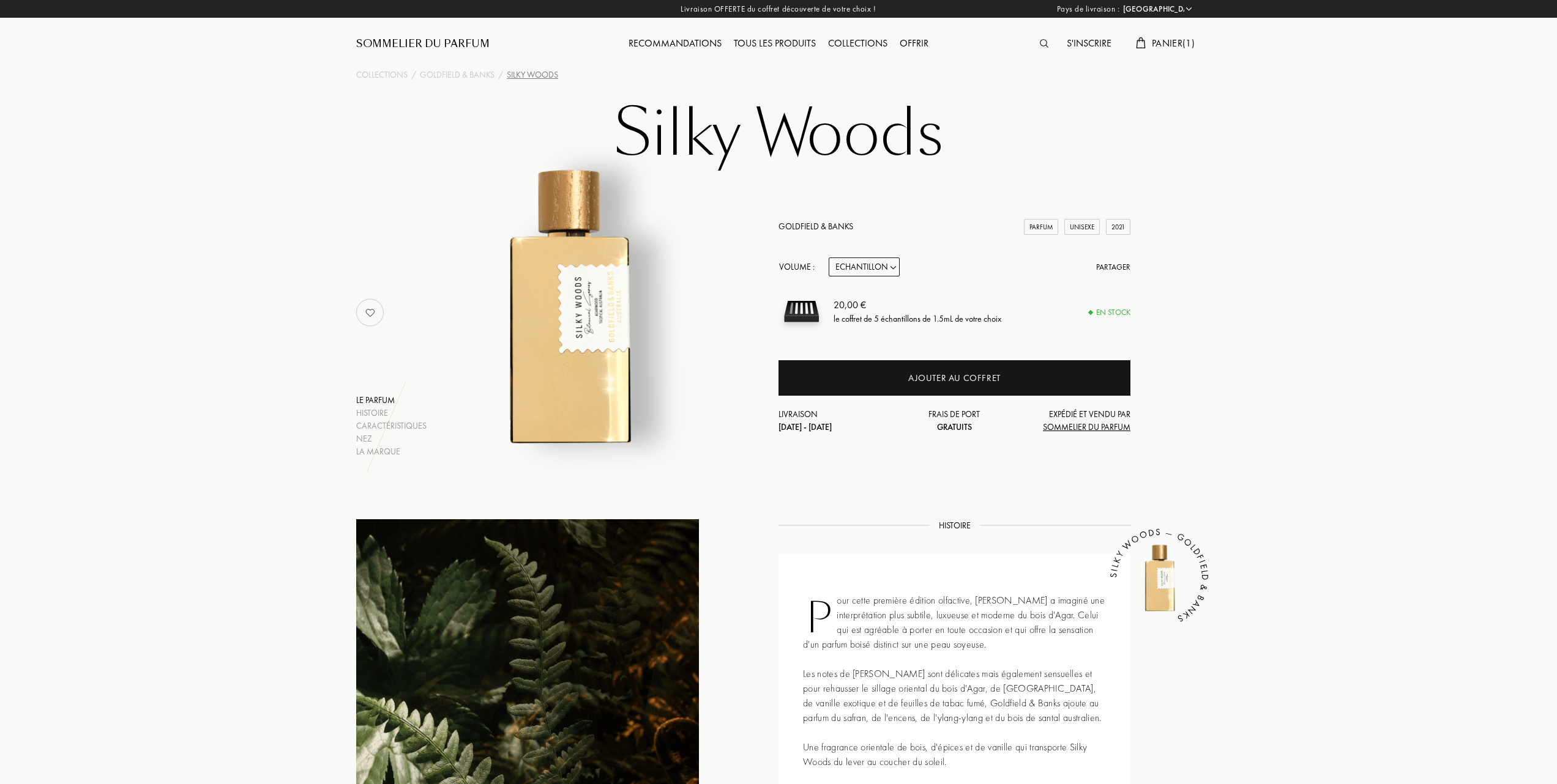
click at [894, 266] on select "Echantillon 10mL 50mL 100mL" at bounding box center [864, 266] width 71 height 19
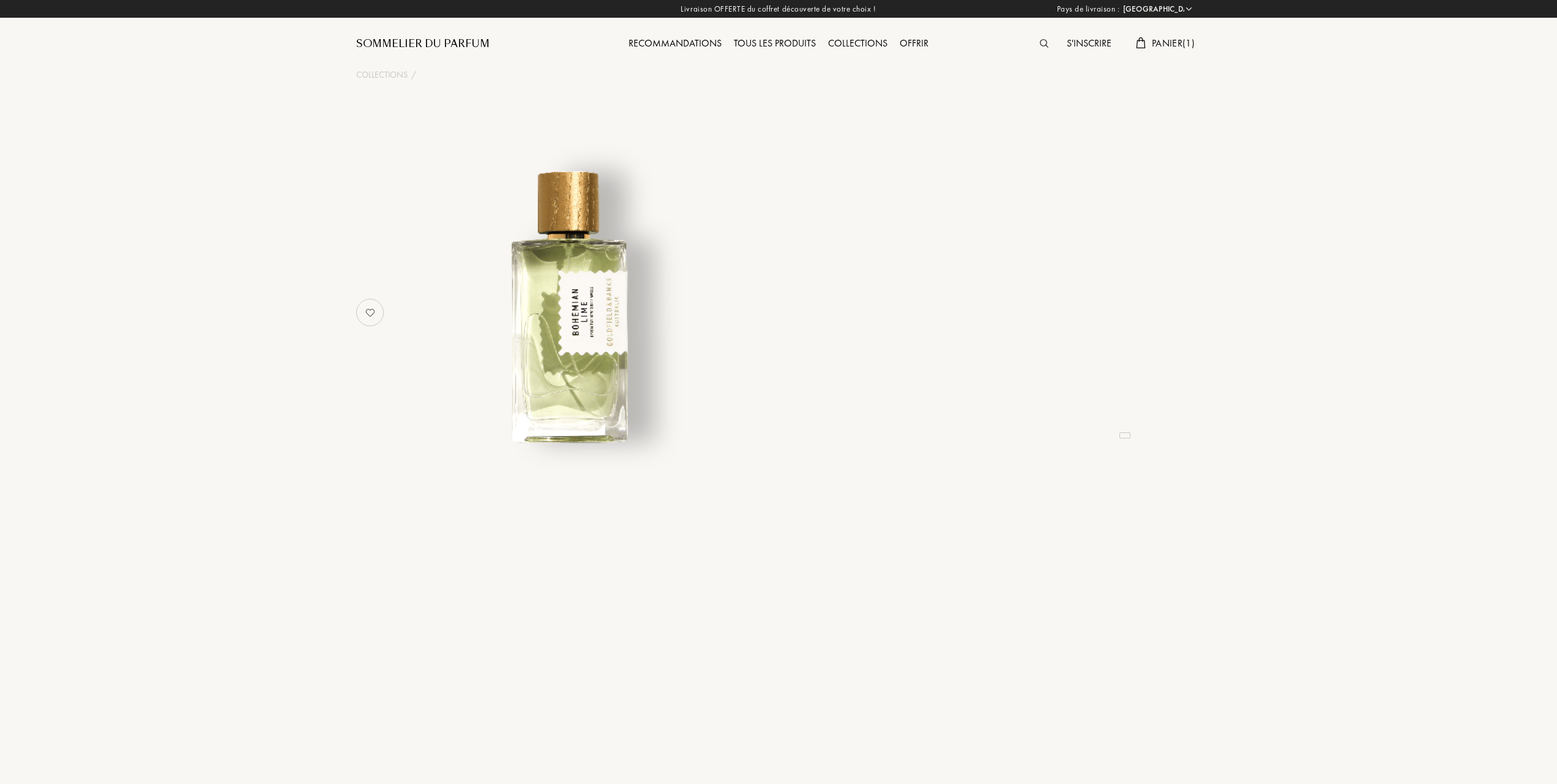
select select "FR"
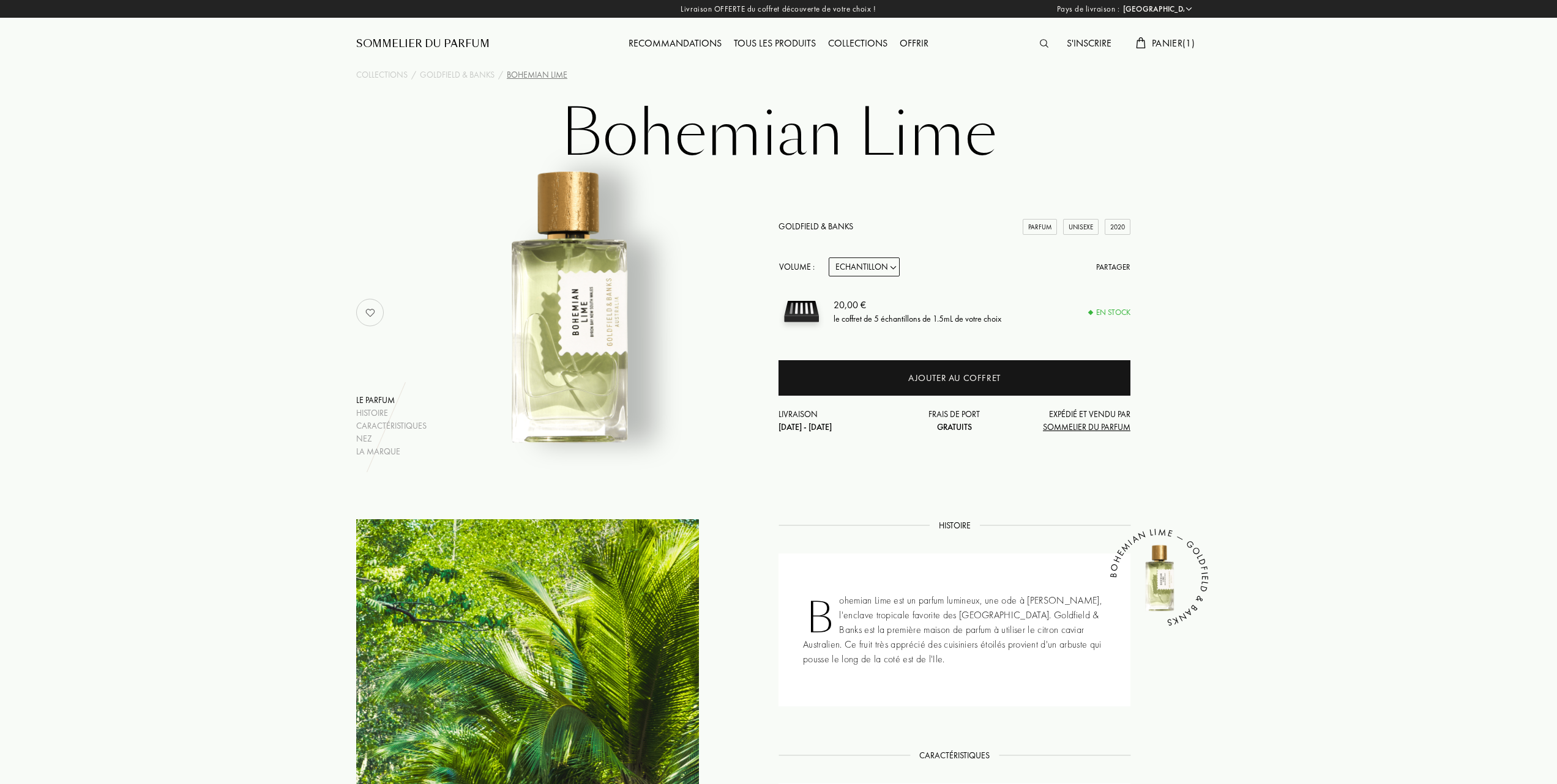
click at [898, 265] on select "Echantillon 10mL 50mL 100mL" at bounding box center [864, 266] width 71 height 19
select select "2"
click at [829, 257] on select "Echantillon 10mL 50mL 100mL" at bounding box center [864, 266] width 71 height 19
select select "2"
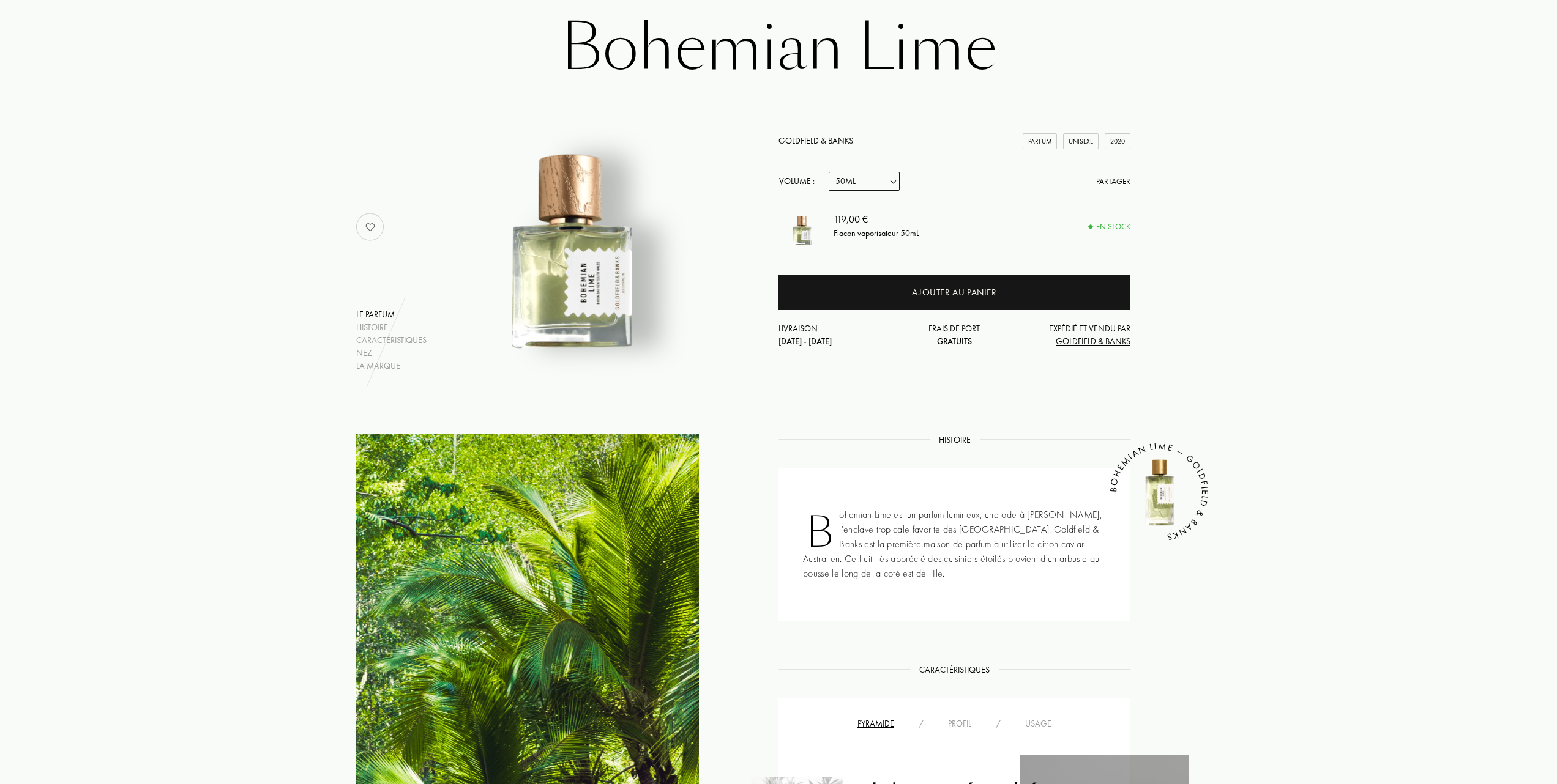
scroll to position [82, 0]
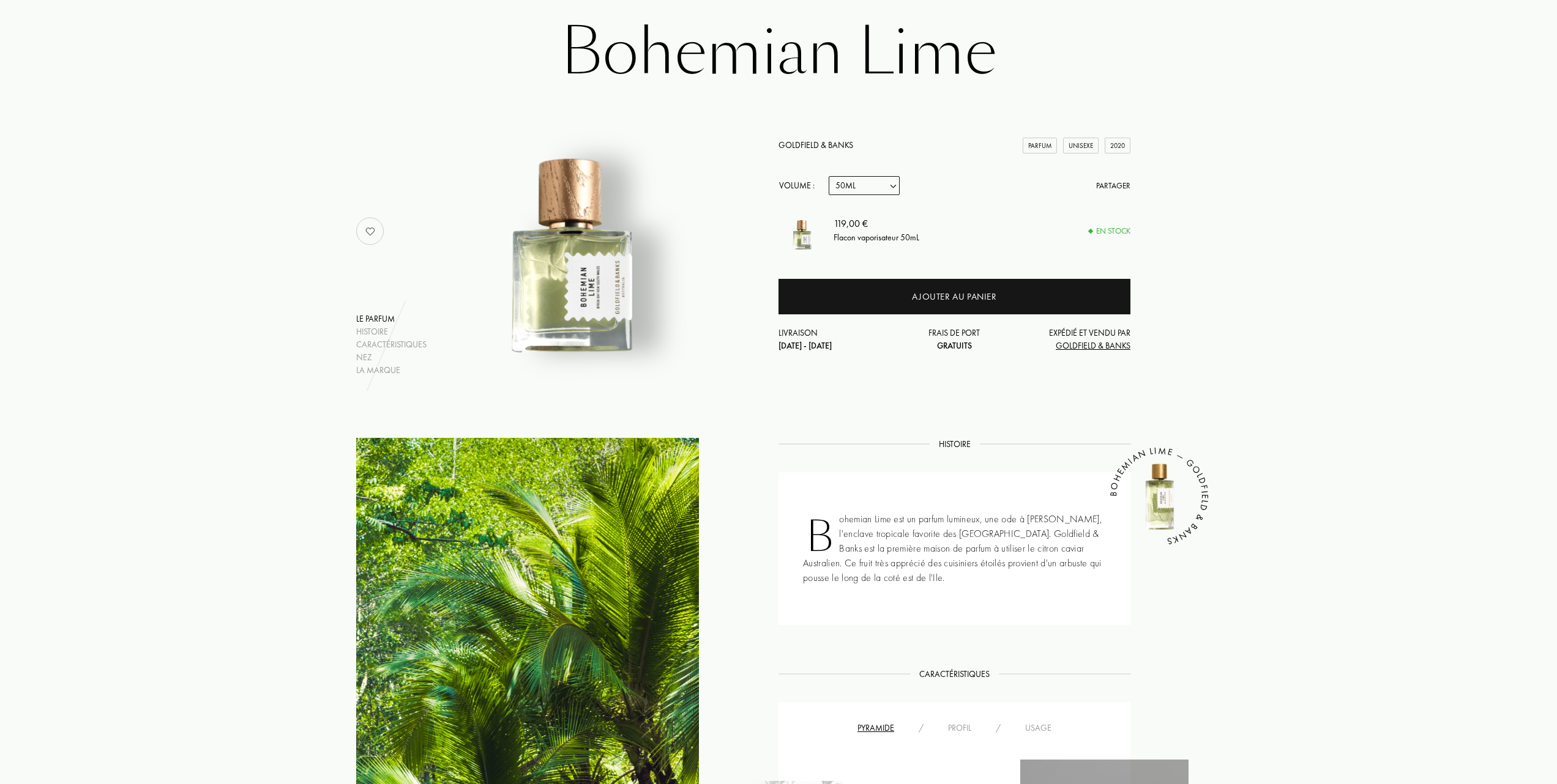
click at [896, 181] on select "Echantillon 10mL 50mL 100mL" at bounding box center [864, 185] width 71 height 19
select select "0"
click at [829, 176] on select "Echantillon 10mL 50mL 100mL" at bounding box center [864, 185] width 71 height 19
select select "0"
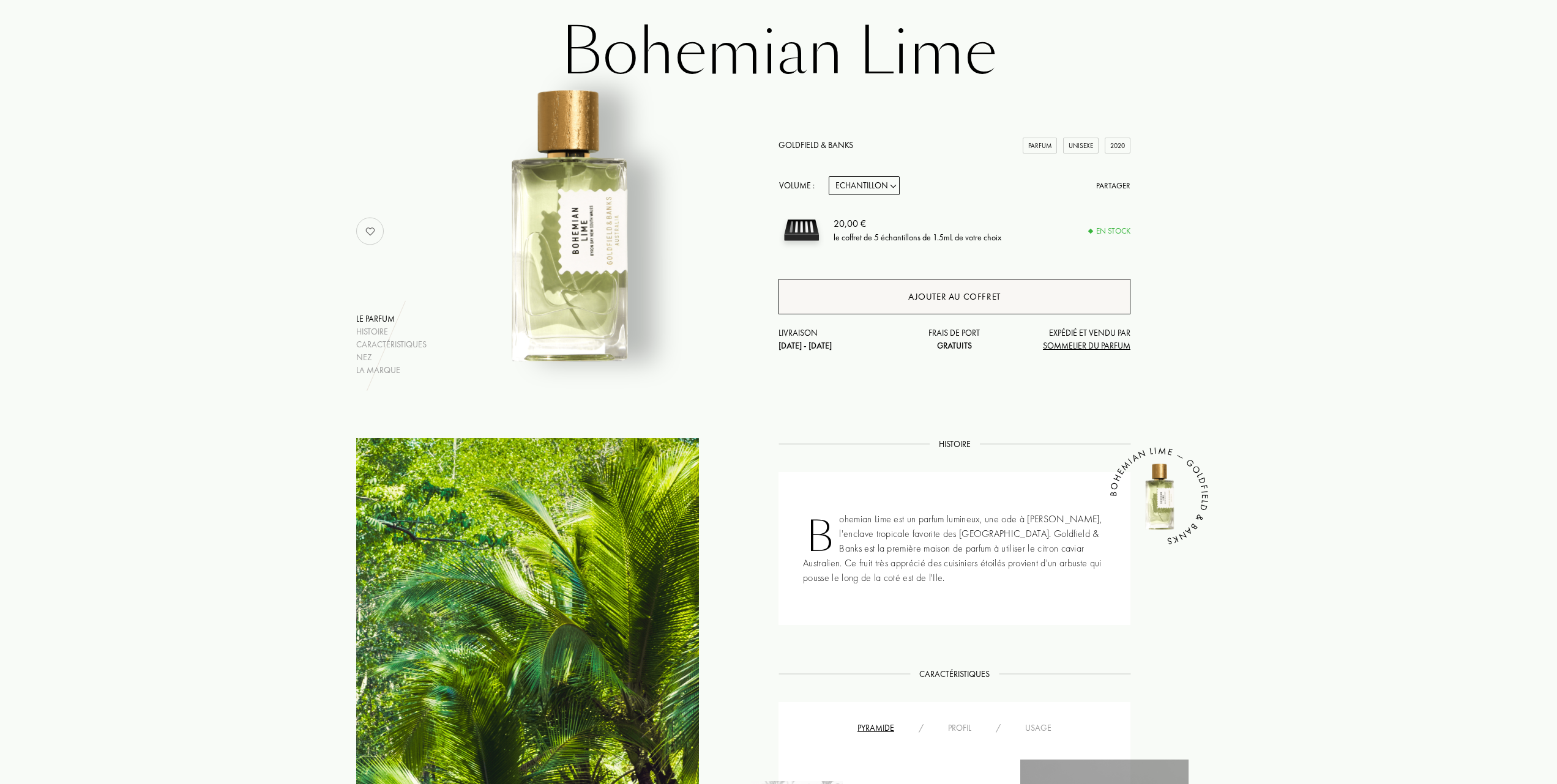
click at [956, 291] on div "Ajouter au coffret" at bounding box center [955, 297] width 92 height 14
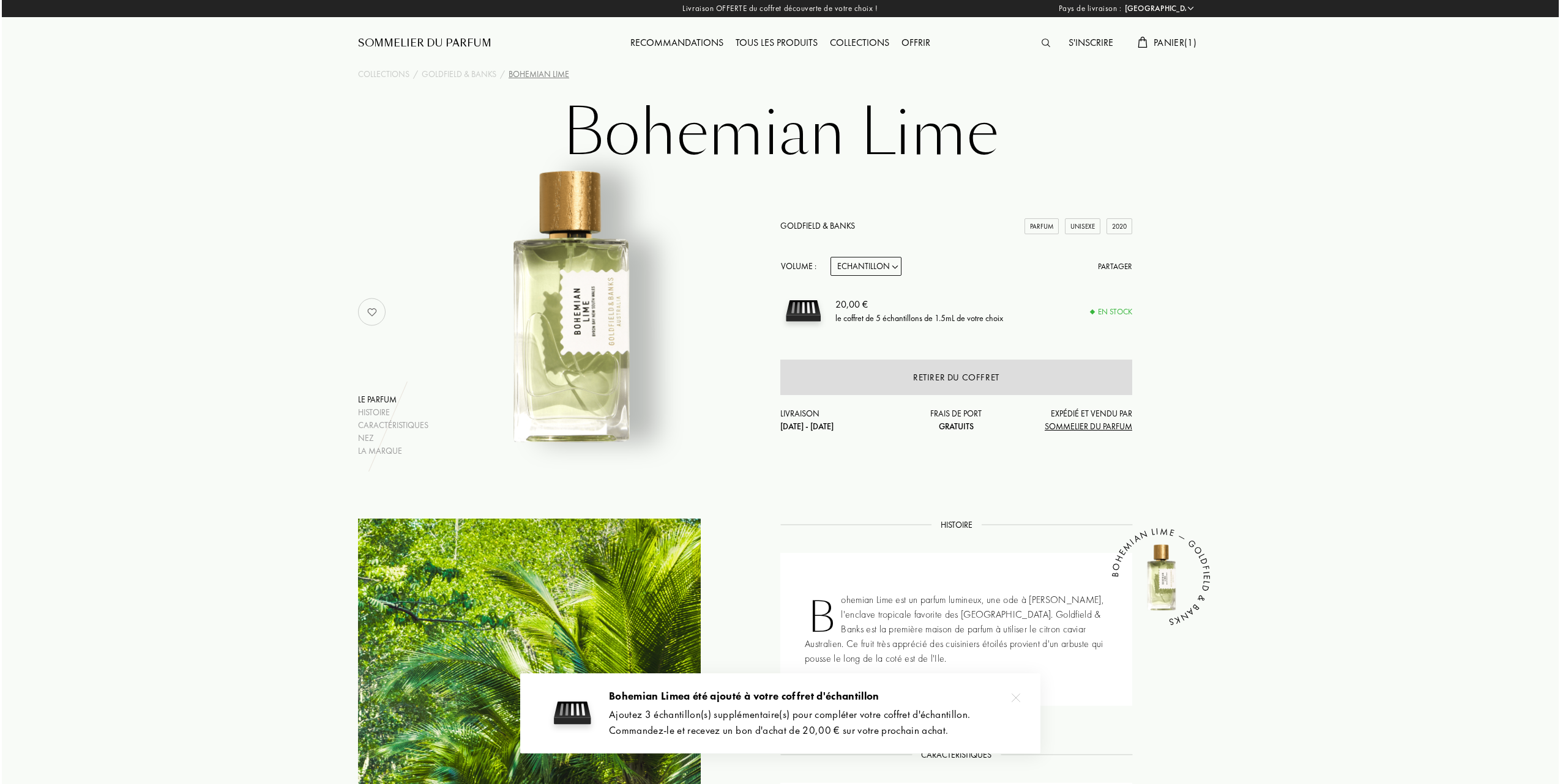
scroll to position [0, 0]
click at [1172, 42] on span "Panier ( 1 )" at bounding box center [1174, 43] width 43 height 12
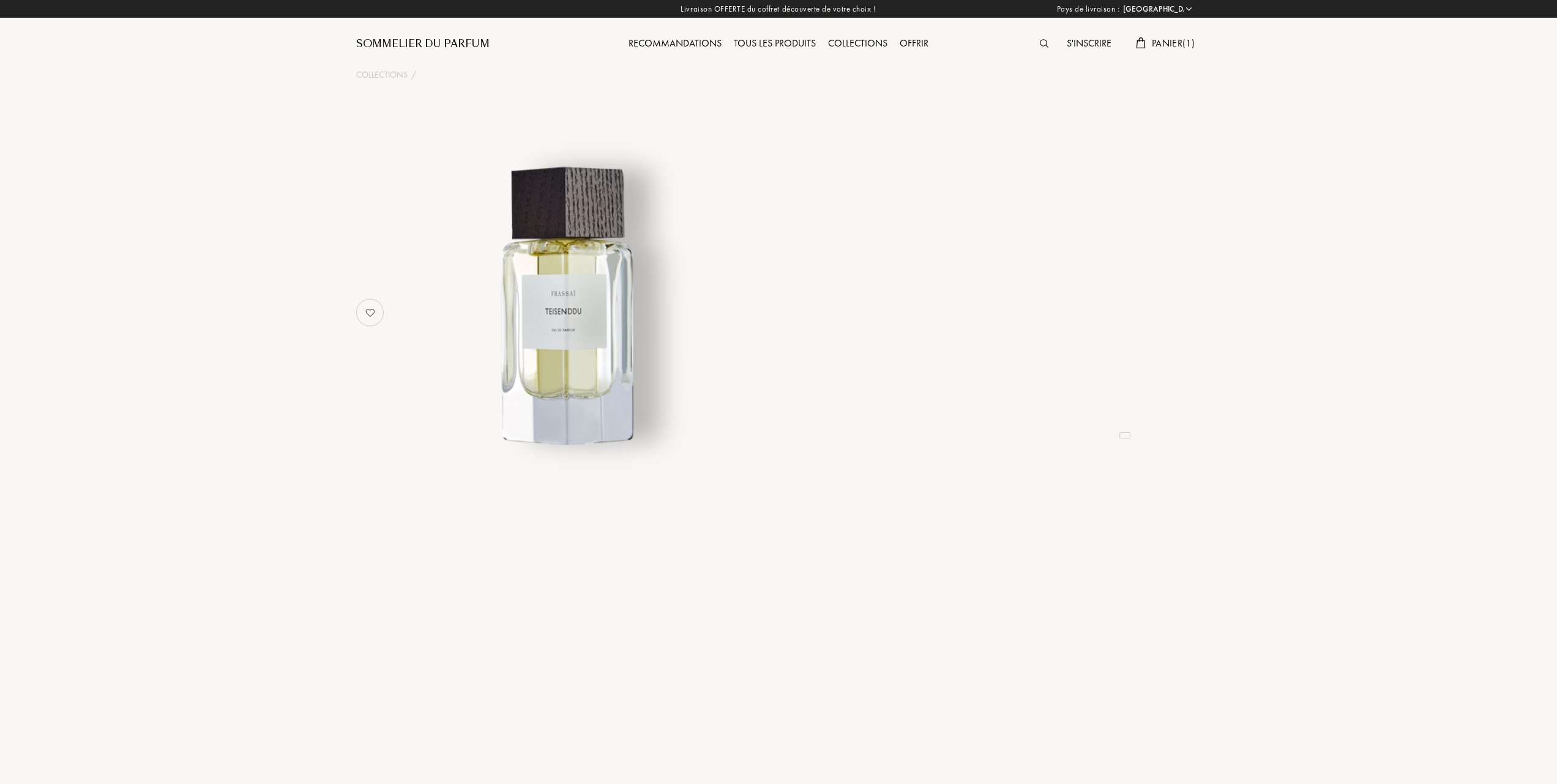
select select "FR"
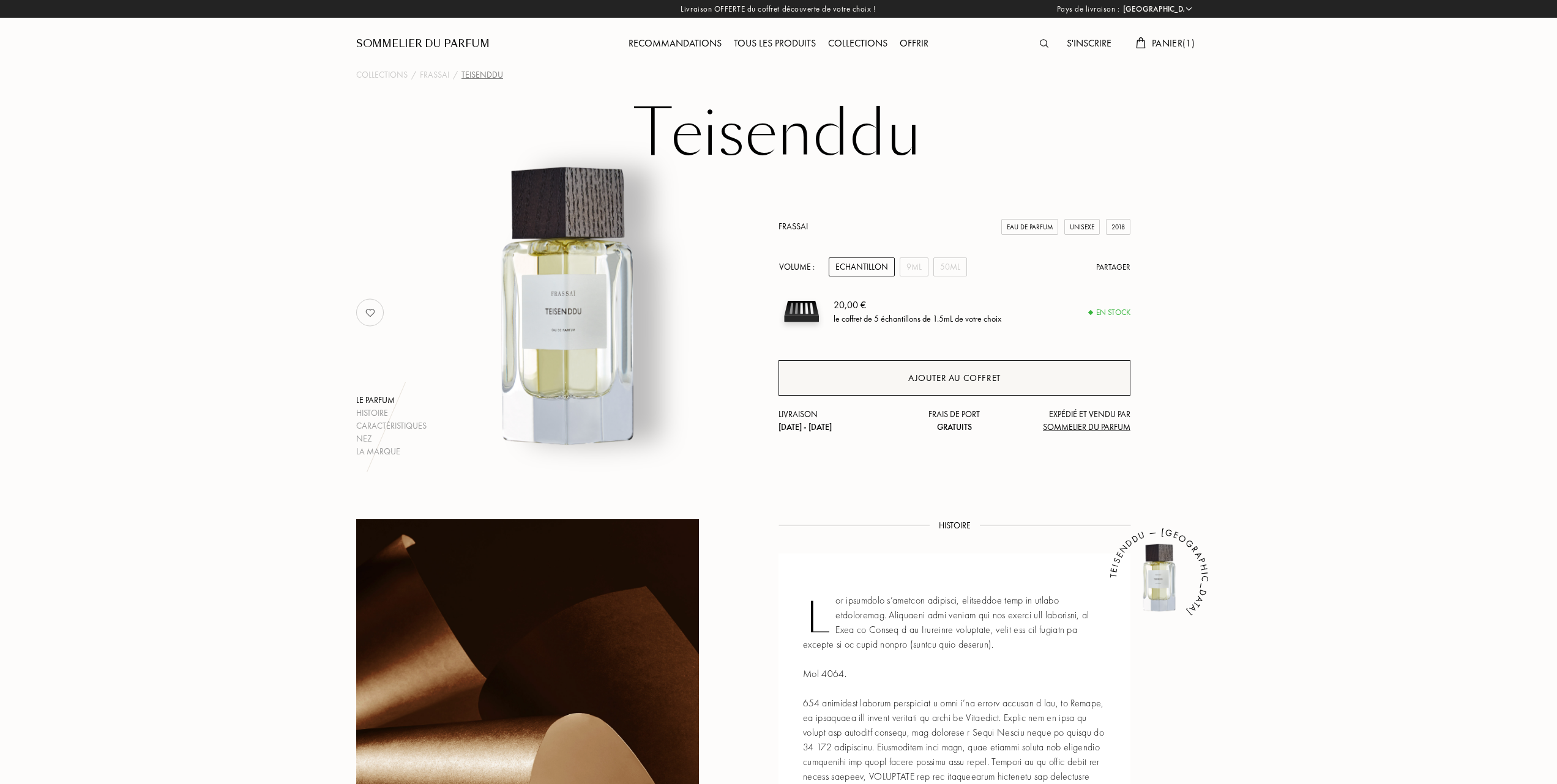
click at [974, 373] on div "Ajouter au coffret" at bounding box center [955, 378] width 92 height 14
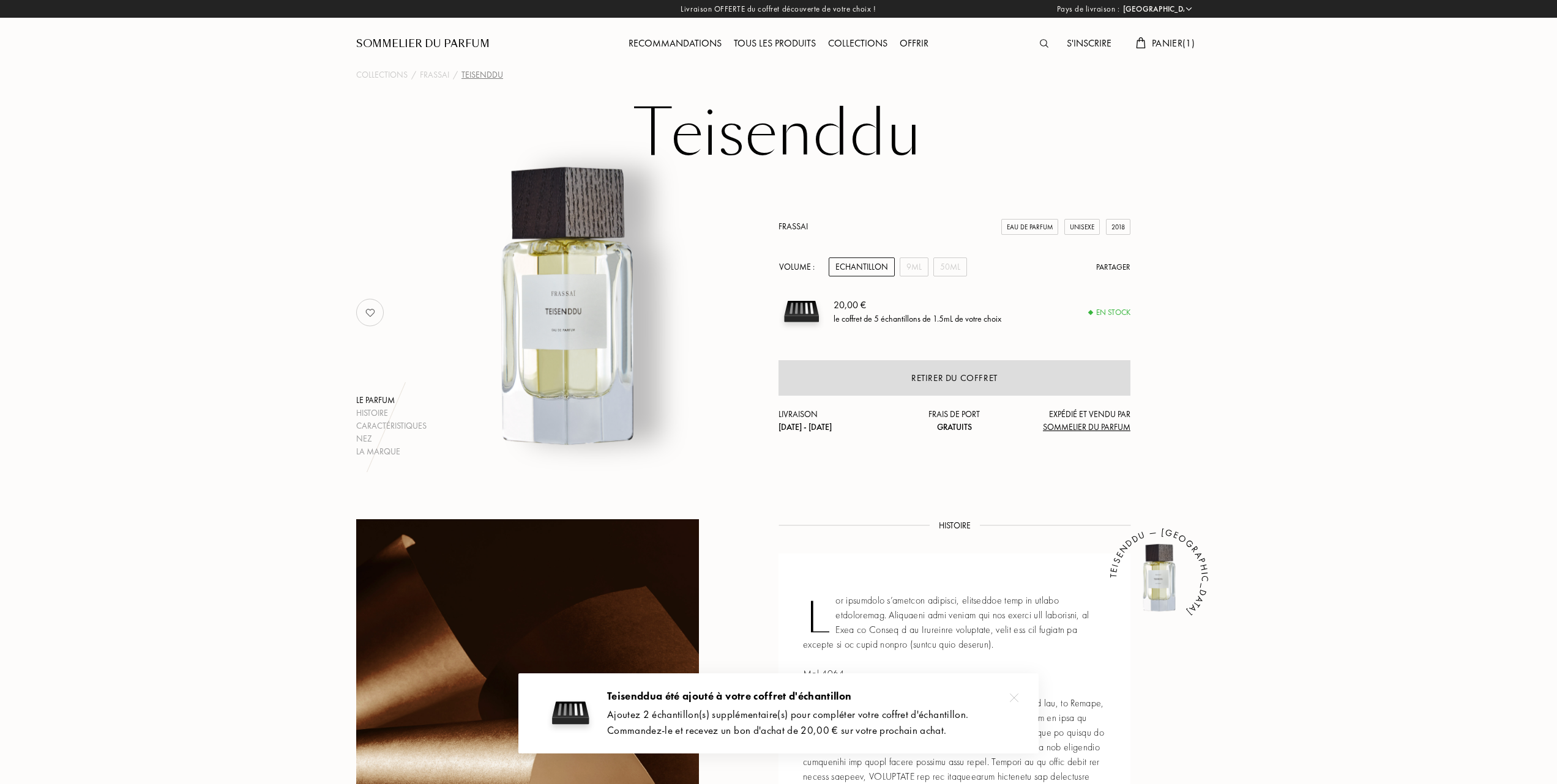
click at [777, 43] on div "Tous les produits" at bounding box center [775, 44] width 94 height 16
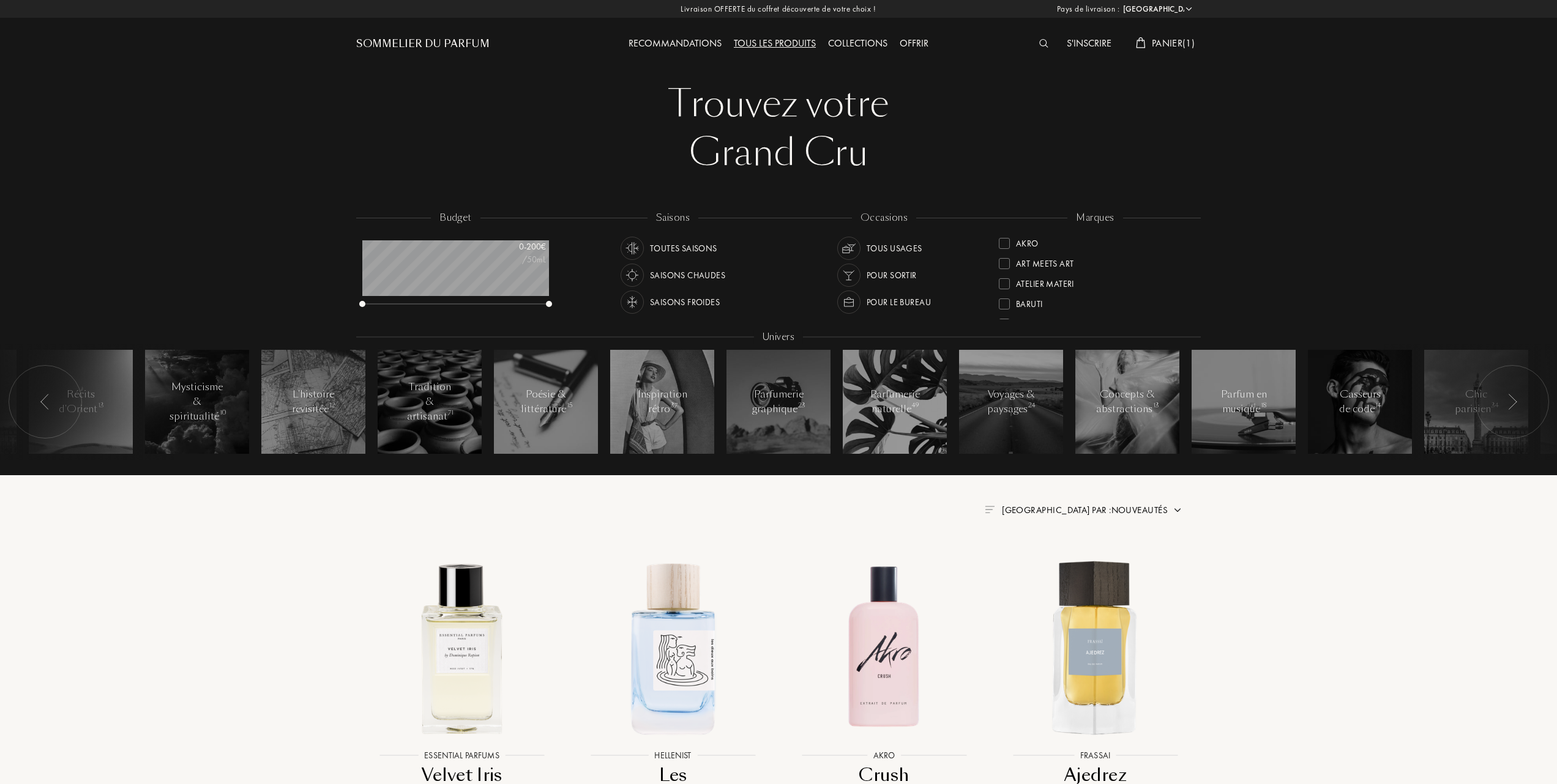
select select "FR"
click at [1006, 295] on div "L'Orchestre Parfum" at bounding box center [1048, 299] width 100 height 17
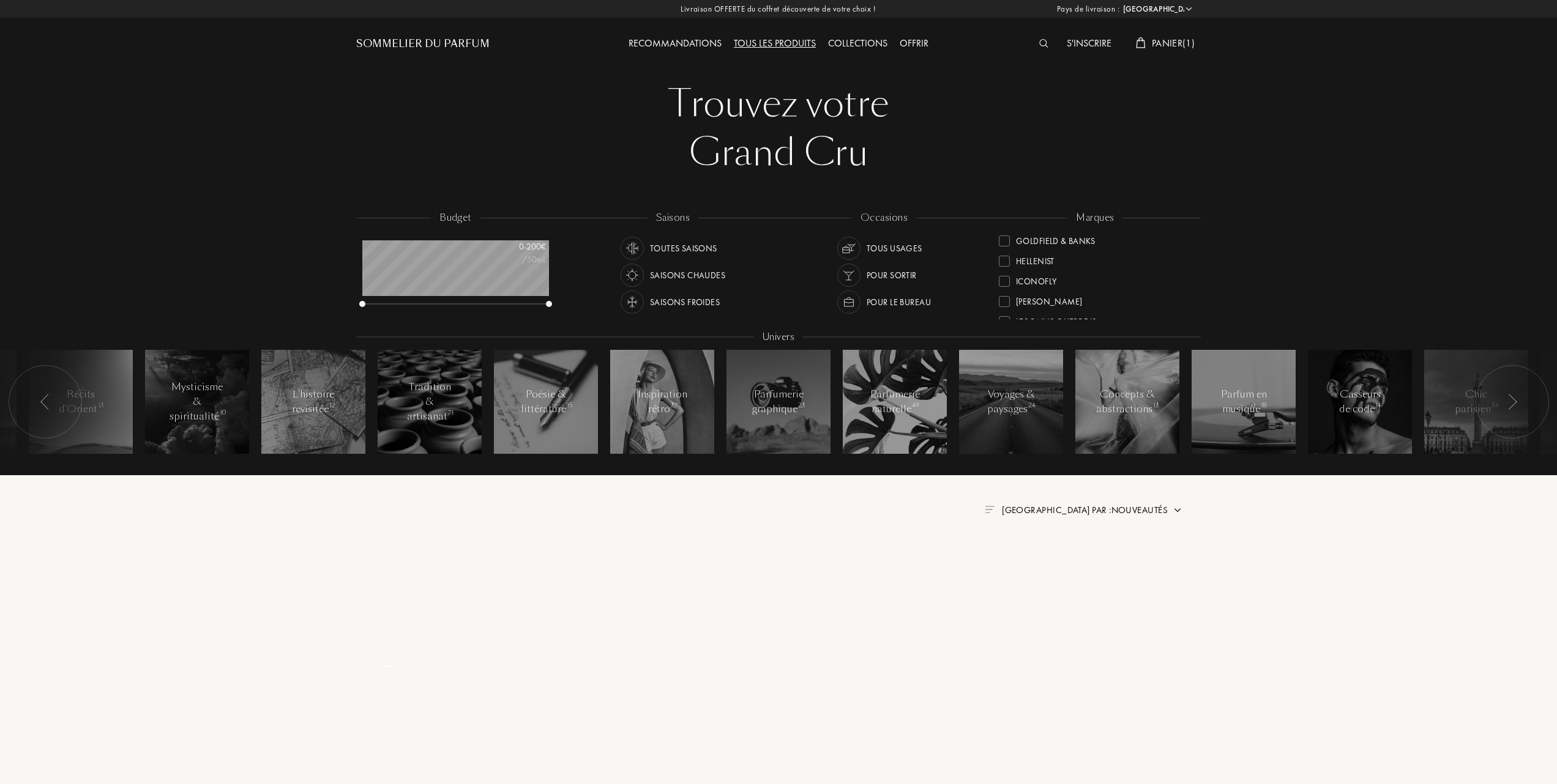
scroll to position [0, 0]
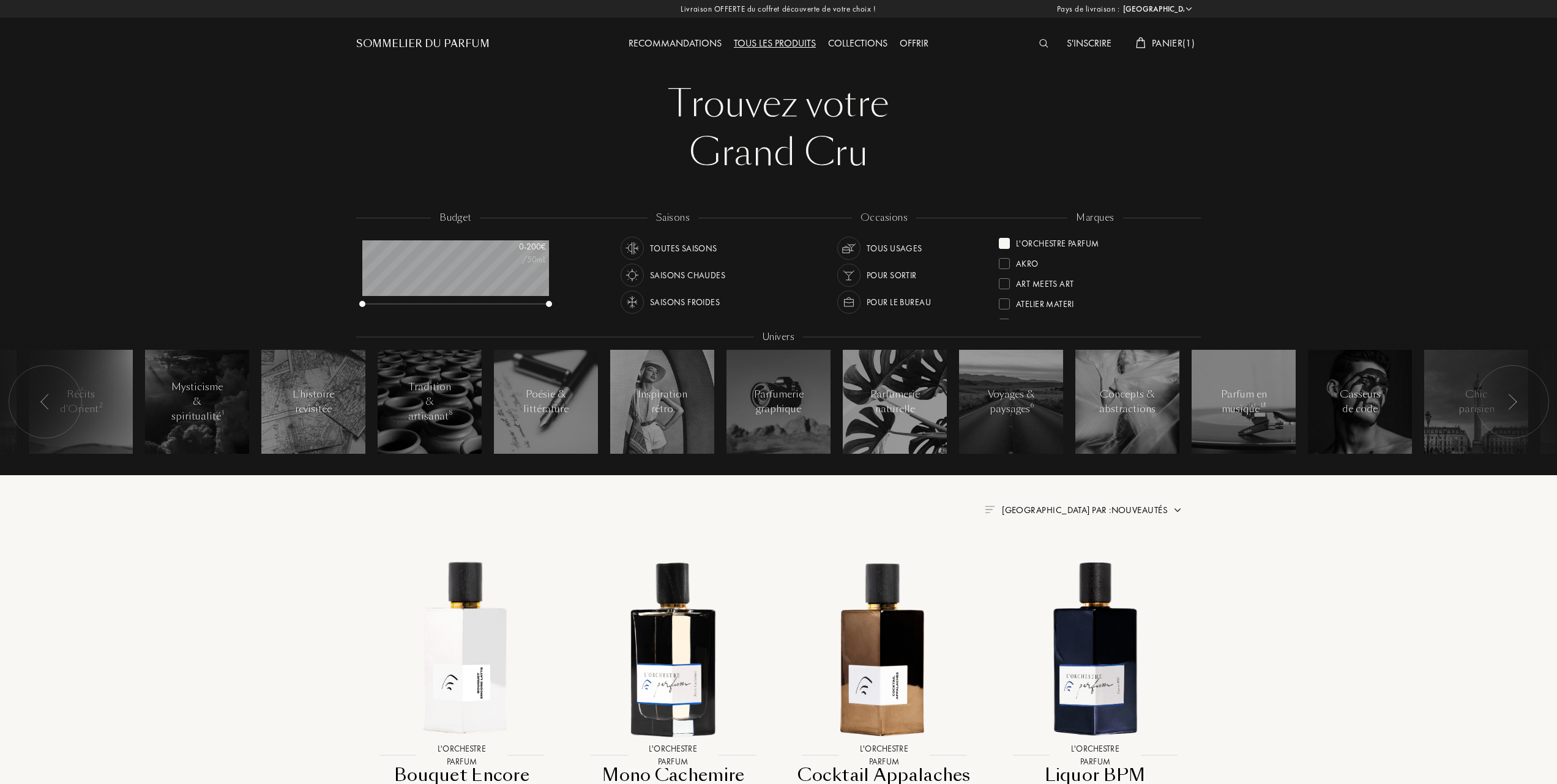
click at [1085, 505] on span "[GEOGRAPHIC_DATA] par : Nouveautés" at bounding box center [1084, 511] width 166 height 12
click at [1058, 562] on div at bounding box center [1055, 564] width 9 height 9
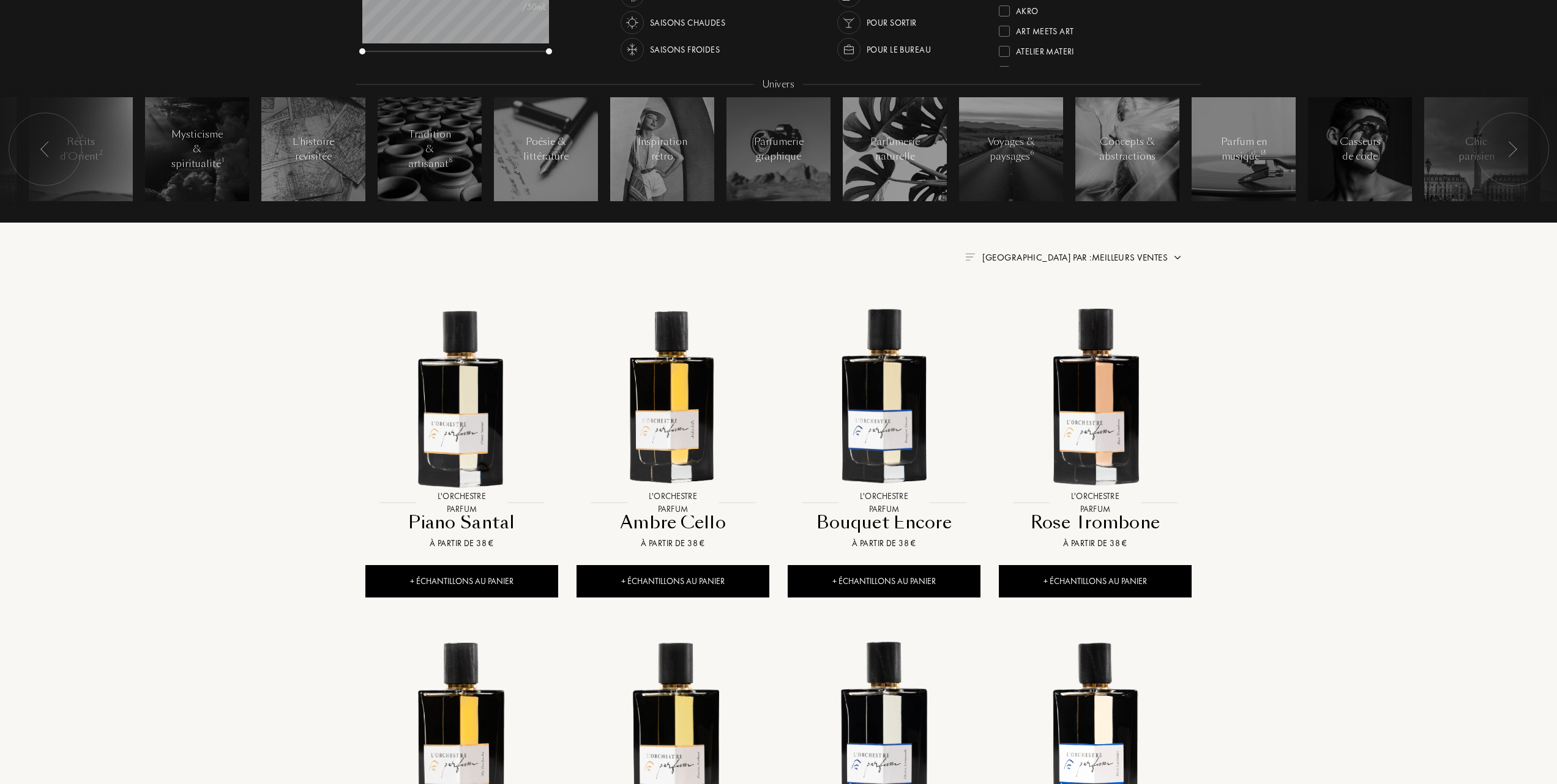
scroll to position [245, 0]
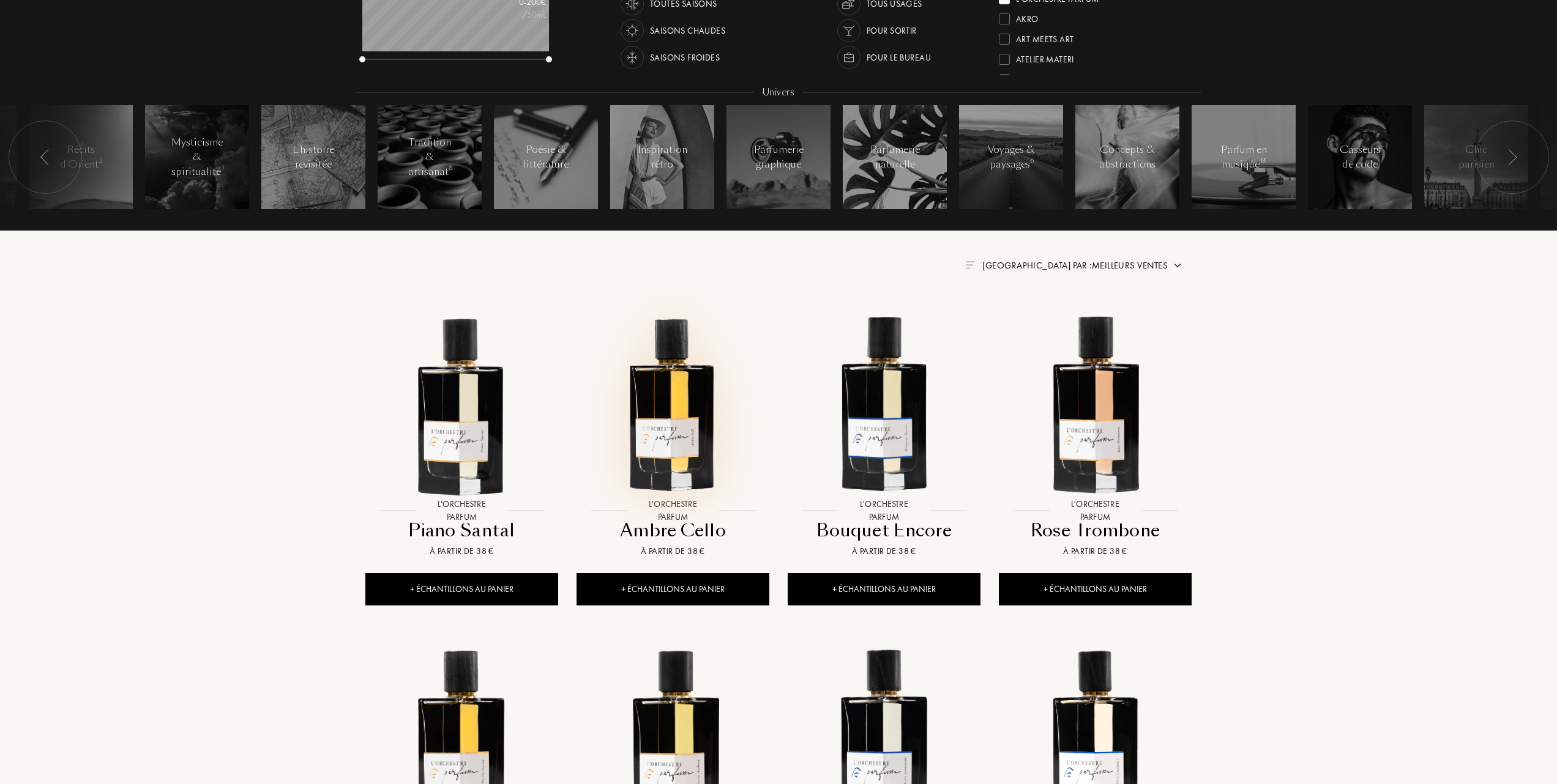
click at [677, 436] on img at bounding box center [672, 403] width 190 height 190
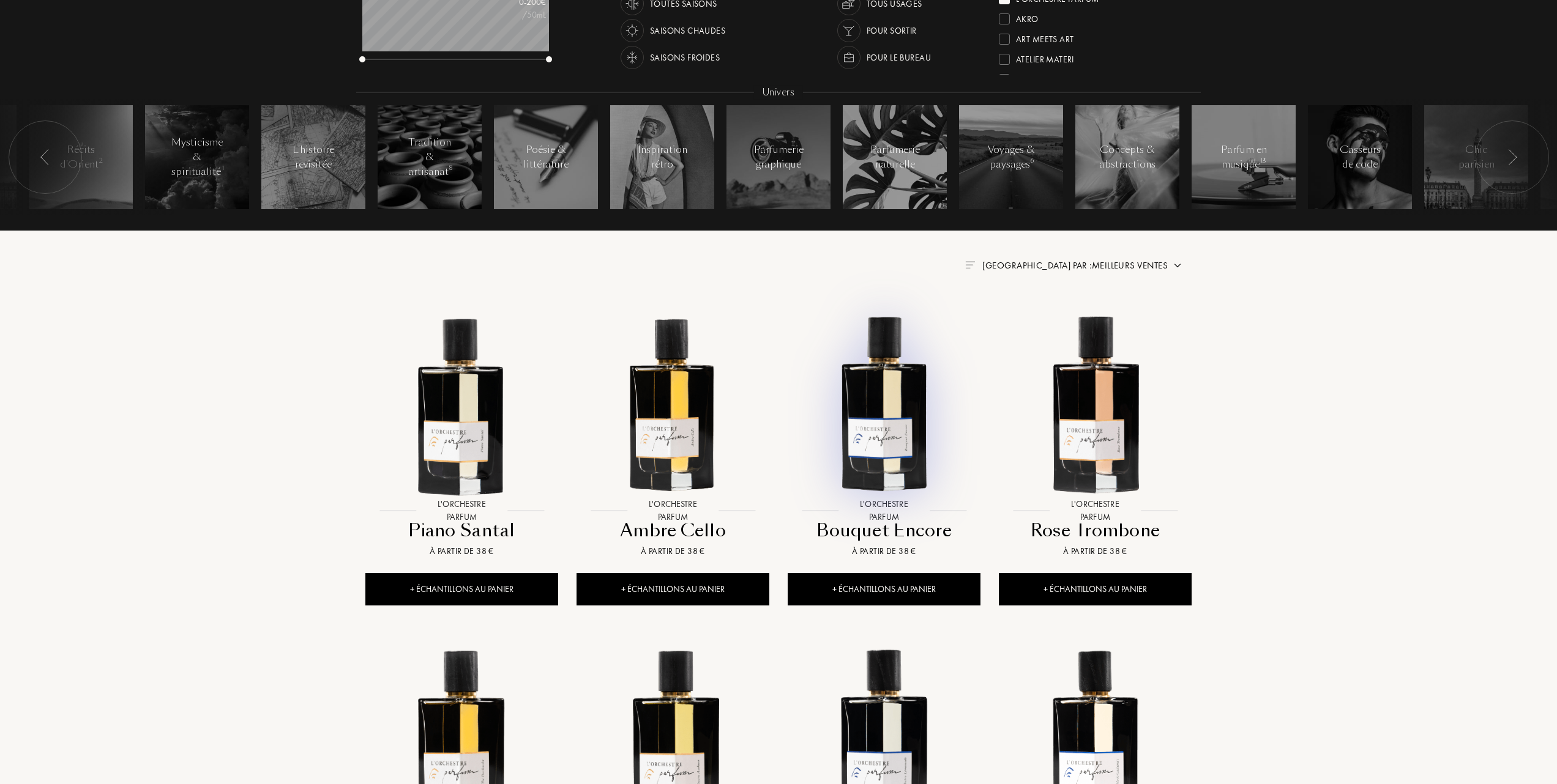
click at [884, 426] on img at bounding box center [884, 403] width 190 height 190
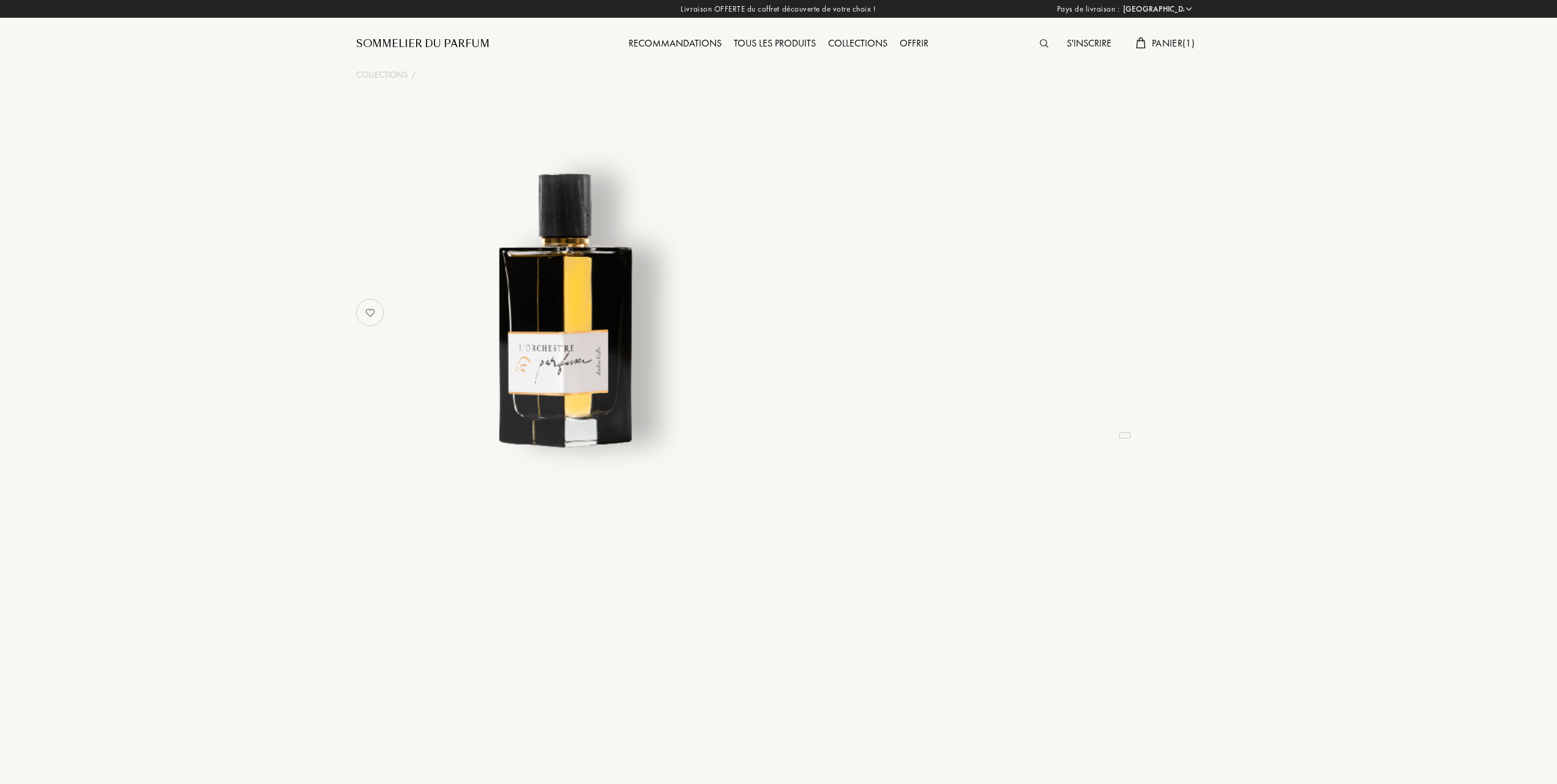
select select "FR"
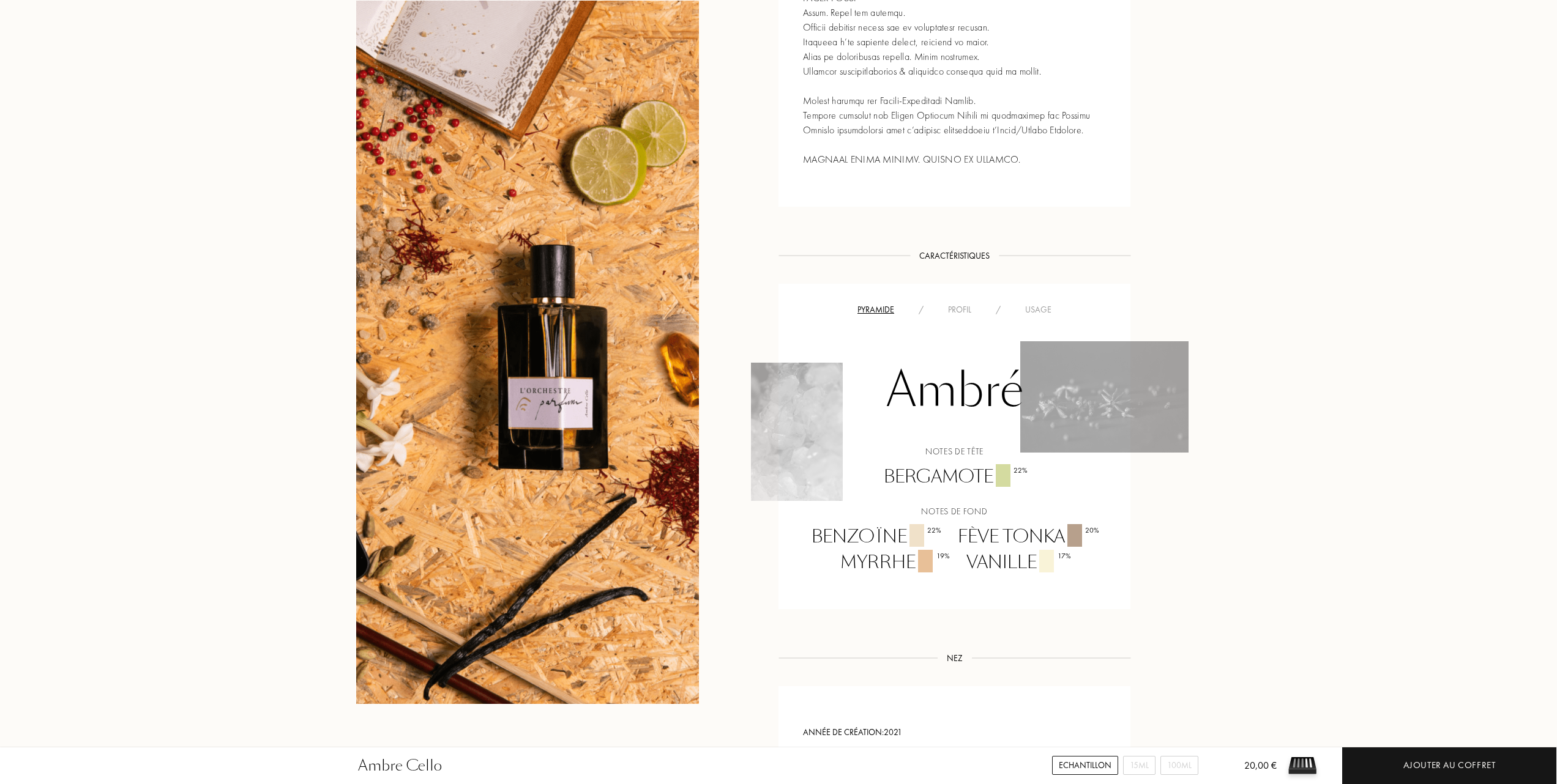
scroll to position [734, 0]
click at [1045, 306] on div "Usage" at bounding box center [1037, 310] width 51 height 12
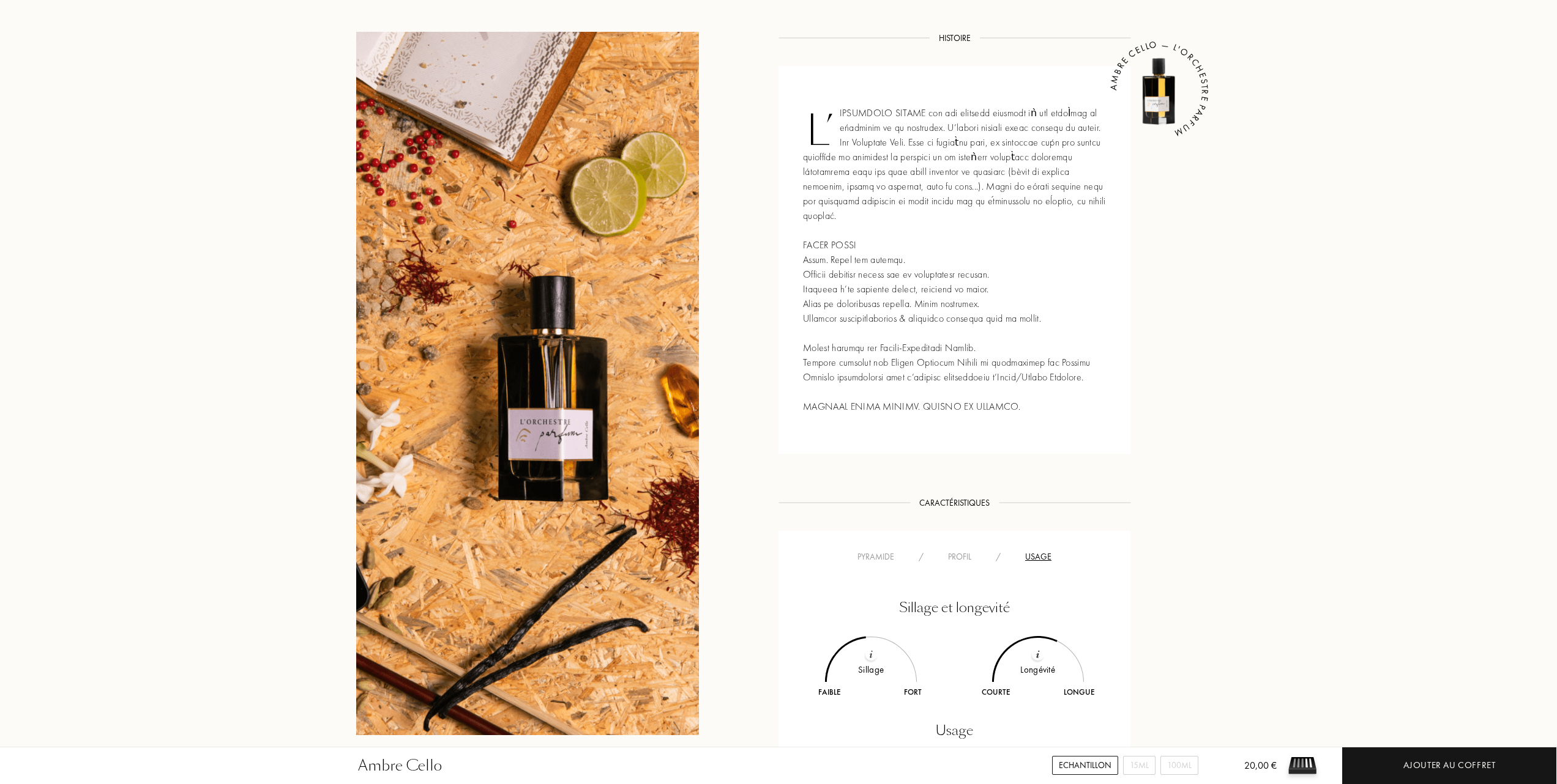
scroll to position [489, 0]
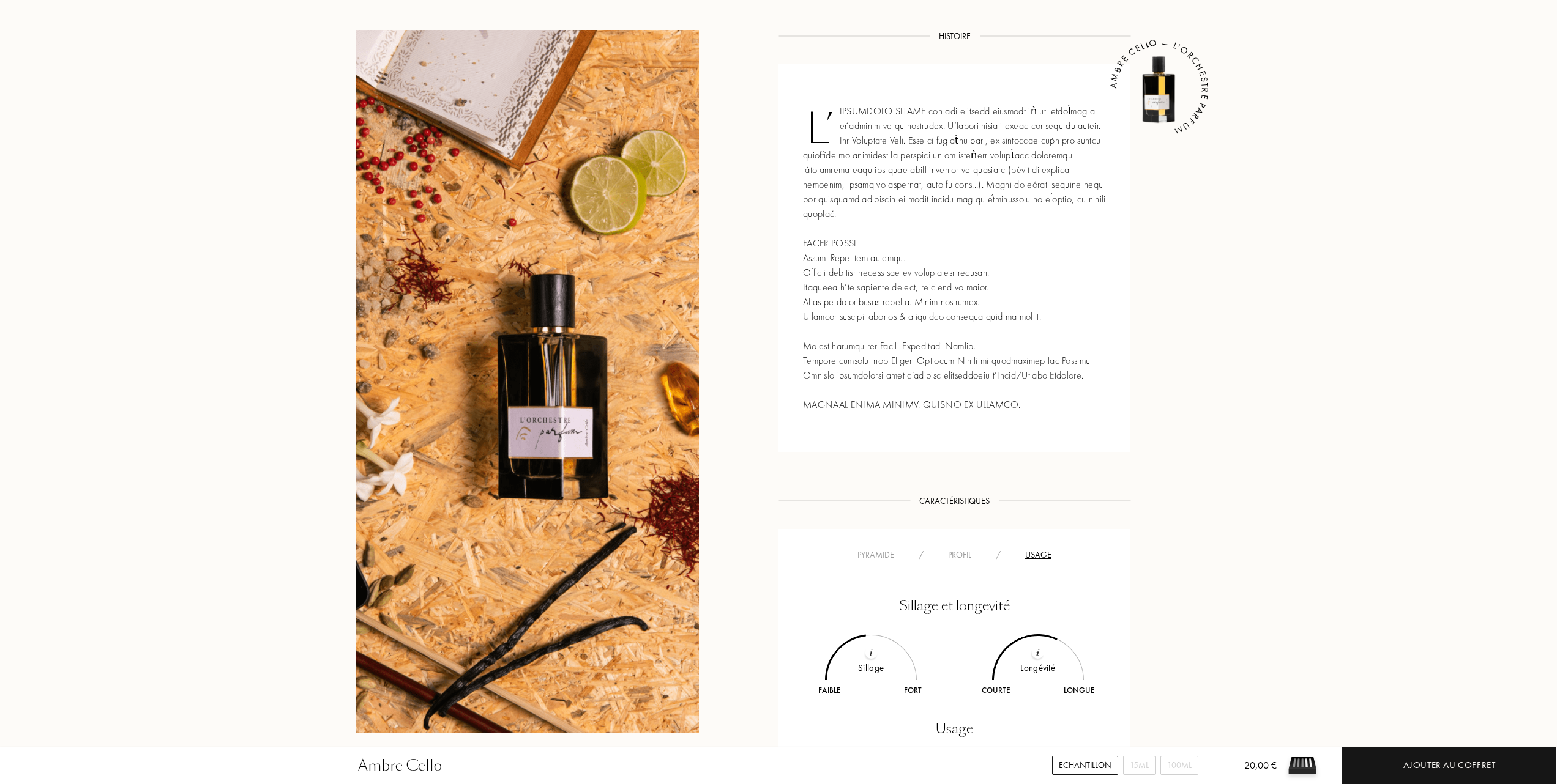
click at [881, 554] on div "Pyramide" at bounding box center [876, 555] width 61 height 12
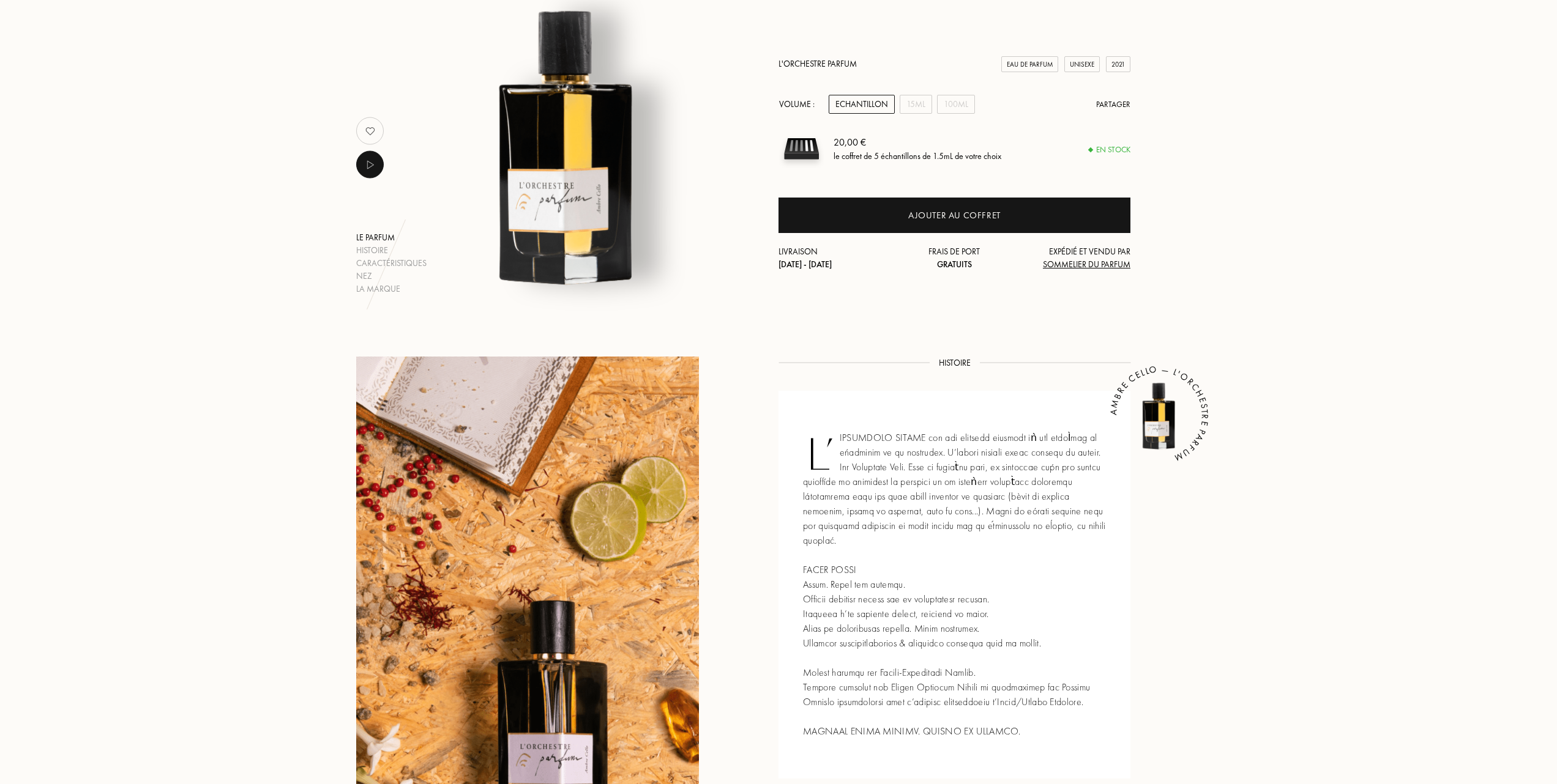
scroll to position [0, 0]
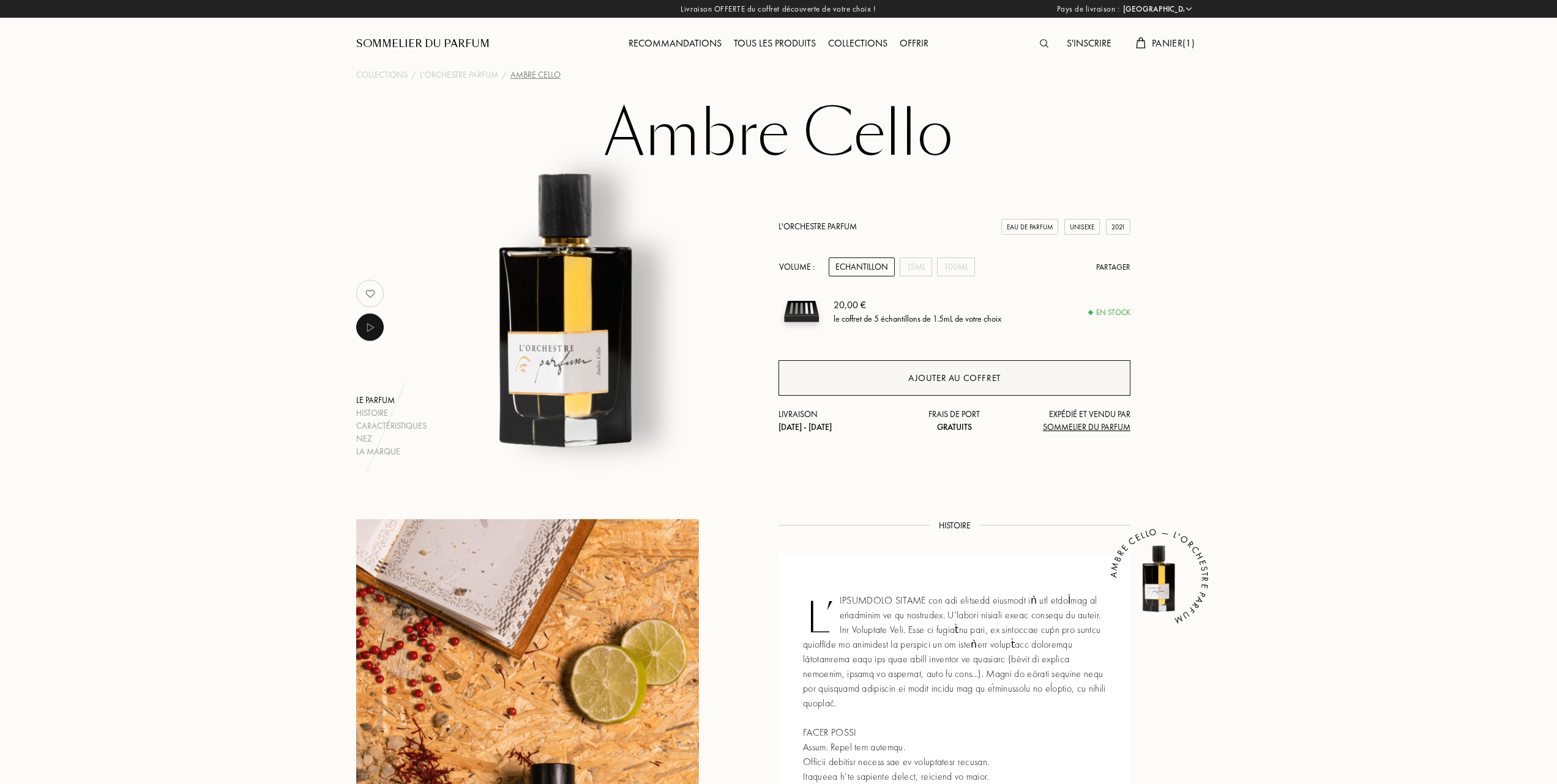
click at [940, 375] on div "Ajouter au coffret" at bounding box center [955, 378] width 92 height 14
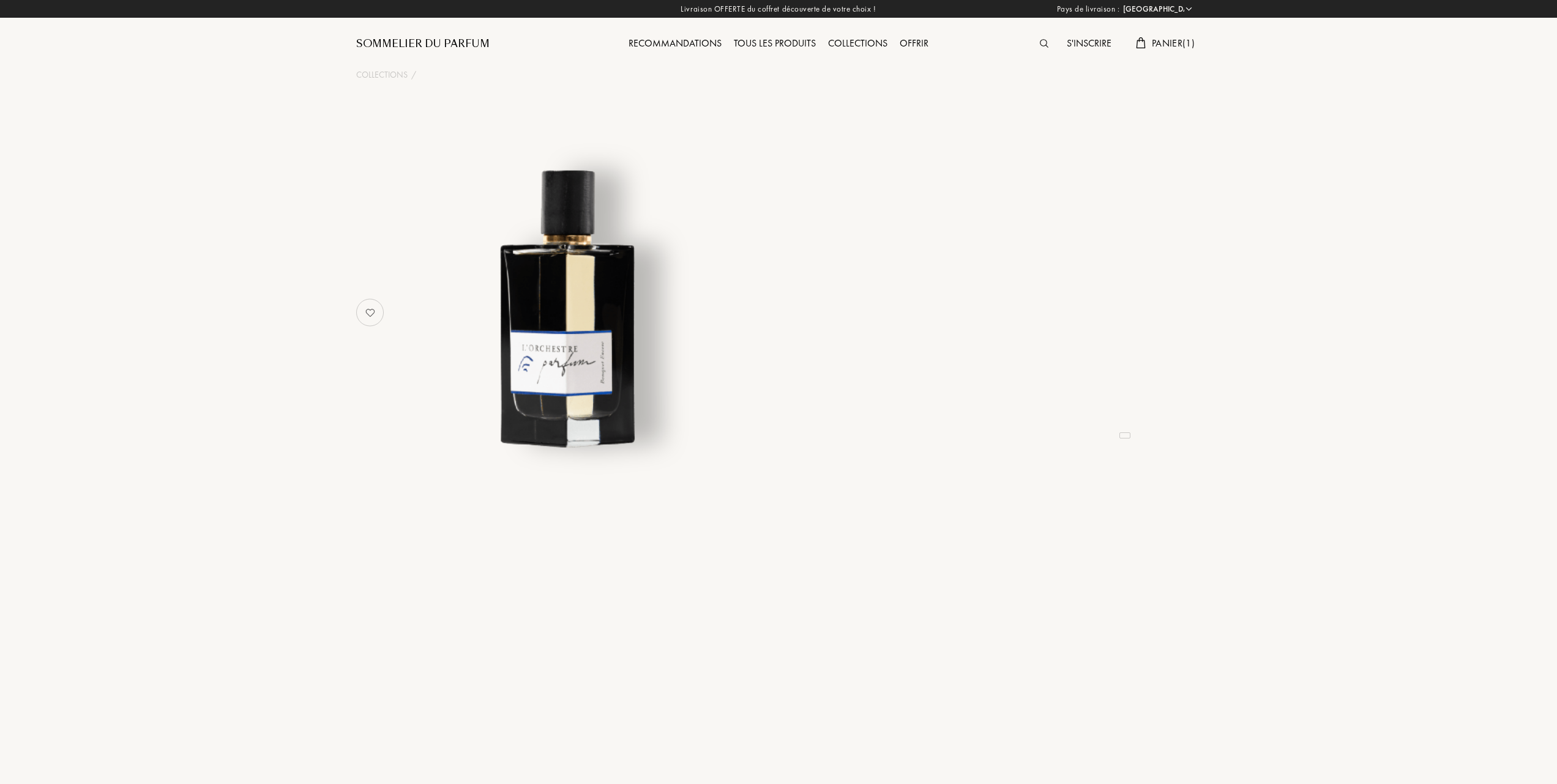
select select "FR"
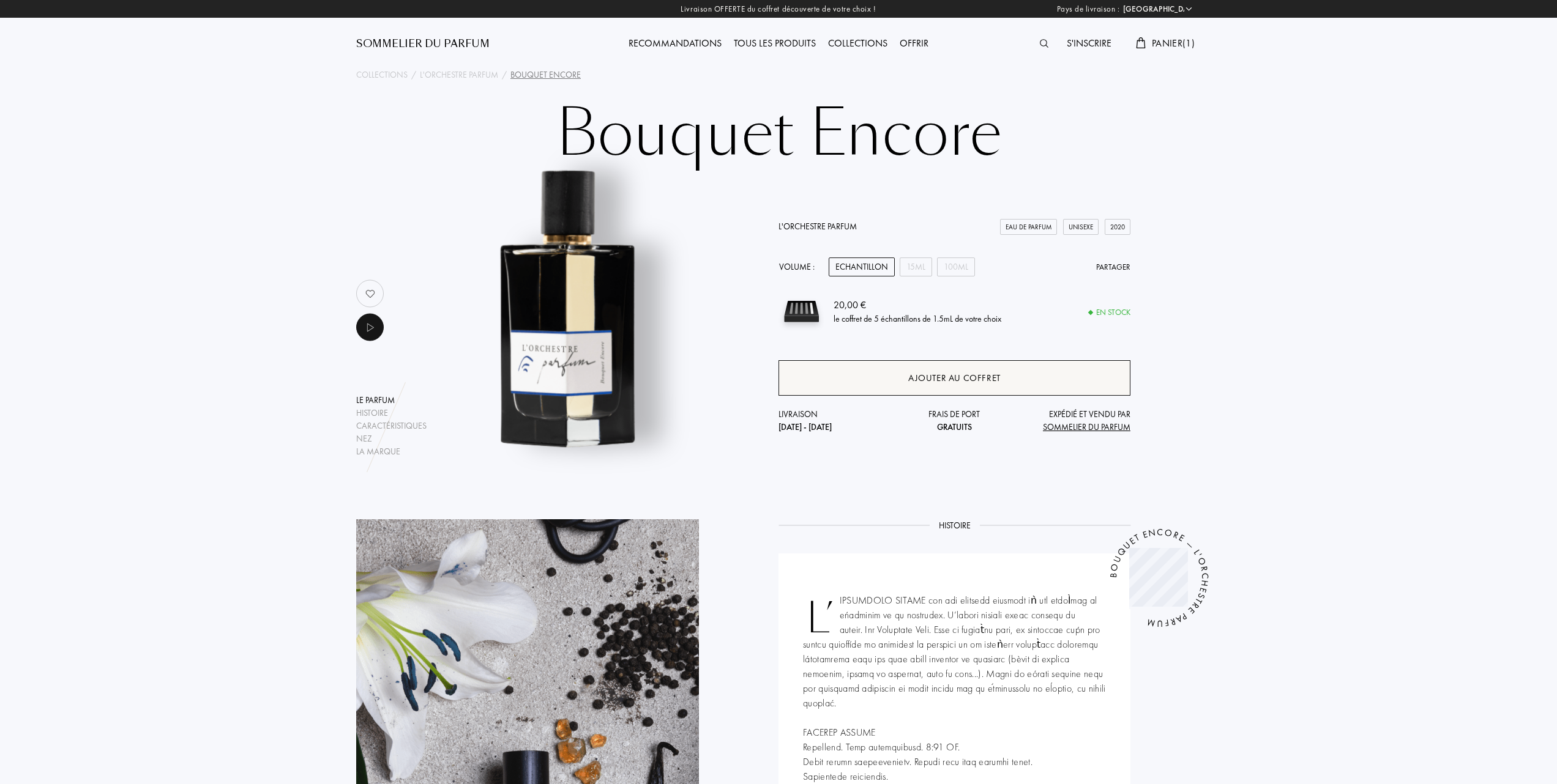
click at [946, 375] on div "Ajouter au coffret" at bounding box center [955, 378] width 92 height 14
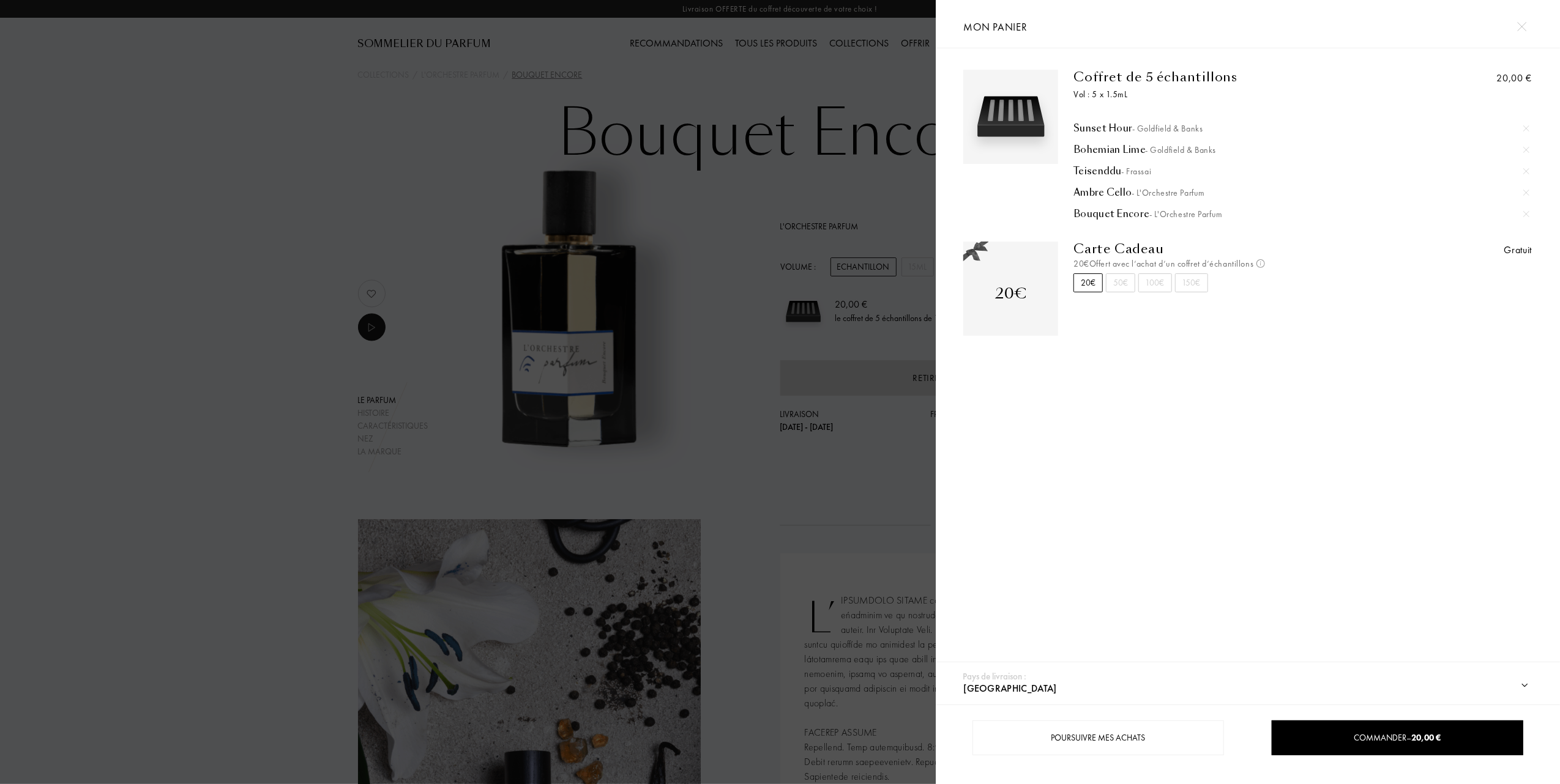
click at [1525, 123] on div at bounding box center [1526, 128] width 19 height 19
click at [1525, 147] on img at bounding box center [1526, 149] width 6 height 6
click at [1524, 125] on img at bounding box center [1526, 128] width 6 height 6
click at [1524, 145] on div at bounding box center [1526, 149] width 19 height 19
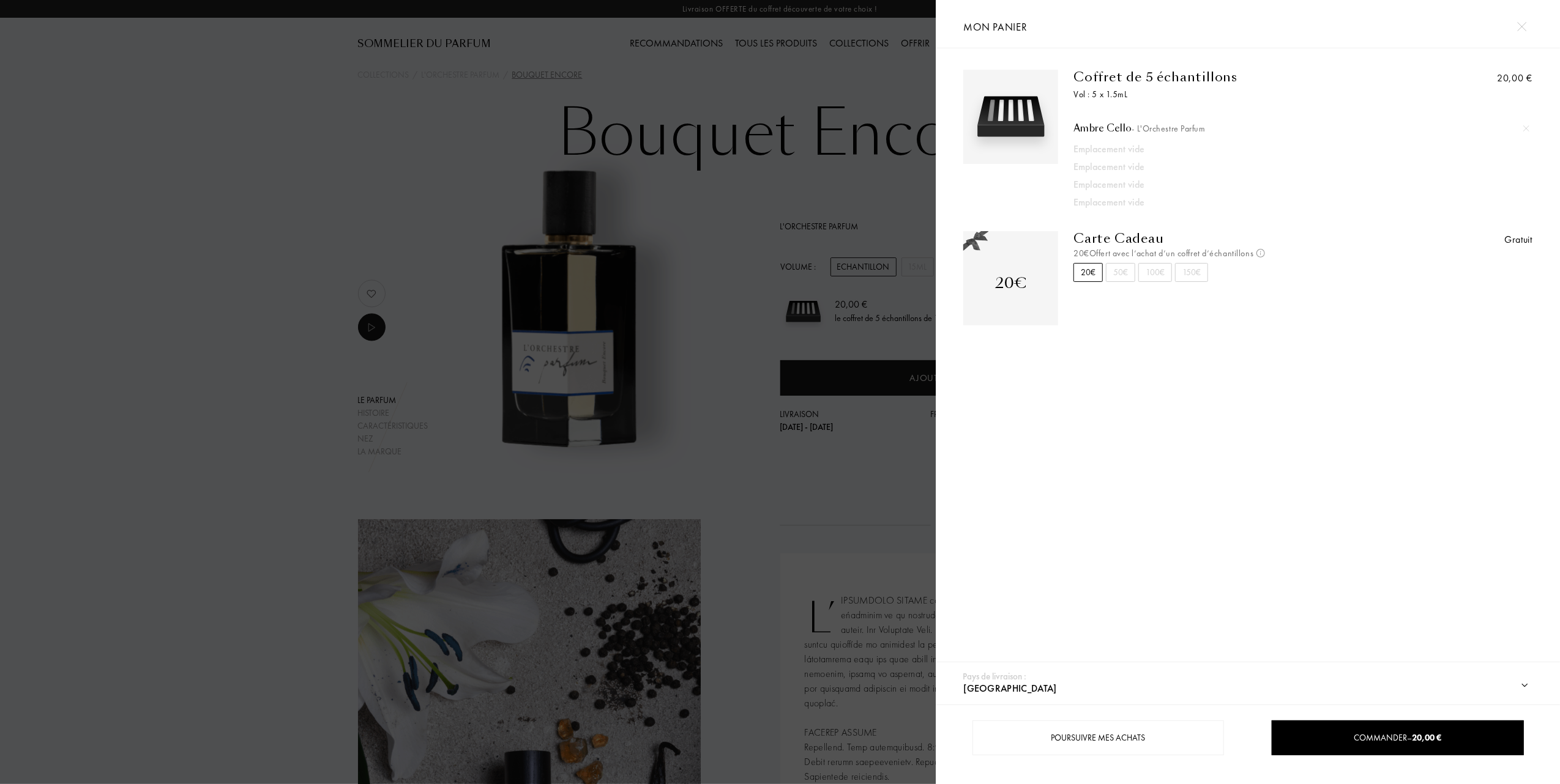
click at [1524, 129] on img at bounding box center [1526, 128] width 6 height 6
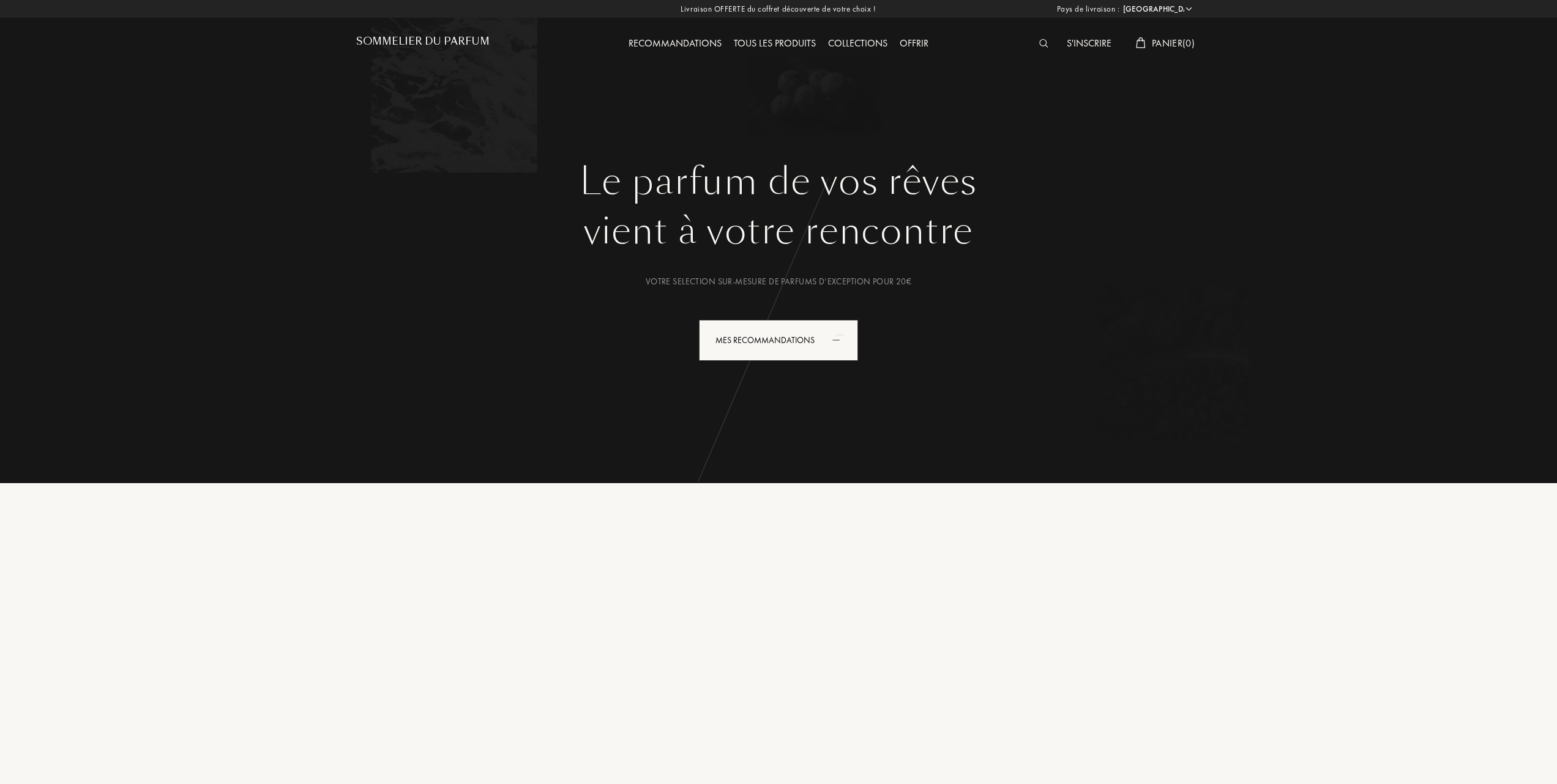
select select "FR"
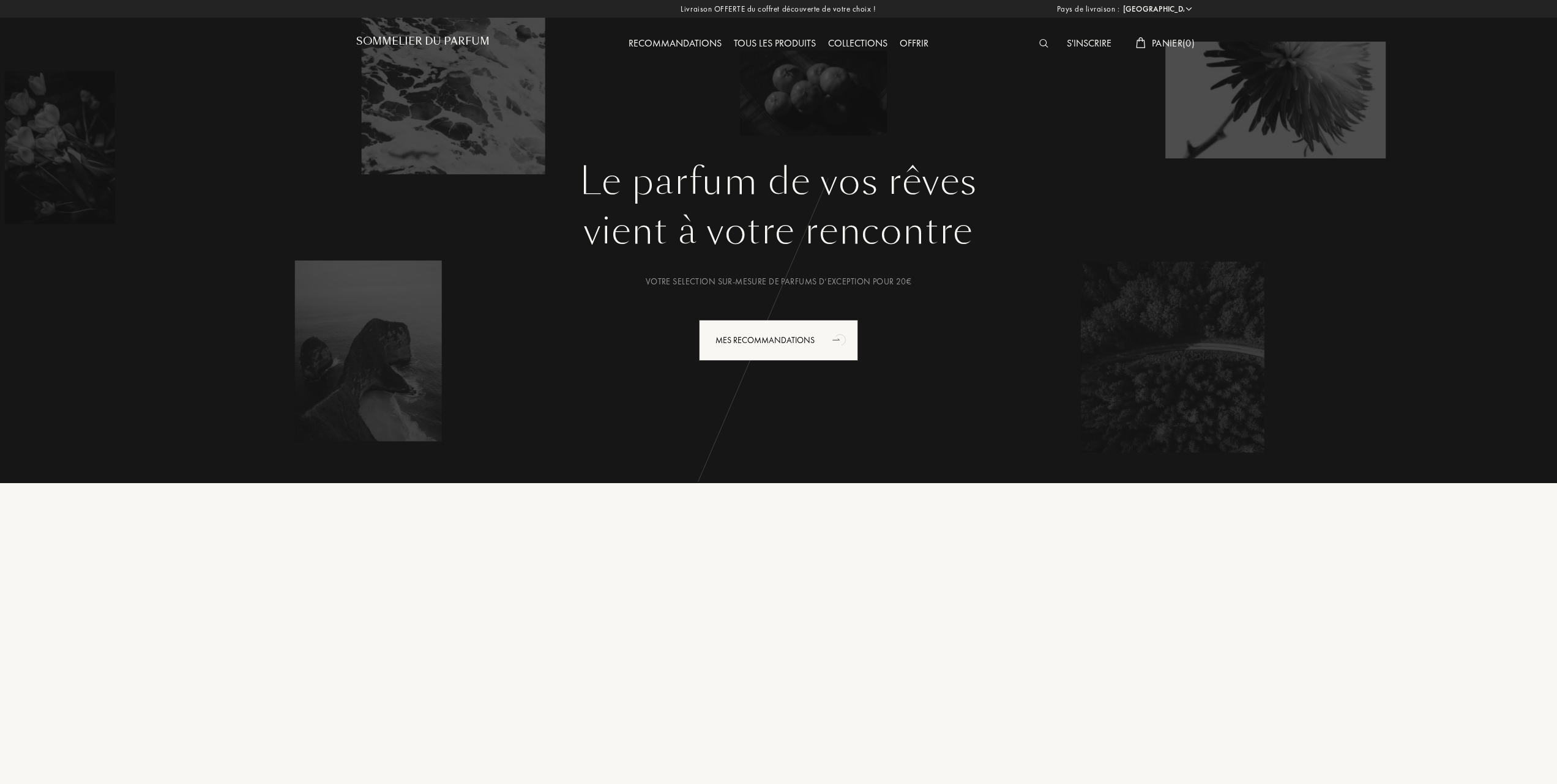
click at [781, 38] on div "Tous les produits" at bounding box center [775, 44] width 94 height 16
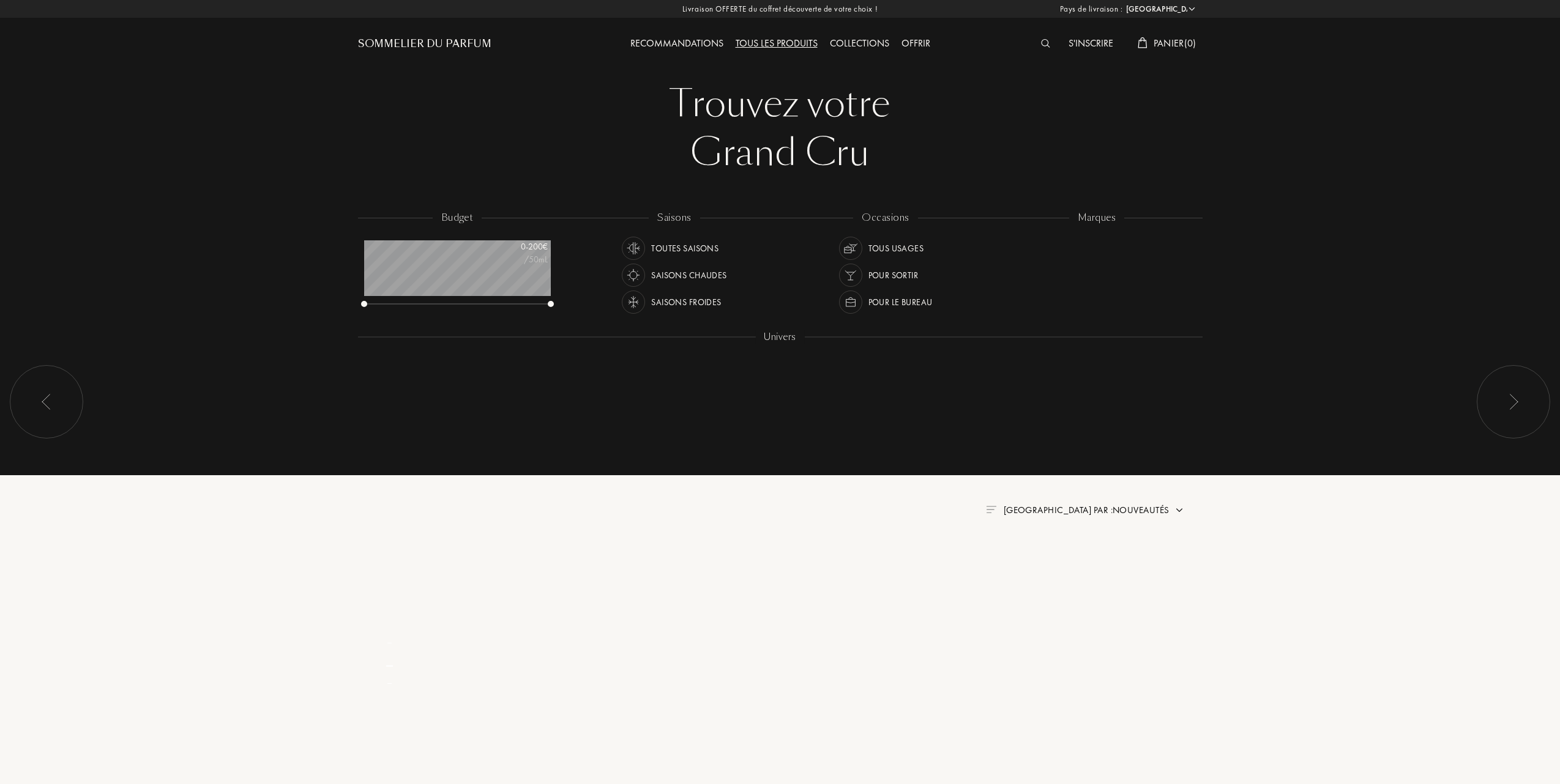
select select "FR"
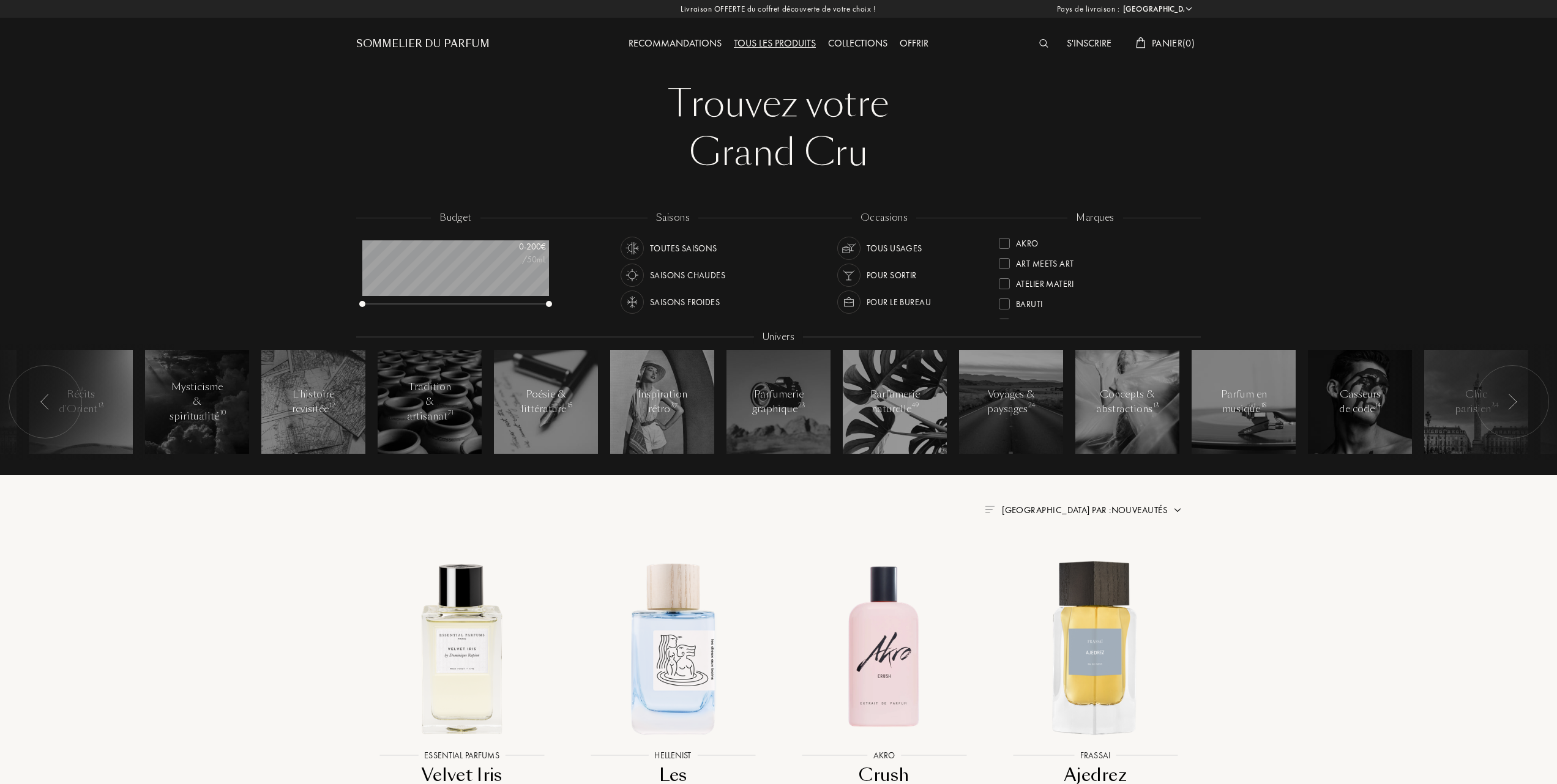
click at [1122, 508] on span "Trier par : Nouveautés" at bounding box center [1084, 511] width 166 height 12
click at [1055, 562] on div at bounding box center [1055, 564] width 9 height 9
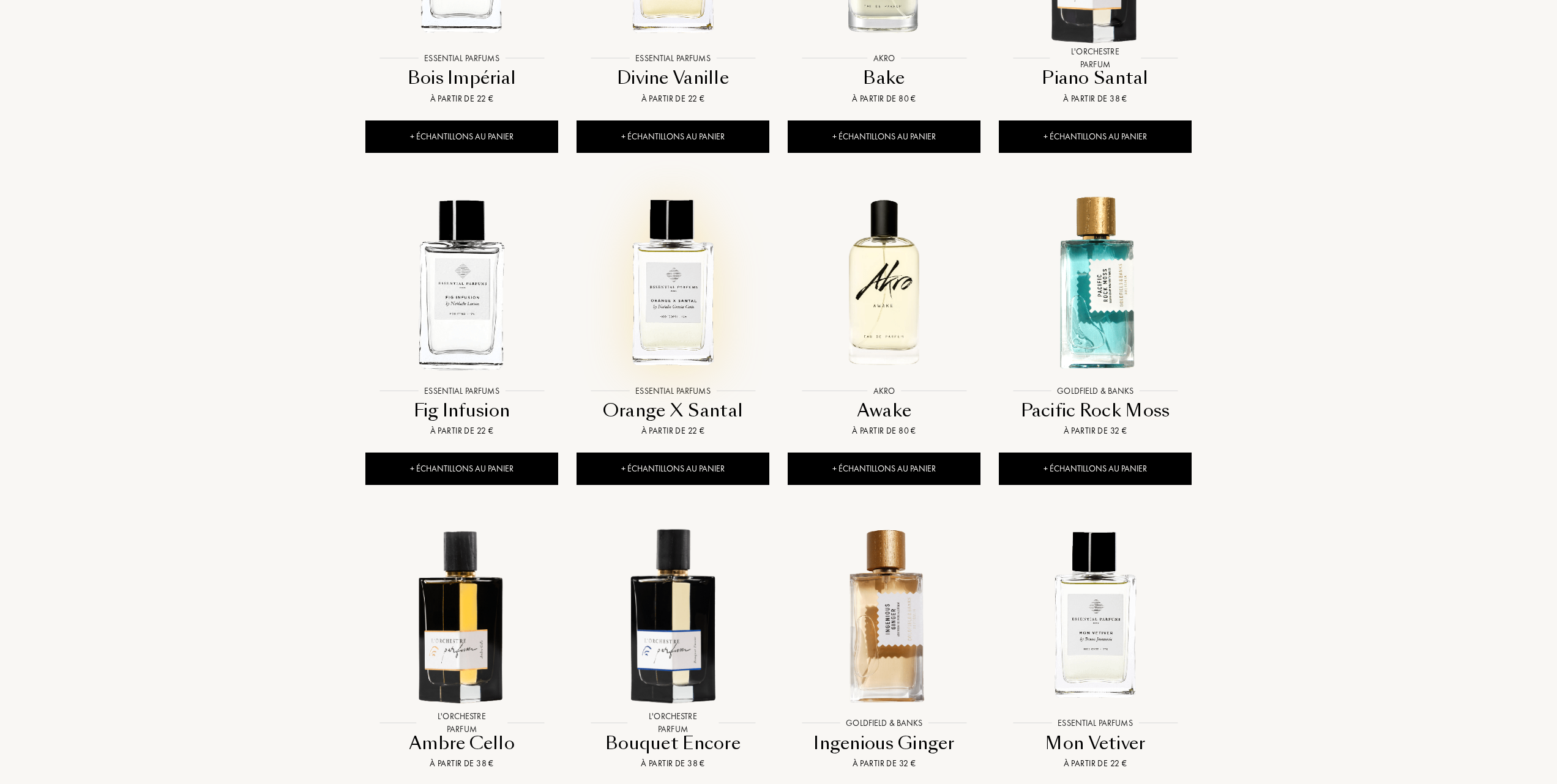
scroll to position [734, 0]
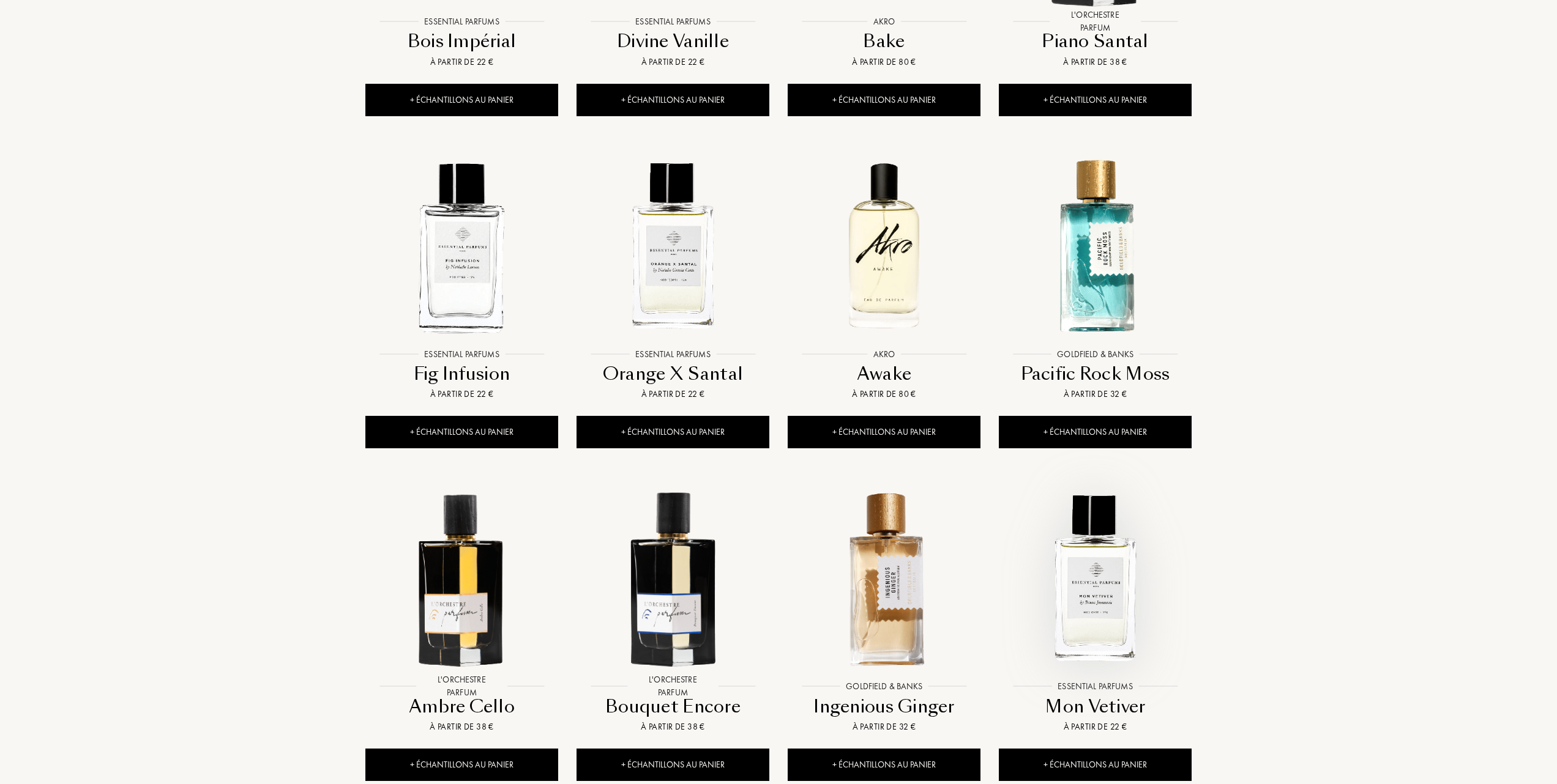
click at [1112, 606] on img at bounding box center [1095, 578] width 190 height 190
click at [678, 256] on img at bounding box center [672, 246] width 190 height 190
click at [459, 274] on img at bounding box center [462, 246] width 190 height 190
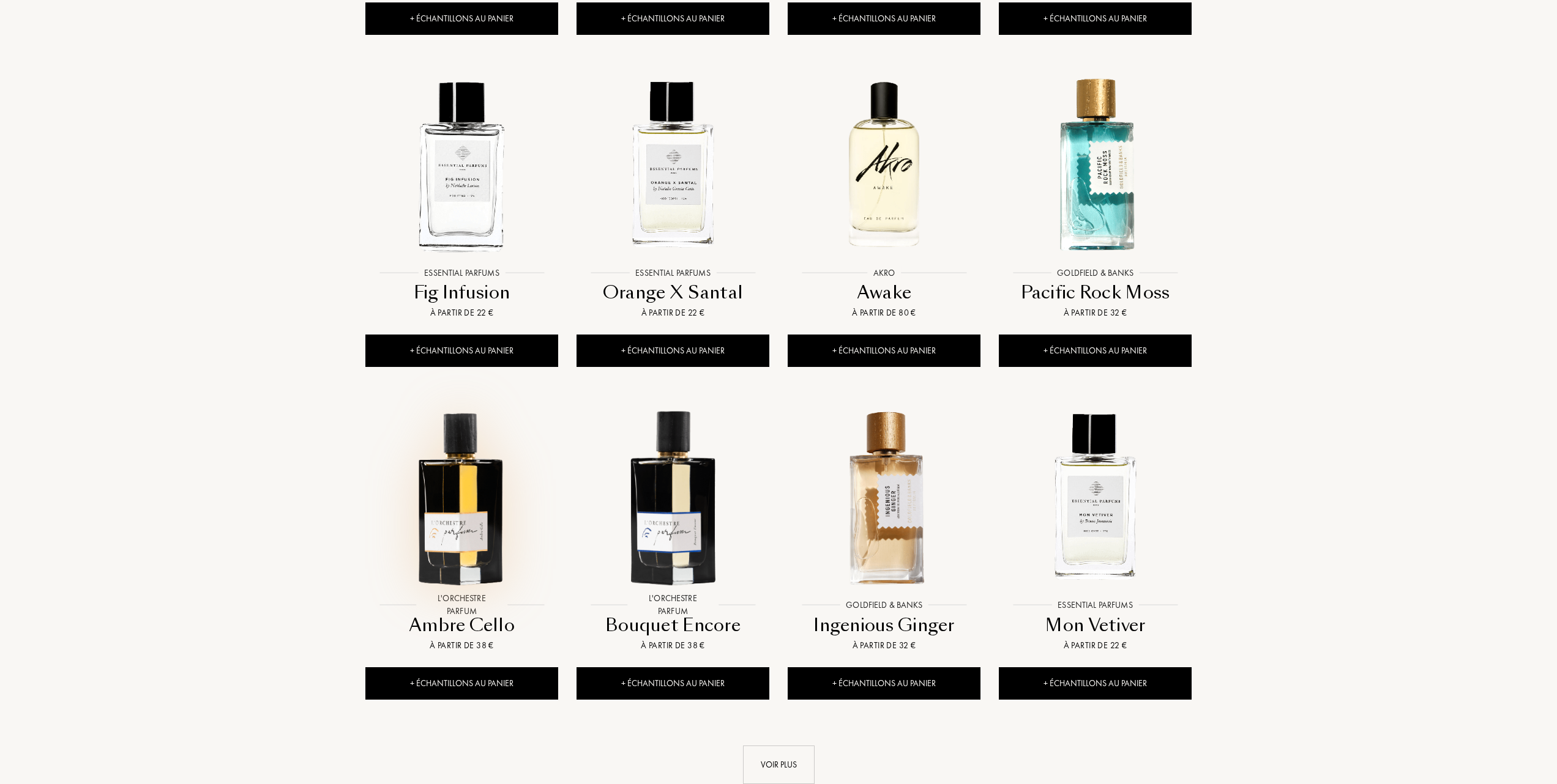
scroll to position [978, 0]
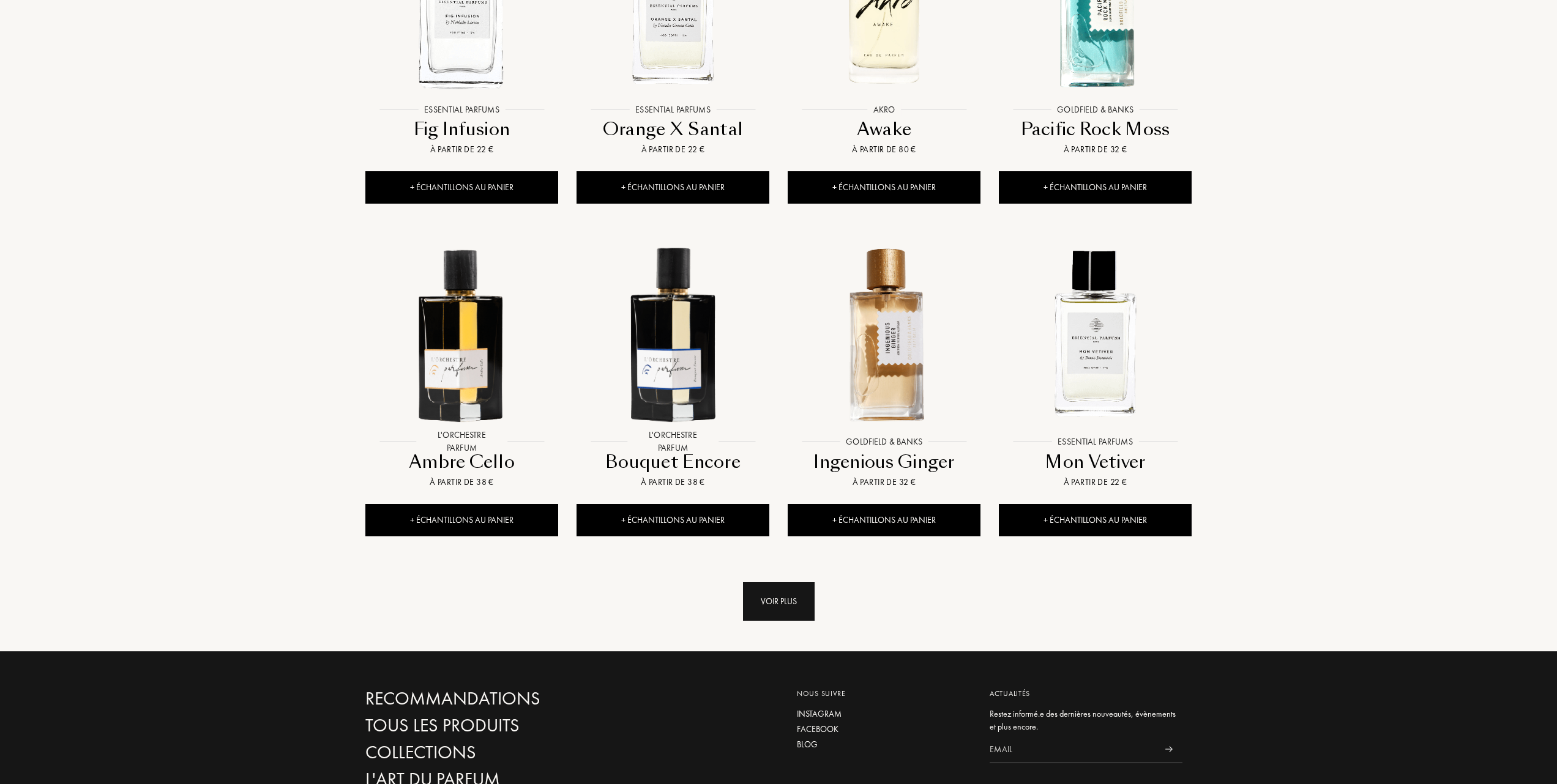
click at [776, 605] on div "Voir plus" at bounding box center [778, 601] width 72 height 38
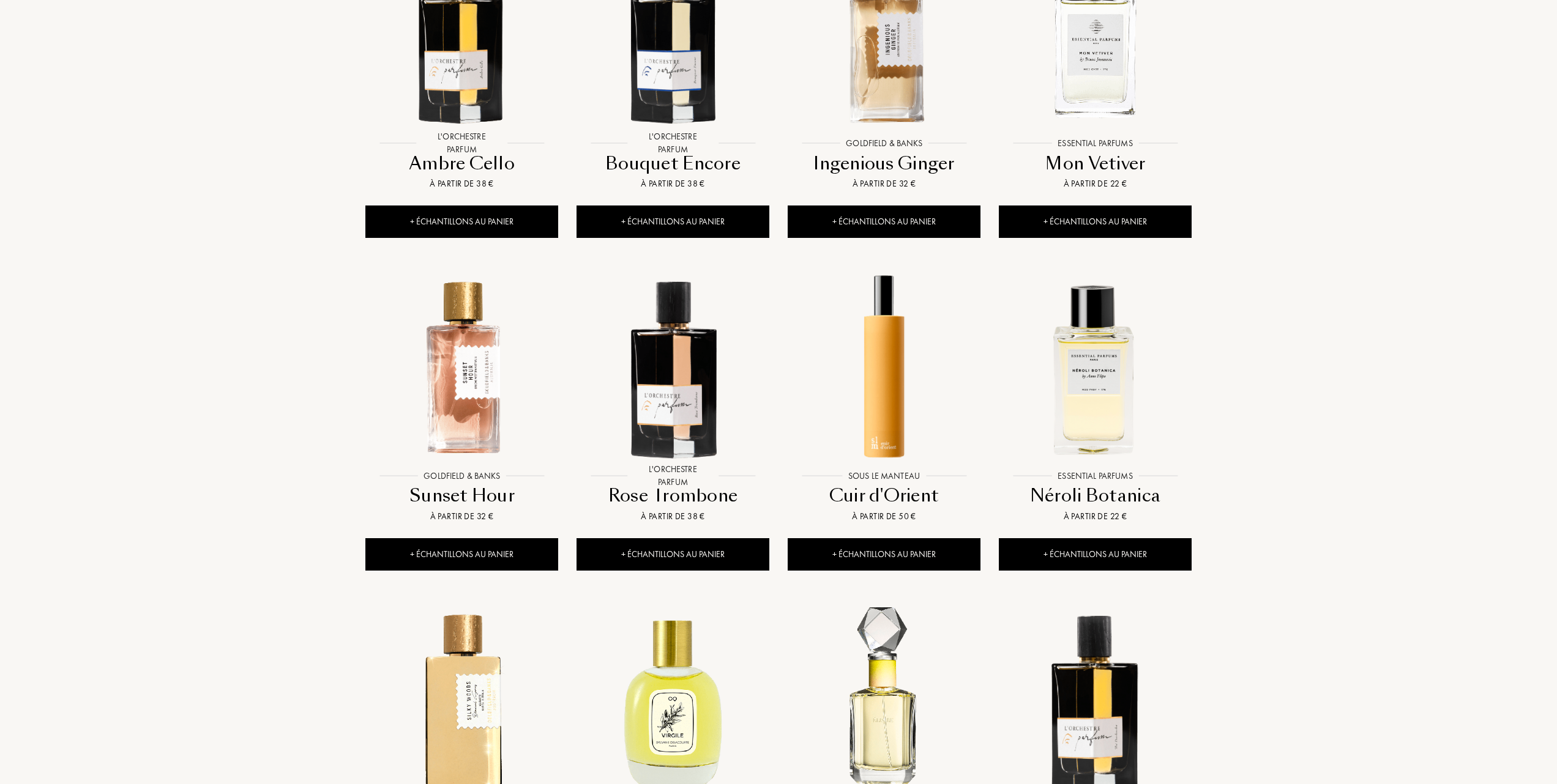
scroll to position [1305, 0]
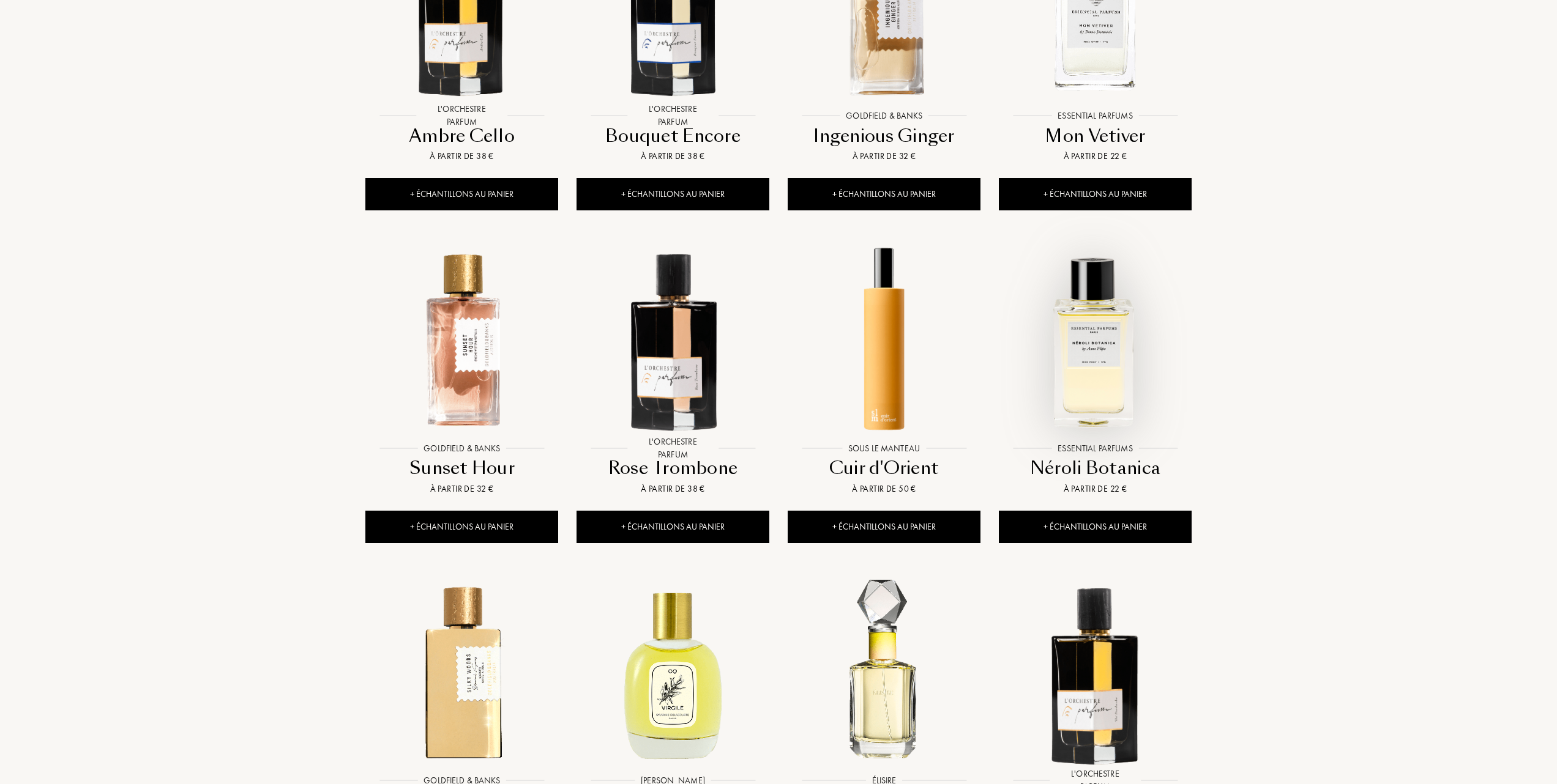
click at [1088, 360] on img at bounding box center [1095, 340] width 190 height 190
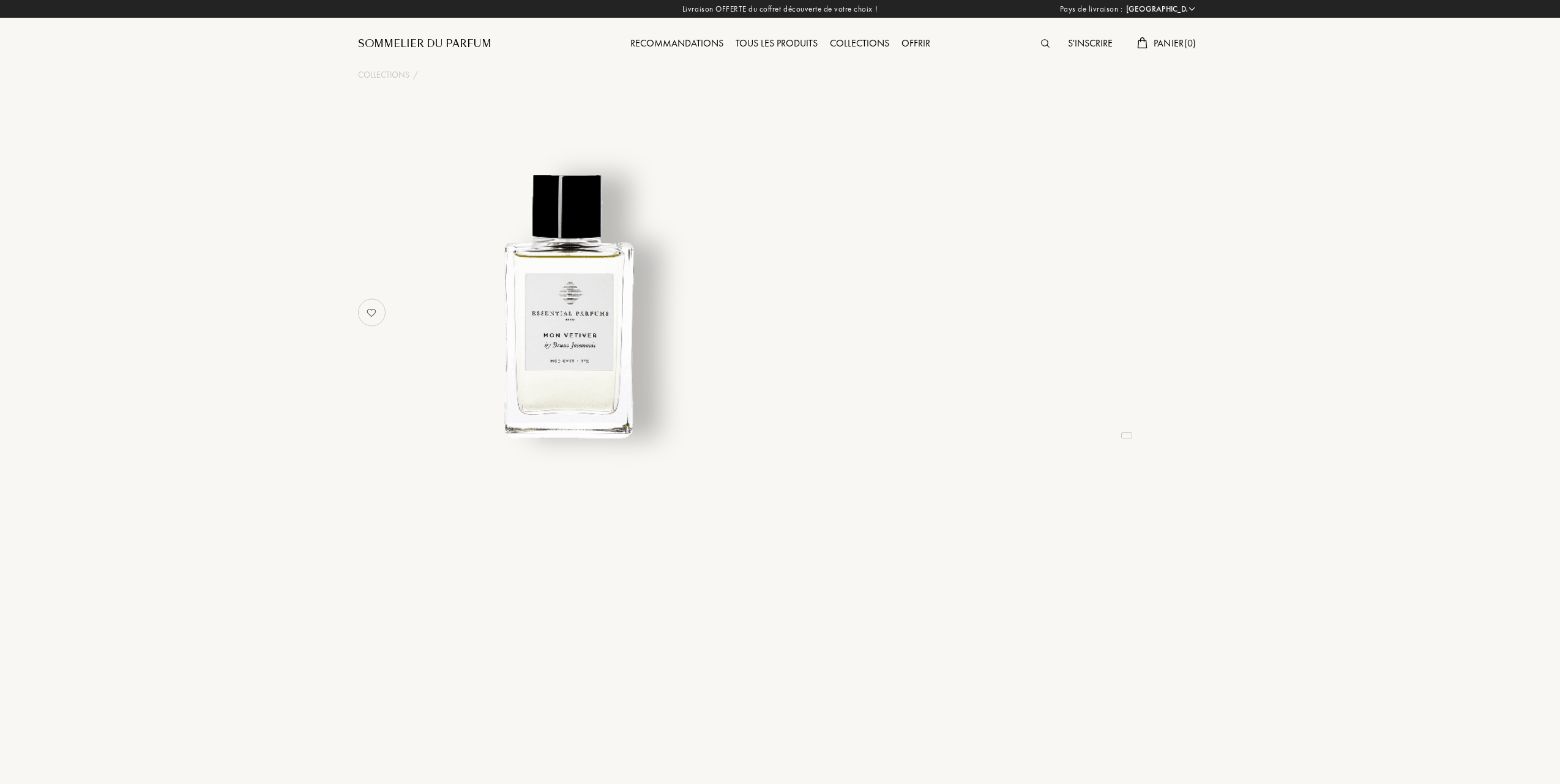
select select "FR"
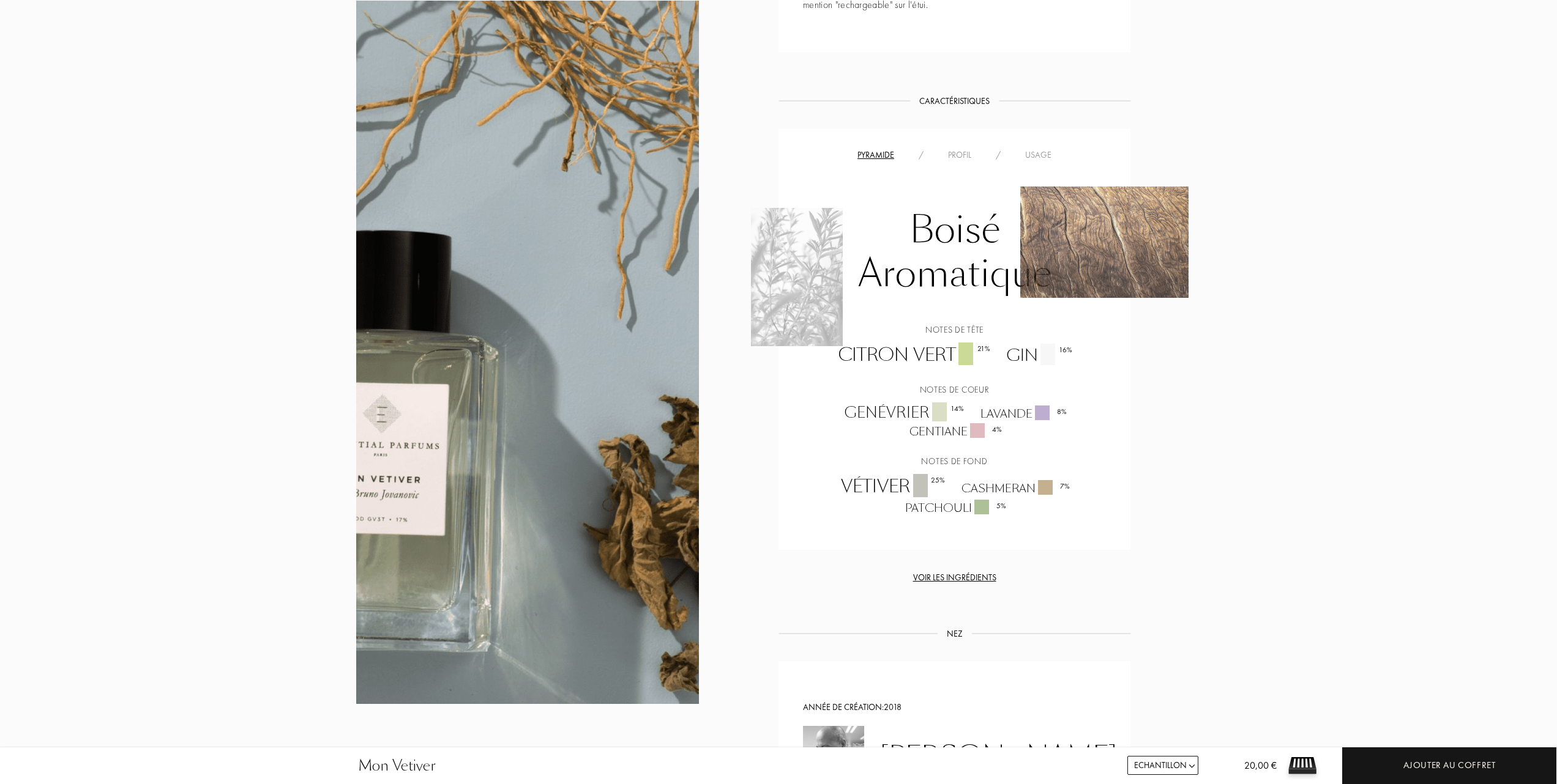
scroll to position [815, 0]
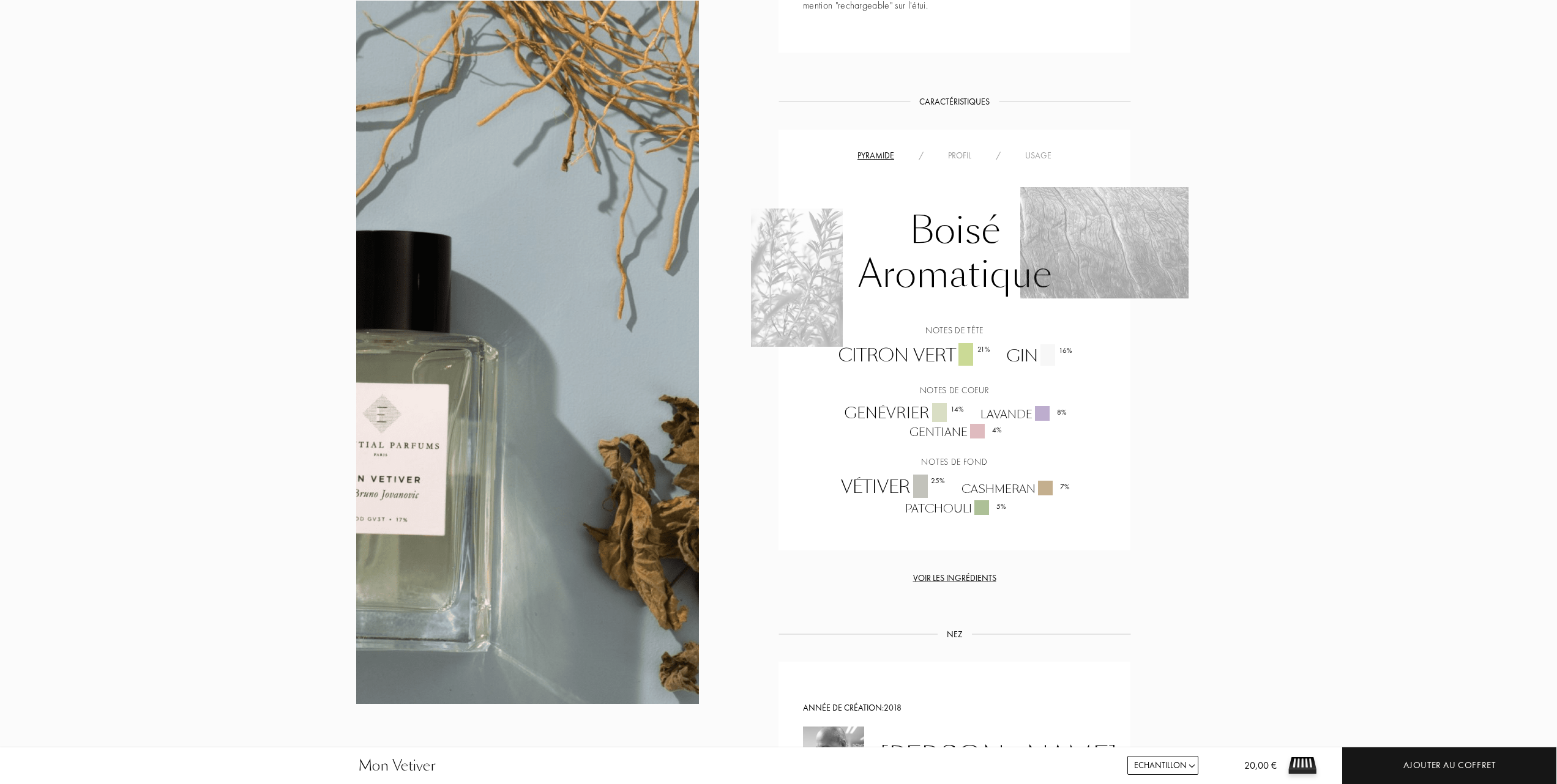
click at [1044, 154] on div "Usage" at bounding box center [1037, 155] width 51 height 12
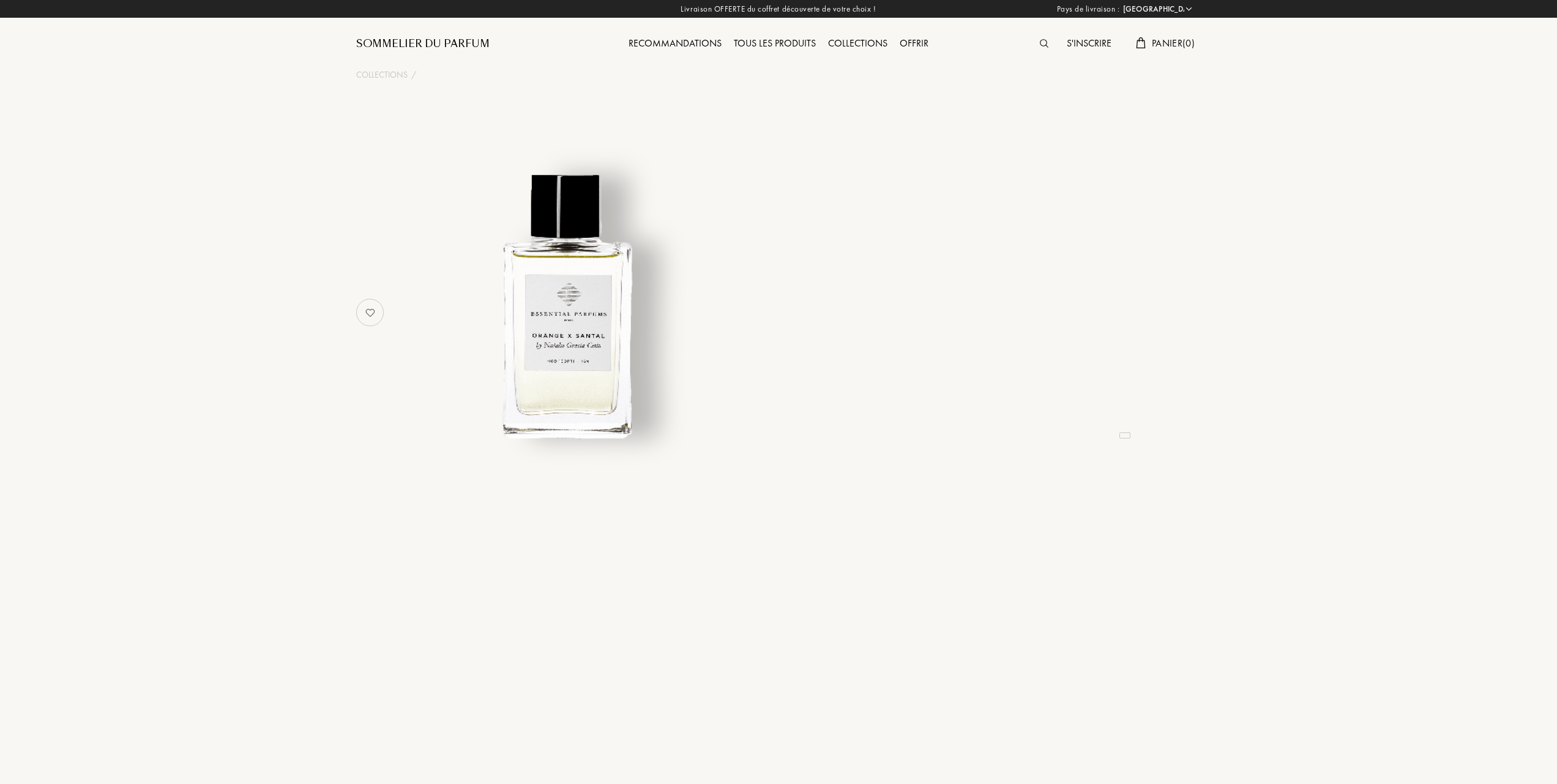
select select "FR"
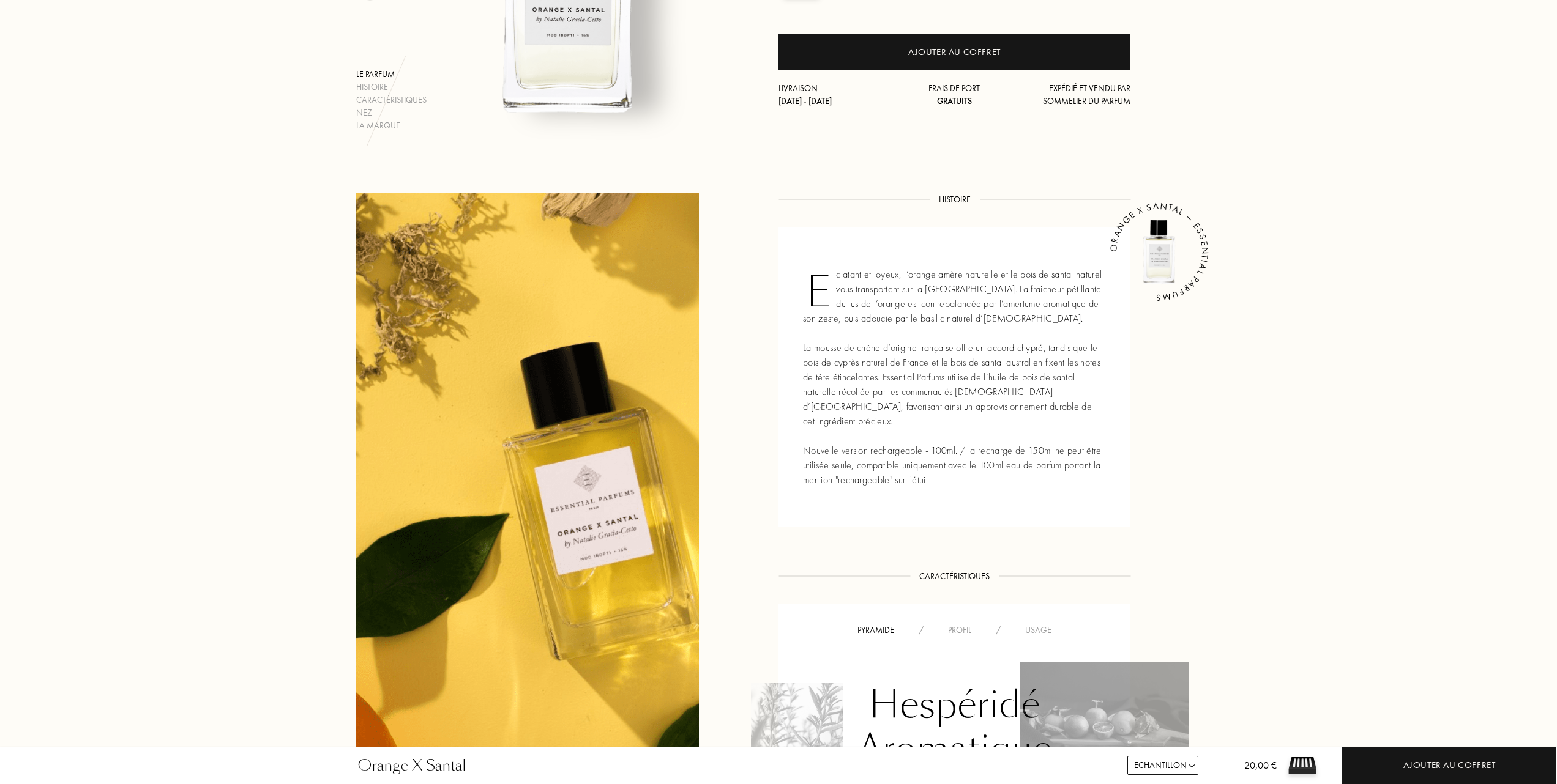
scroll to position [489, 0]
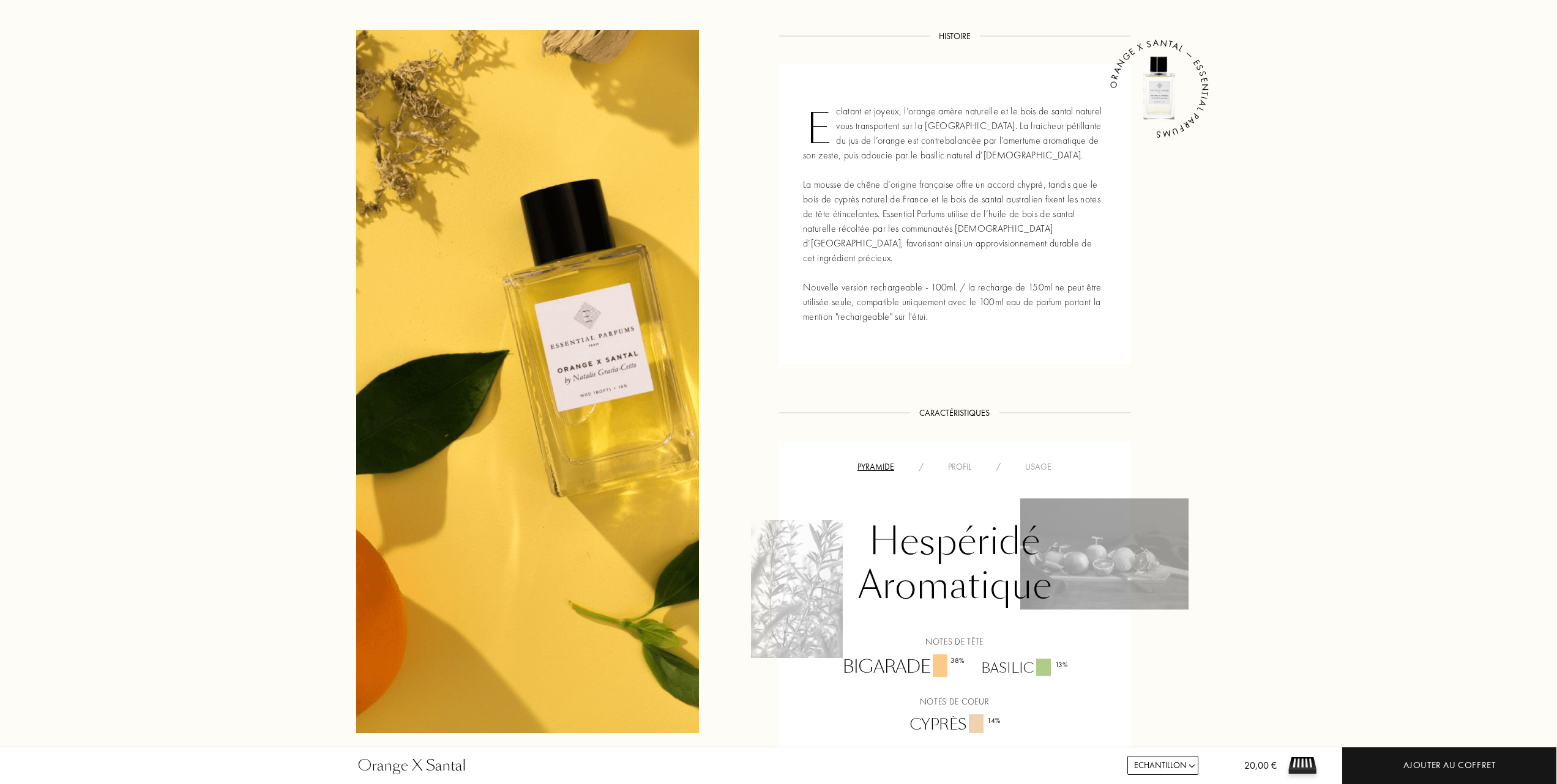
click at [1044, 461] on div "Usage" at bounding box center [1037, 467] width 51 height 12
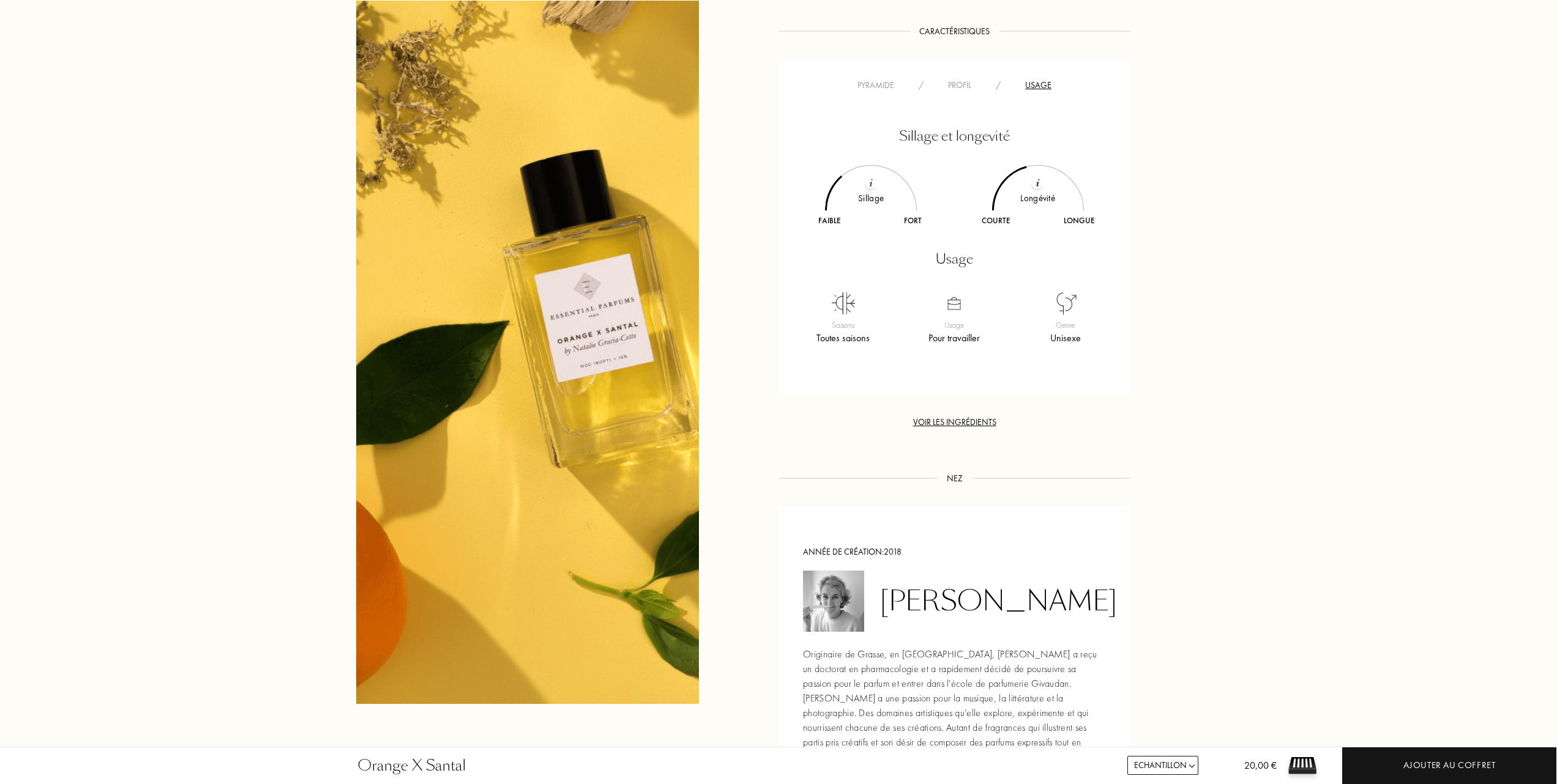
scroll to position [734, 0]
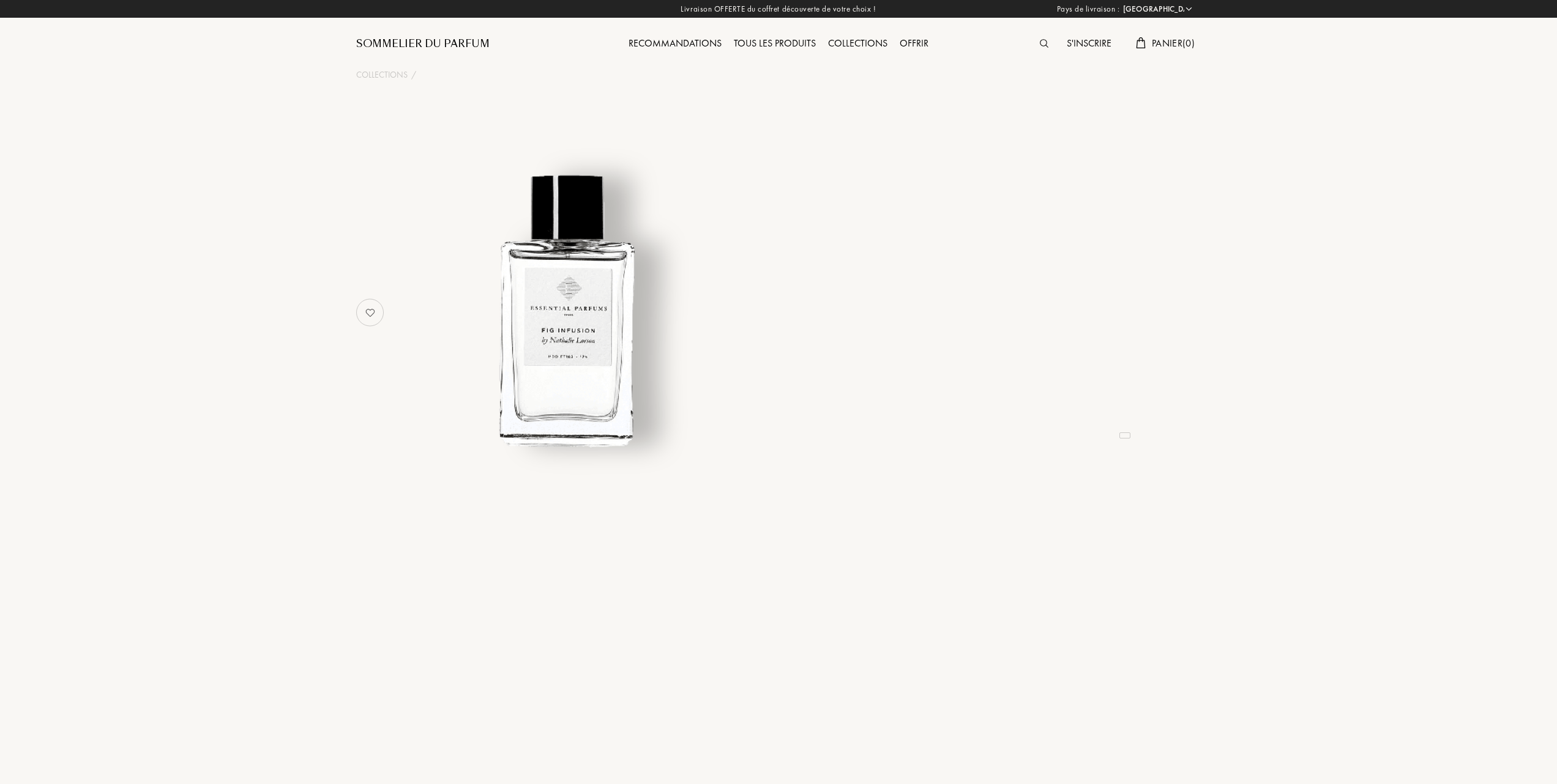
select select "FR"
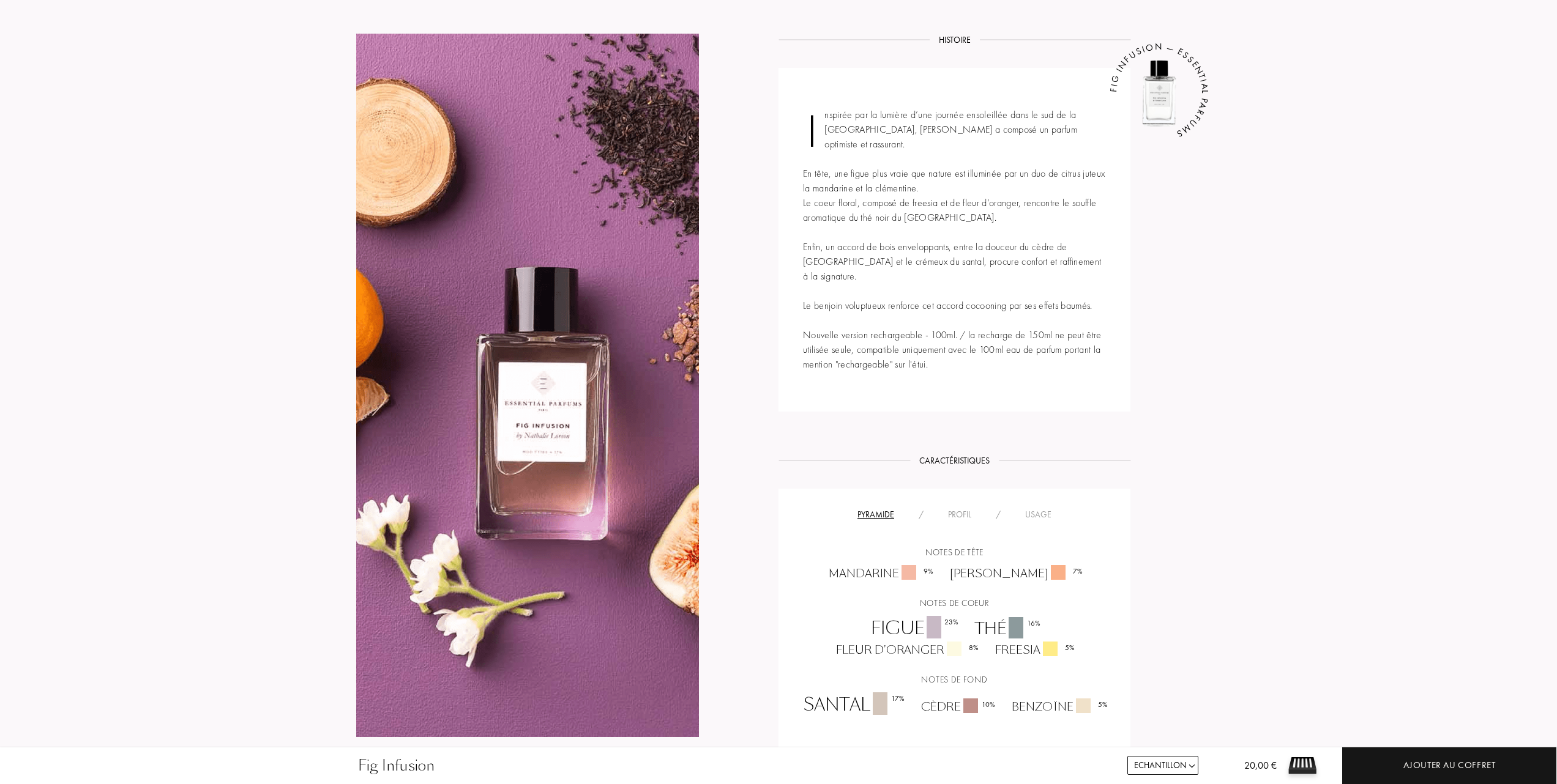
scroll to position [489, 0]
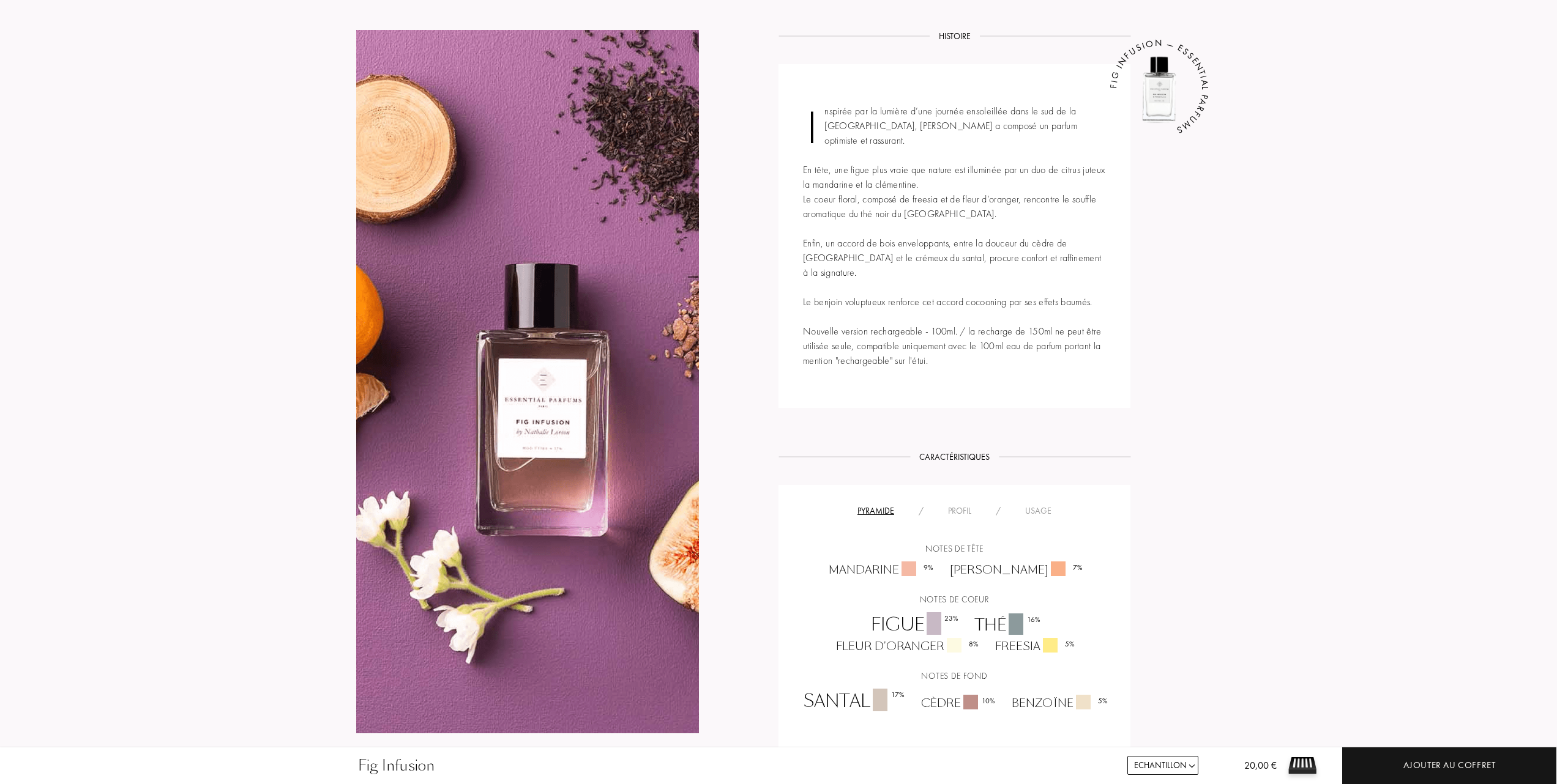
click at [1038, 504] on div "Usage" at bounding box center [1037, 511] width 51 height 12
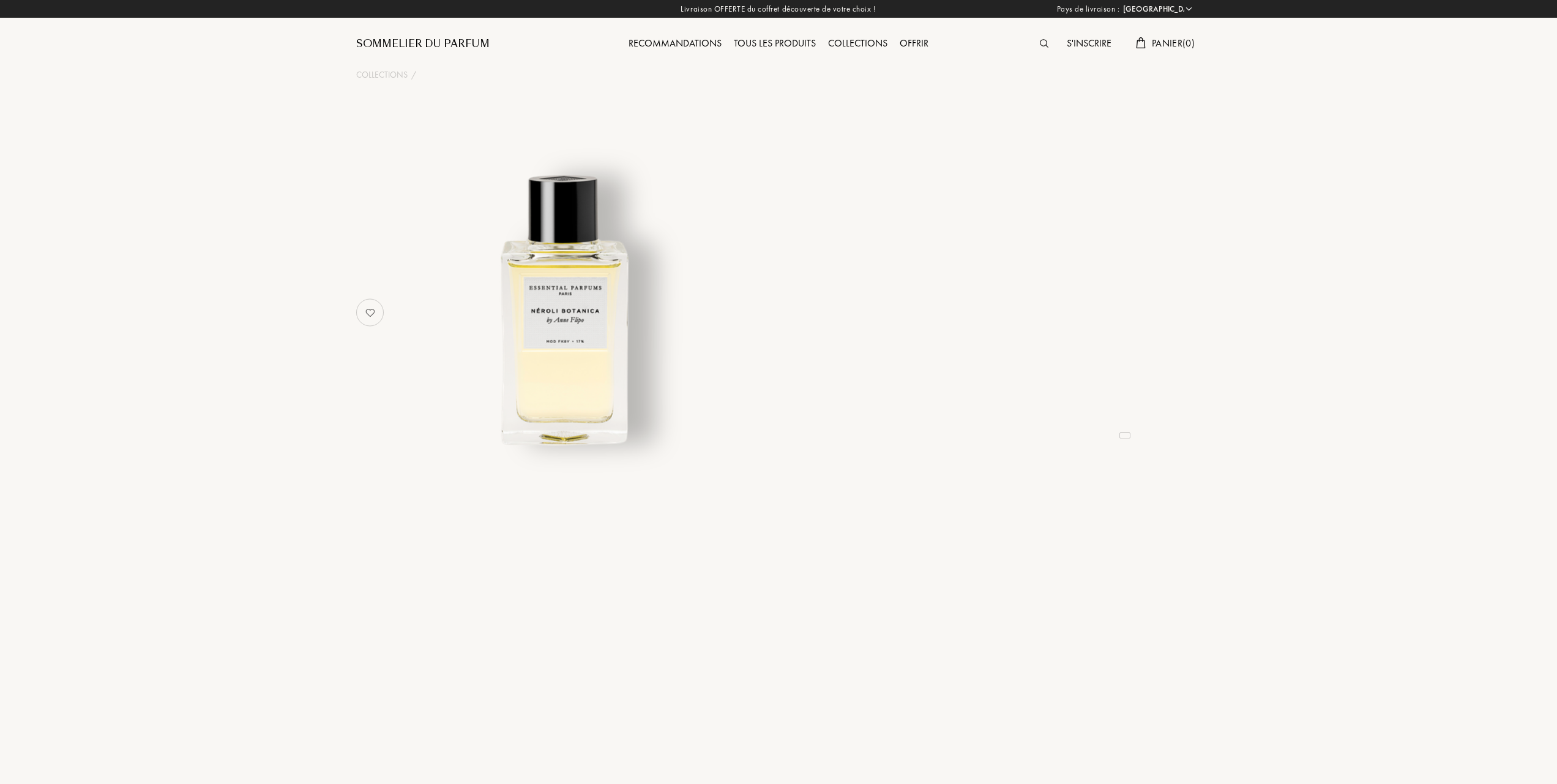
select select "FR"
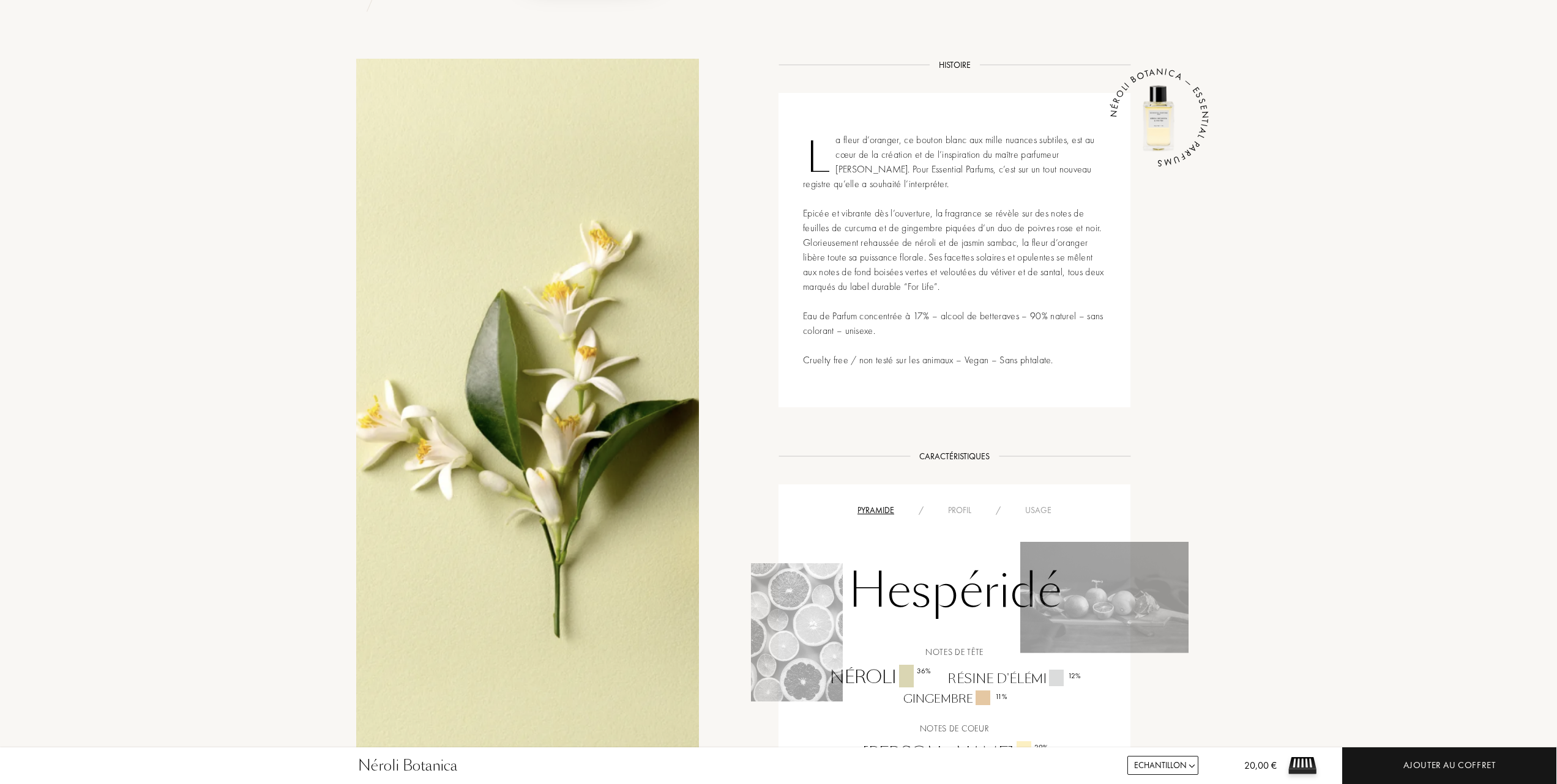
scroll to position [489, 0]
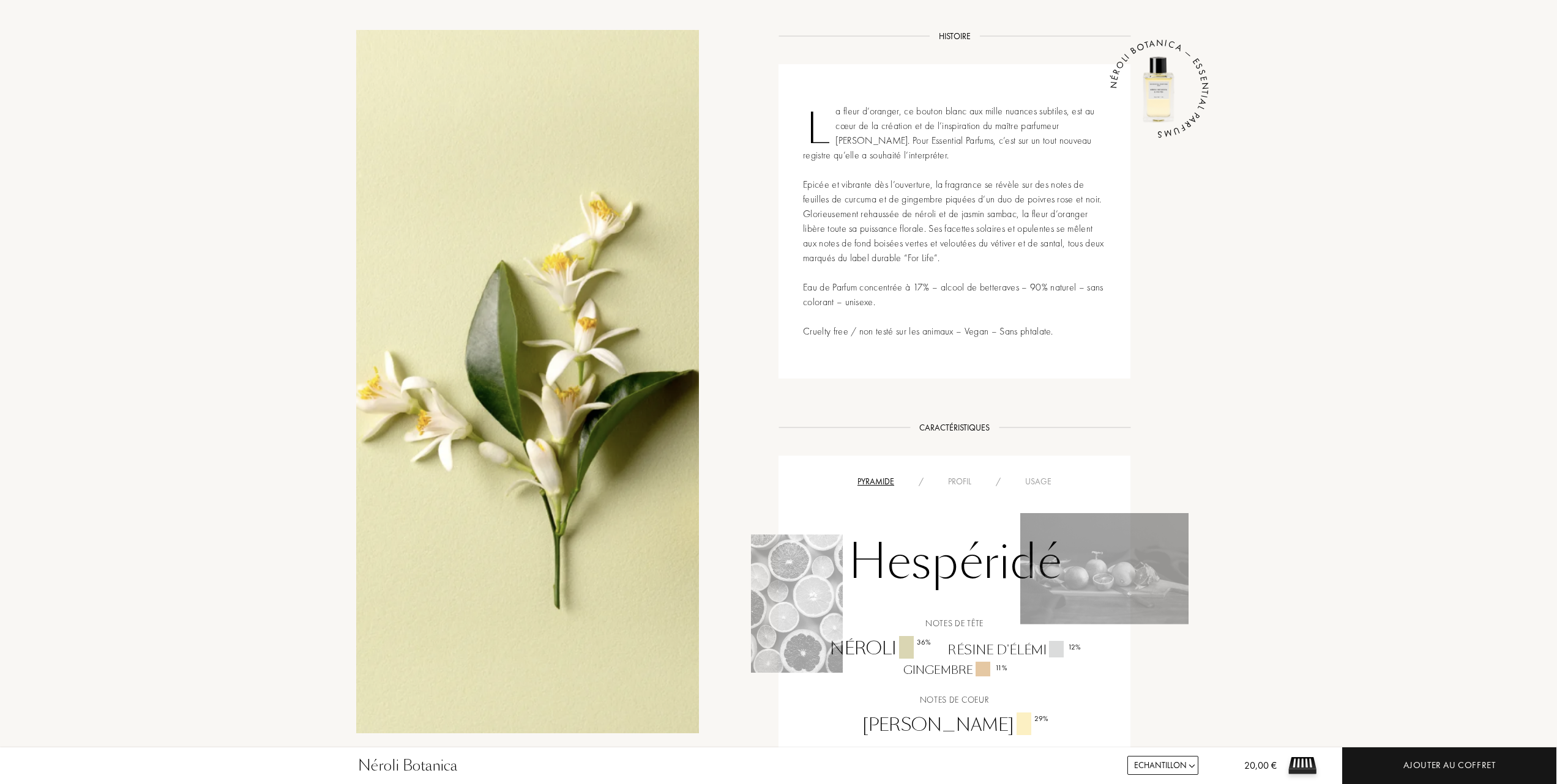
click at [1040, 478] on div "Usage" at bounding box center [1037, 481] width 51 height 12
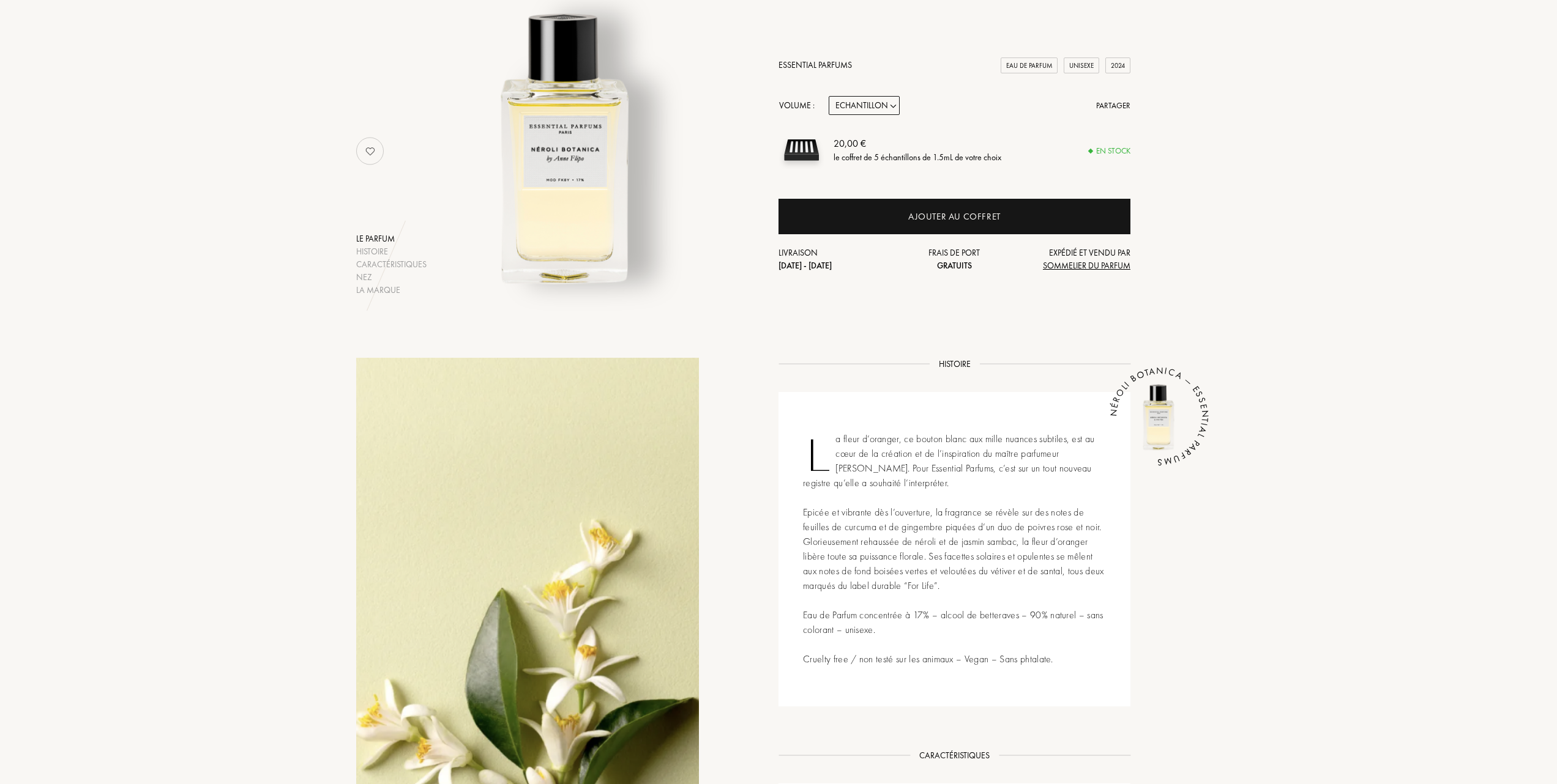
scroll to position [162, 0]
